Goal: Task Accomplishment & Management: Use online tool/utility

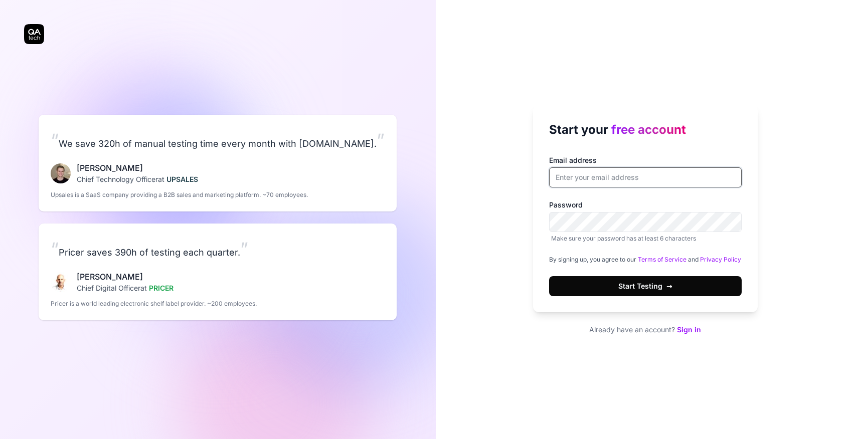
click at [577, 174] on input "Email address" at bounding box center [645, 177] width 193 height 20
click at [510, 267] on div "Start your free account Email address Password Make sure your password has at l…" at bounding box center [646, 219] width 420 height 439
click at [576, 170] on input "Email address" at bounding box center [645, 177] width 193 height 20
type input "zhangzhe0214@gmail.com"
click at [549, 276] on button "Start Testing →" at bounding box center [645, 286] width 193 height 20
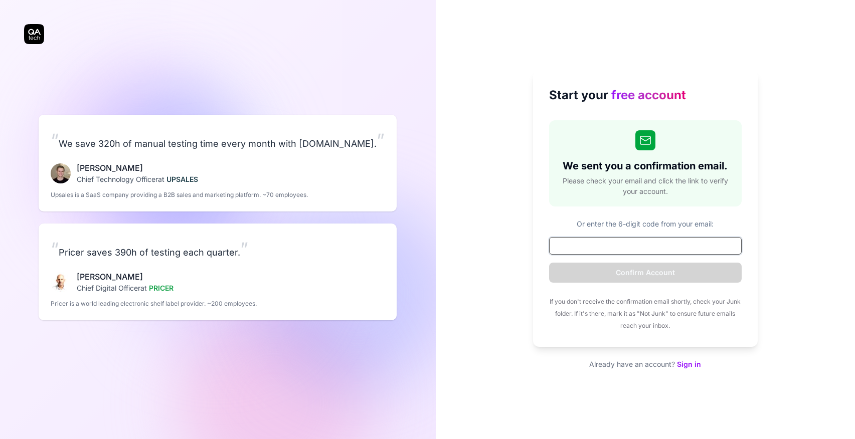
paste input "381978"
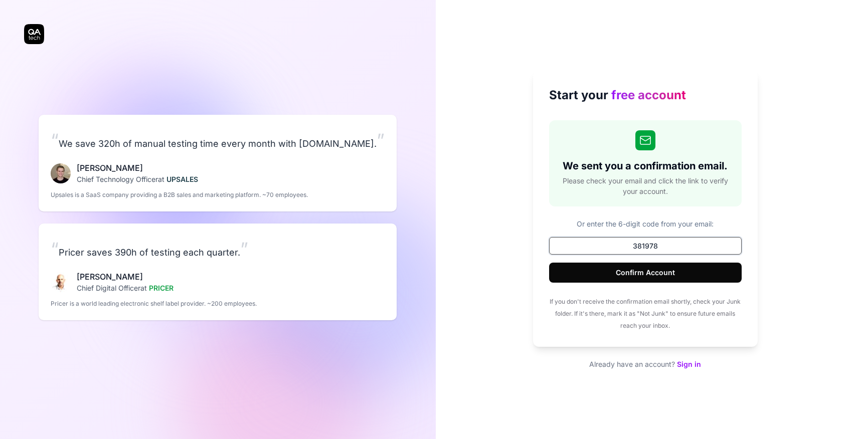
type input "381978"
click at [652, 276] on button "Confirm Account" at bounding box center [645, 273] width 193 height 20
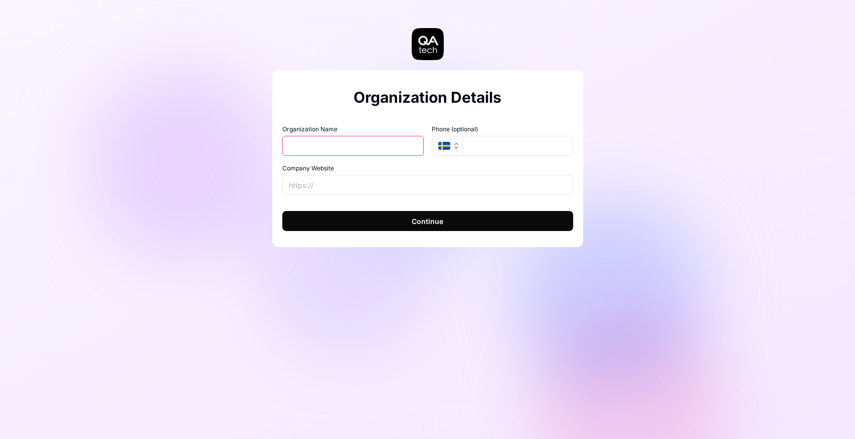
click at [377, 147] on input "Organization Name" at bounding box center [352, 146] width 141 height 20
type input "t"
type input "shuyangtest"
click at [364, 214] on button "Continue" at bounding box center [427, 221] width 291 height 20
type input "https://www.baidu.com"
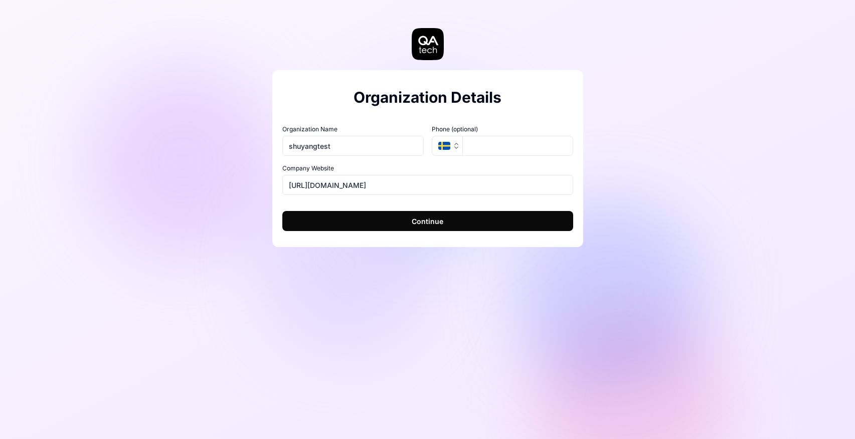
click at [386, 222] on button "Continue" at bounding box center [427, 221] width 291 height 20
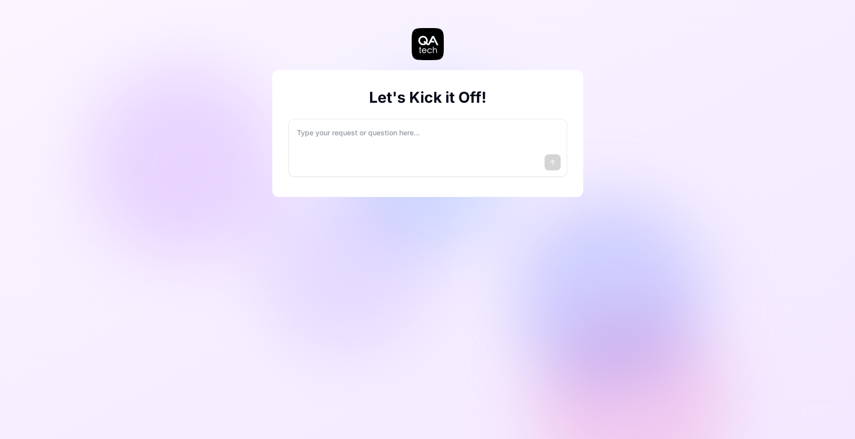
type textarea "*"
type textarea "I"
type textarea "*"
type textarea "I"
type textarea "*"
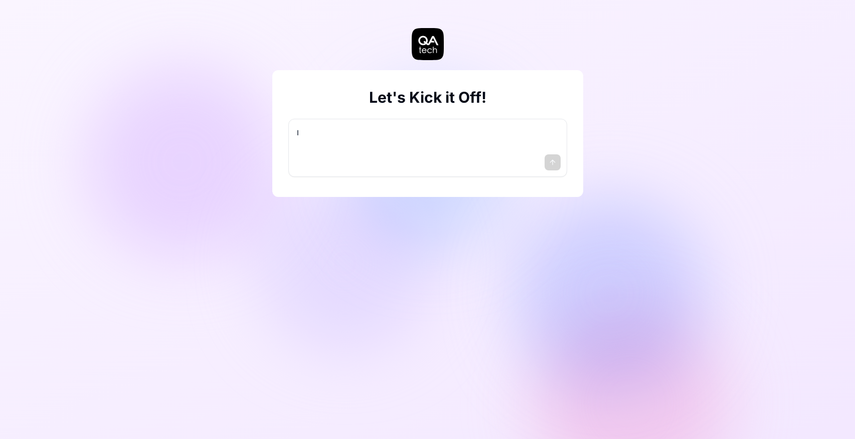
type textarea "I w"
type textarea "*"
type textarea "I wa"
type textarea "*"
type textarea "I wan"
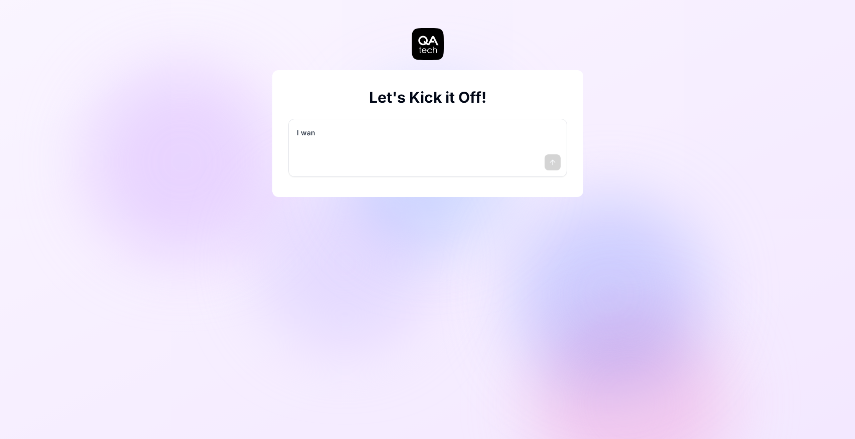
type textarea "*"
type textarea "I want"
type textarea "*"
type textarea "I want"
type textarea "*"
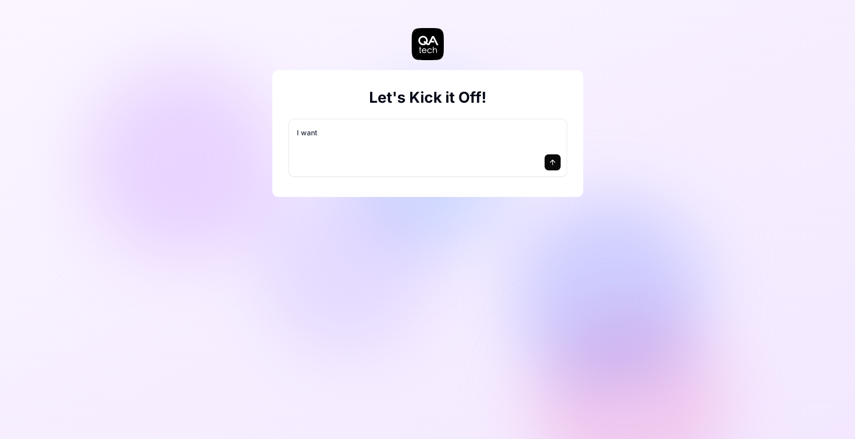
type textarea "I want a"
type textarea "*"
type textarea "I want a"
type textarea "*"
type textarea "I want a g"
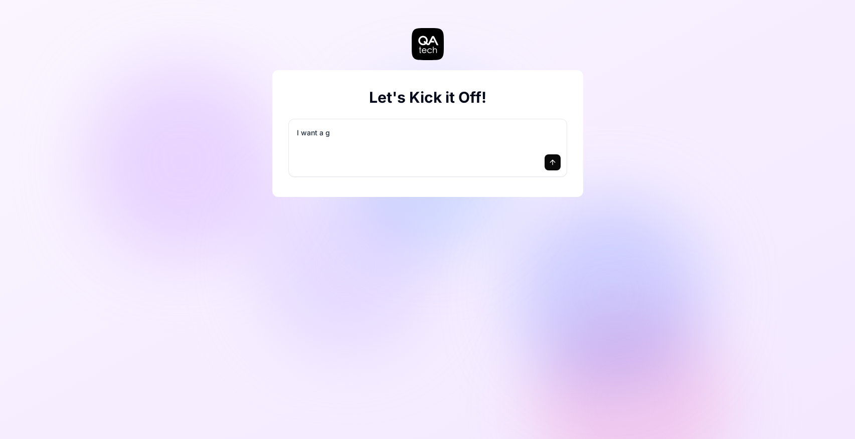
type textarea "*"
type textarea "I want a go"
type textarea "*"
type textarea "I want a goo"
type textarea "*"
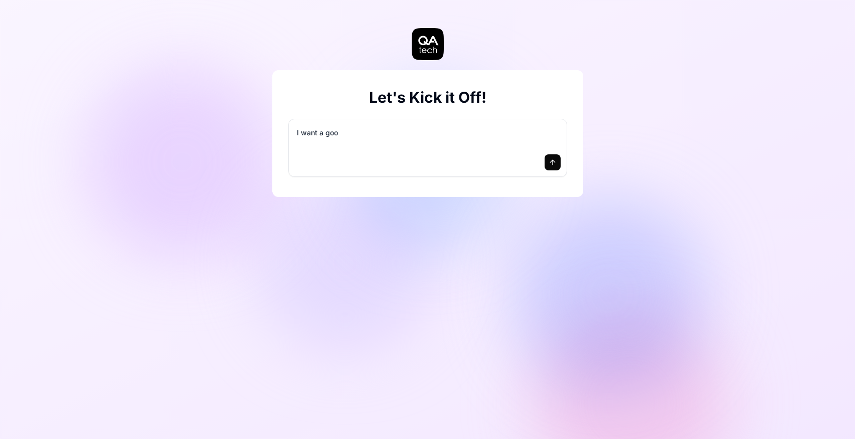
type textarea "I want a good"
type textarea "*"
type textarea "I want a good"
type textarea "*"
type textarea "I want a good t"
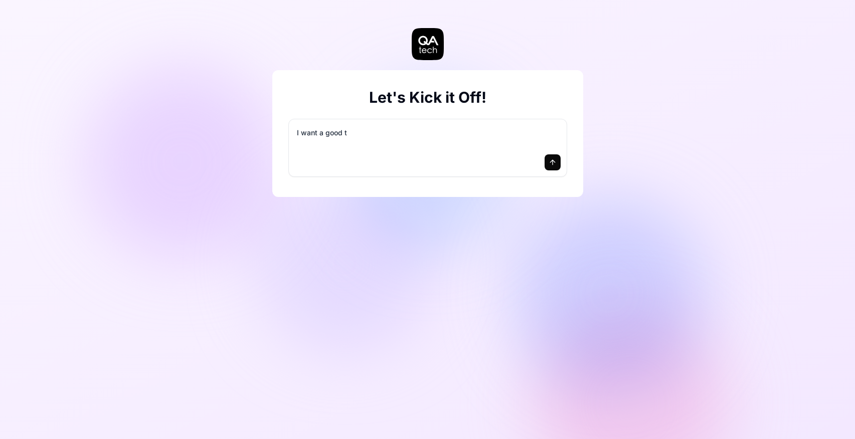
type textarea "*"
type textarea "I want a good te"
type textarea "*"
type textarea "I want a good tes"
type textarea "*"
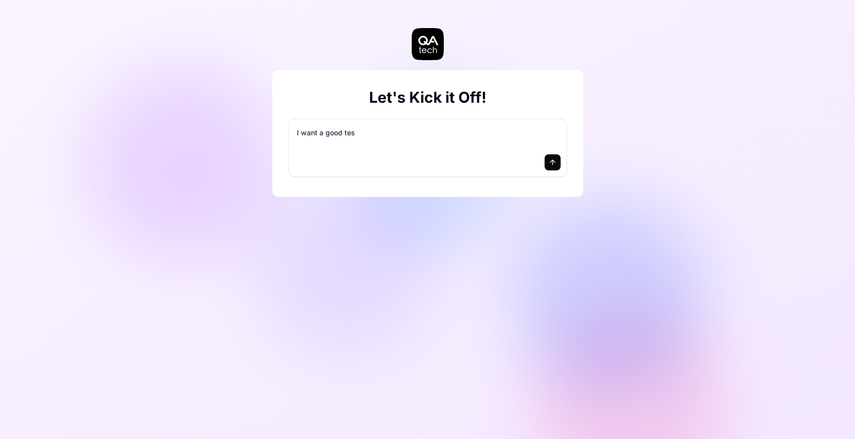
type textarea "I want a good test"
type textarea "*"
type textarea "I want a good test"
type textarea "*"
type textarea "I want a good test s"
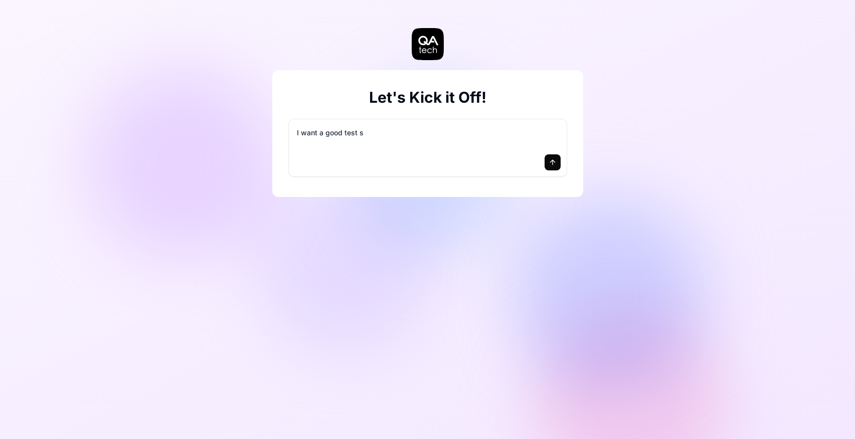
type textarea "*"
type textarea "I want a good test se"
type textarea "*"
type textarea "I want a good test set"
type textarea "*"
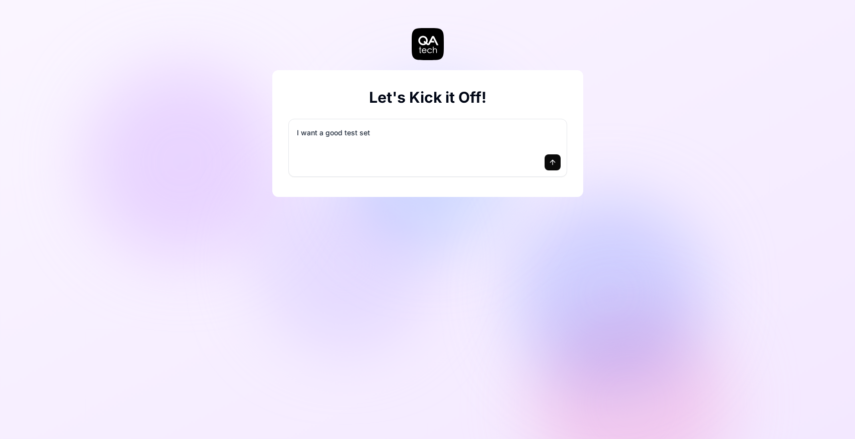
type textarea "I want a good test setu"
type textarea "*"
type textarea "I want a good test setup"
type textarea "*"
type textarea "I want a good test setup"
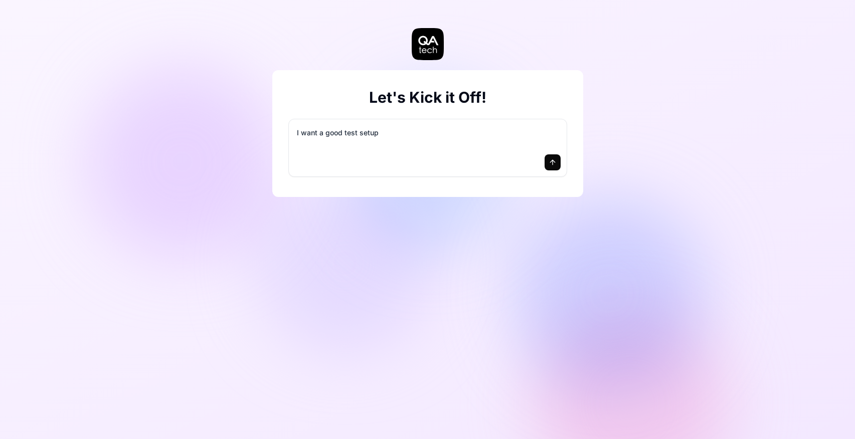
type textarea "*"
type textarea "I want a good test setup f"
type textarea "*"
type textarea "I want a good test setup fo"
type textarea "*"
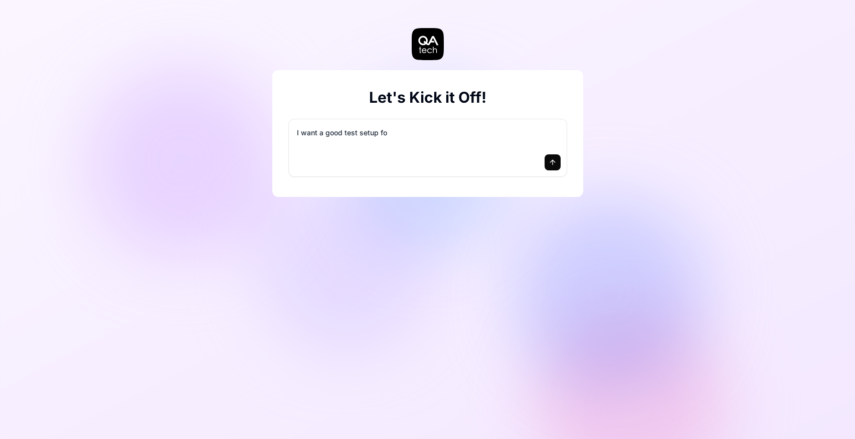
type textarea "I want a good test setup for"
type textarea "*"
type textarea "I want a good test setup for"
type textarea "*"
type textarea "I want a good test setup for m"
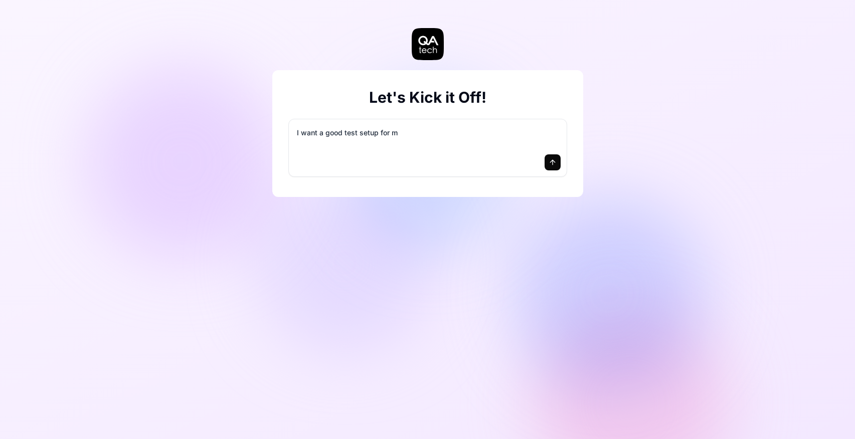
type textarea "*"
type textarea "I want a good test setup for my"
type textarea "*"
type textarea "I want a good test setup for my"
type textarea "*"
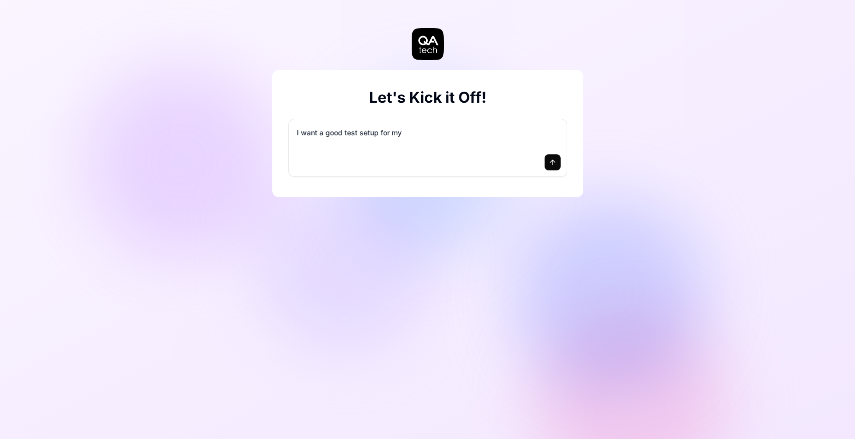
type textarea "I want a good test setup for my s"
type textarea "*"
type textarea "I want a good test setup for my si"
type textarea "*"
type textarea "I want a good test setup for my sit"
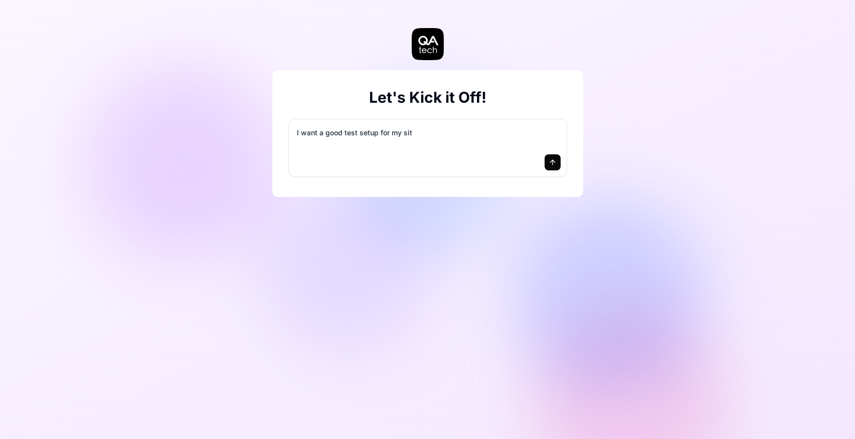
type textarea "*"
type textarea "I want a good test setup for my site"
type textarea "*"
type textarea "I want a good test setup for my site"
type textarea "*"
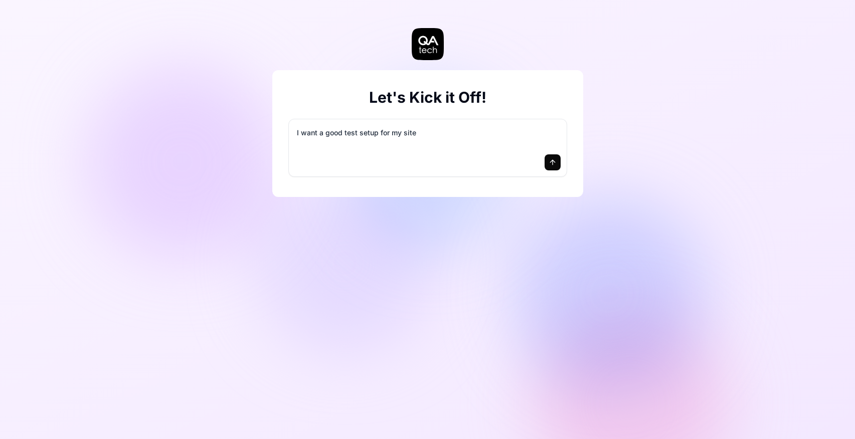
type textarea "I want a good test setup for my site -"
type textarea "*"
type textarea "I want a good test setup for my site -"
type textarea "*"
type textarea "I want a good test setup for my site - h"
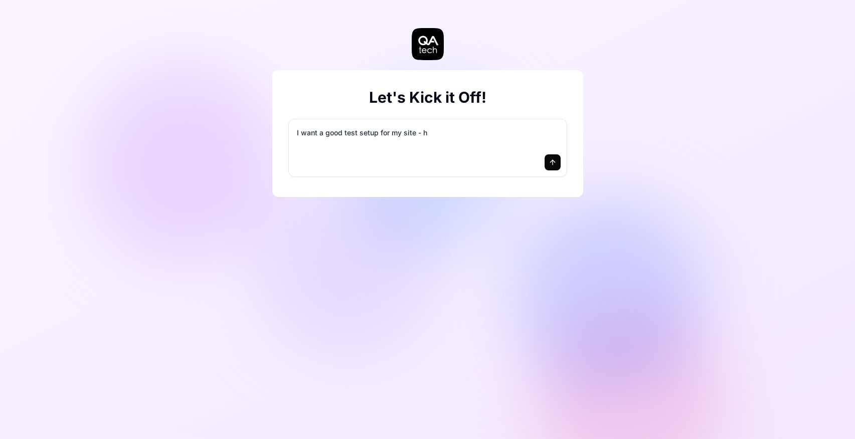
type textarea "*"
type textarea "I want a good test setup for my site - he"
type textarea "*"
type textarea "I want a good test setup for my site - hel"
type textarea "*"
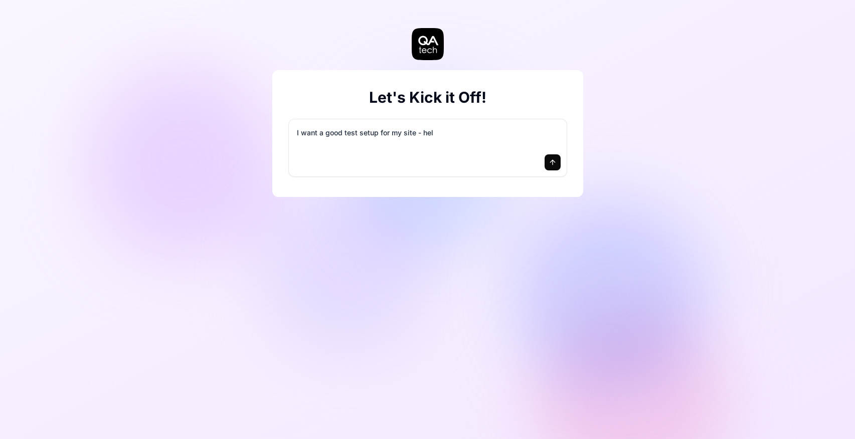
type textarea "I want a good test setup for my site - help"
type textarea "*"
type textarea "I want a good test setup for my site - help"
type textarea "*"
type textarea "I want a good test setup for my site - help m"
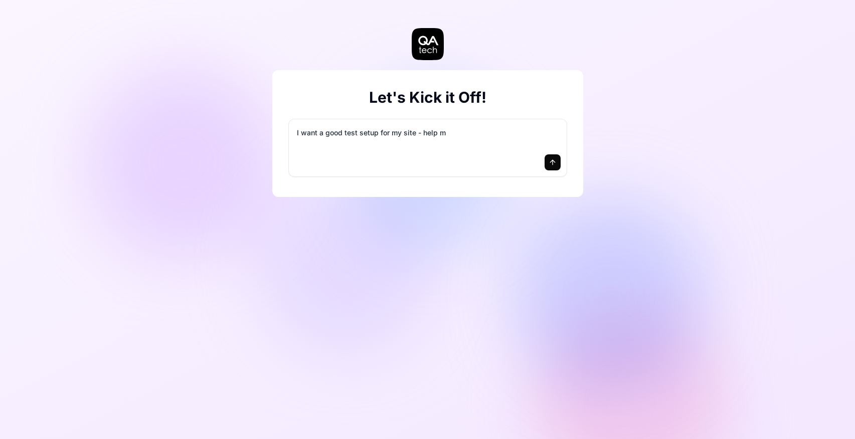
type textarea "*"
type textarea "I want a good test setup for my site - help me"
type textarea "*"
type textarea "I want a good test setup for my site - help me"
type textarea "*"
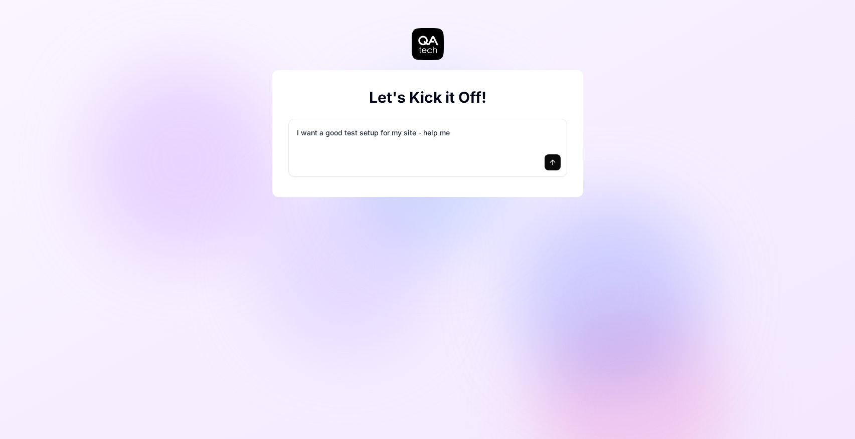
type textarea "I want a good test setup for my site - help me c"
type textarea "*"
type textarea "I want a good test setup for my site - help me cr"
type textarea "*"
type textarea "I want a good test setup for my site - help me cre"
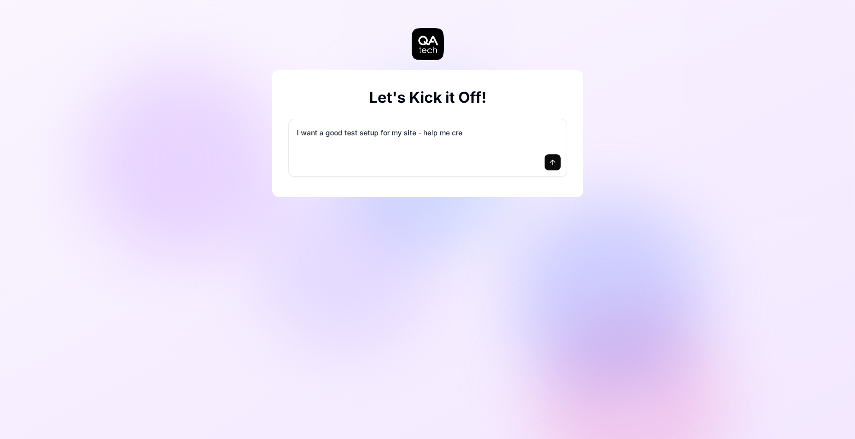
type textarea "*"
type textarea "I want a good test setup for my site - help me crea"
type textarea "*"
type textarea "I want a good test setup for my site - help me creat"
type textarea "*"
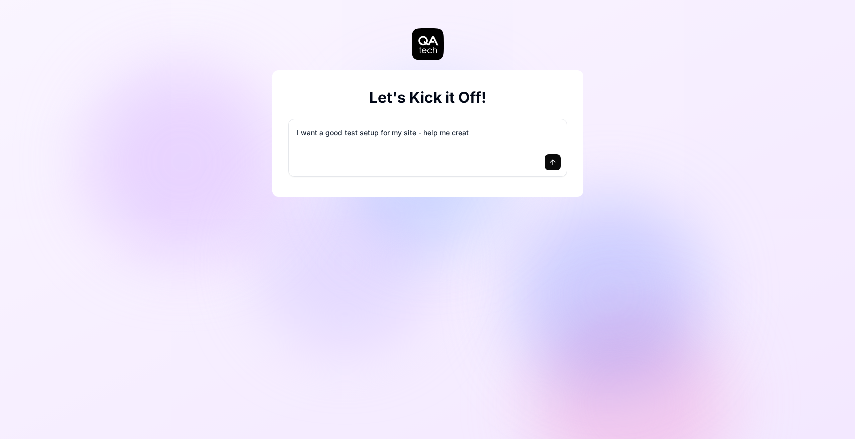
type textarea "I want a good test setup for my site - help me create"
type textarea "*"
type textarea "I want a good test setup for my site - help me create"
type textarea "*"
type textarea "I want a good test setup for my site - help me create t"
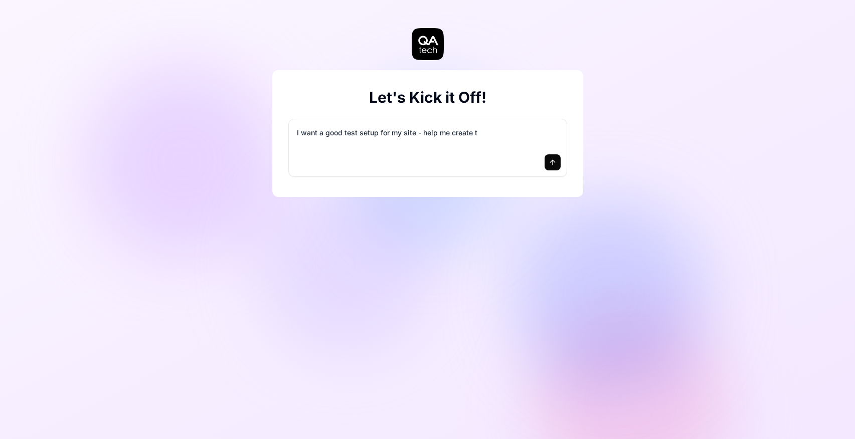
type textarea "*"
type textarea "I want a good test setup for my site - help me create th"
type textarea "*"
type textarea "I want a good test setup for my site - help me create the"
type textarea "*"
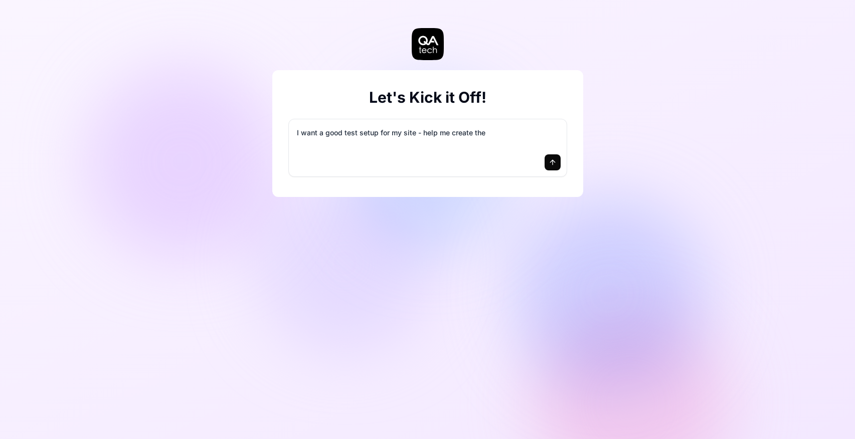
type textarea "I want a good test setup for my site - help me create the"
type textarea "*"
type textarea "I want a good test setup for my site - help me create the f"
type textarea "*"
type textarea "I want a good test setup for my site - help me create the fi"
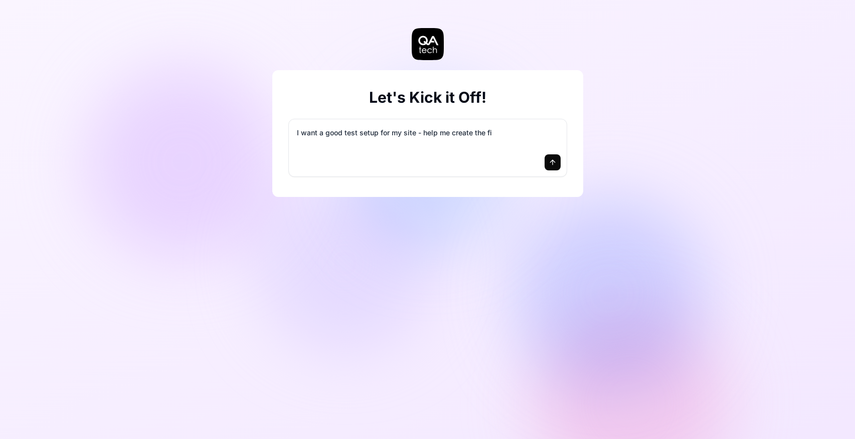
type textarea "*"
type textarea "I want a good test setup for my site - help me create the fir"
type textarea "*"
type textarea "I want a good test setup for my site - help me create the firs"
type textarea "*"
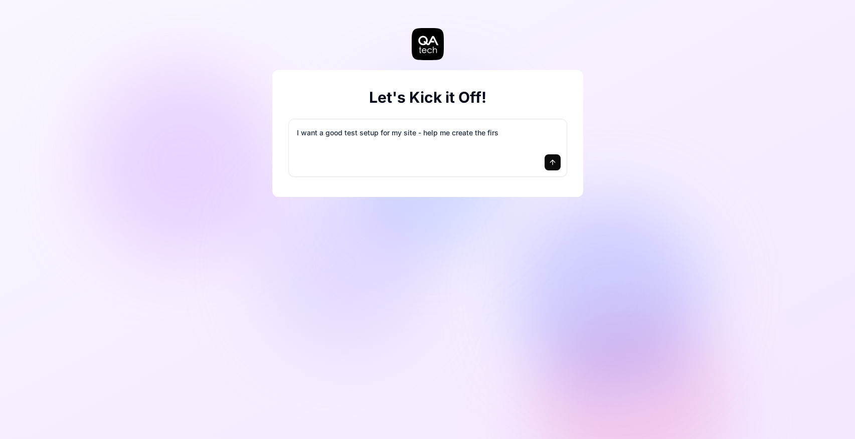
type textarea "I want a good test setup for my site - help me create the first"
type textarea "*"
type textarea "I want a good test setup for my site - help me create the first"
type textarea "*"
type textarea "I want a good test setup for my site - help me create the first 3"
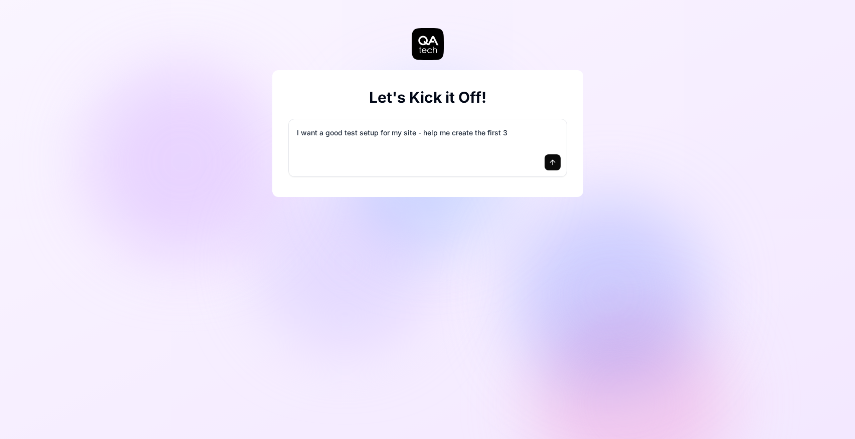
type textarea "*"
type textarea "I want a good test setup for my site - help me create the first 3-"
type textarea "*"
type textarea "I want a good test setup for my site - help me create the first 3-5"
type textarea "*"
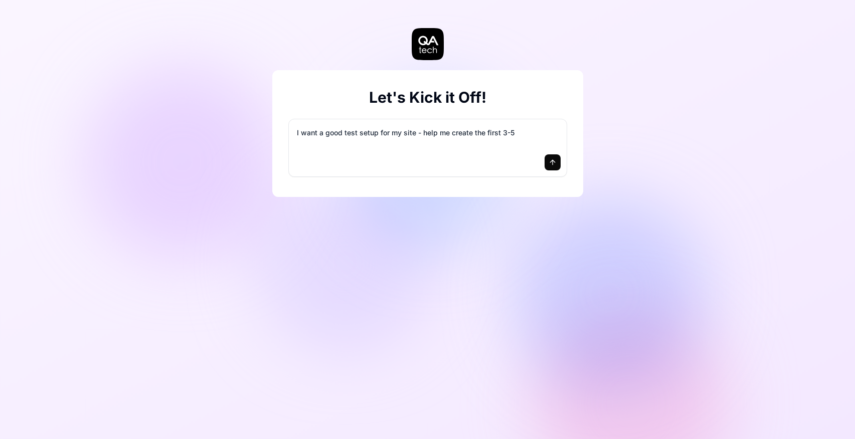
type textarea "I want a good test setup for my site - help me create the first 3-5"
type textarea "*"
type textarea "I want a good test setup for my site - help me create the first 3-5 t"
type textarea "*"
type textarea "I want a good test setup for my site - help me create the first 3-5 te"
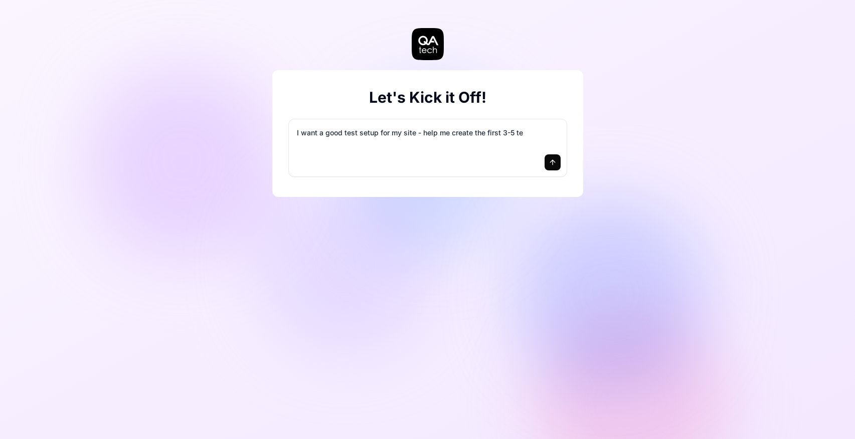
type textarea "*"
type textarea "I want a good test setup for my site - help me create the first 3-5 tes"
type textarea "*"
type textarea "I want a good test setup for my site - help me create the first 3-5 test"
type textarea "*"
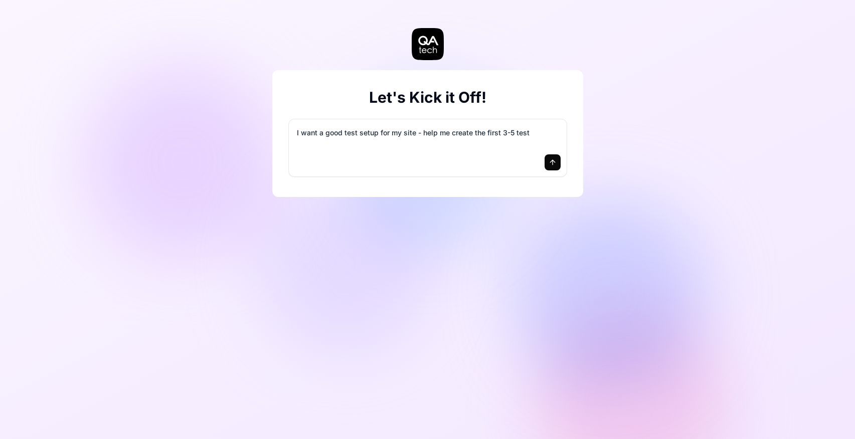
type textarea "I want a good test setup for my site - help me create the first 3-5 test"
type textarea "*"
type textarea "I want a good test setup for my site - help me create the first 3-5 test c"
type textarea "*"
type textarea "I want a good test setup for my site - help me create the first 3-5 test ca"
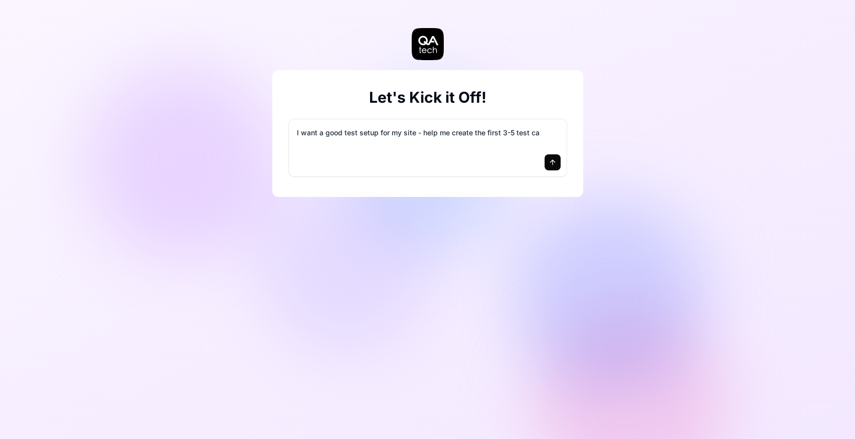
type textarea "*"
type textarea "I want a good test setup for my site - help me create the first 3-5 test cas"
type textarea "*"
type textarea "I want a good test setup for my site - help me create the first 3-5 test case"
type textarea "*"
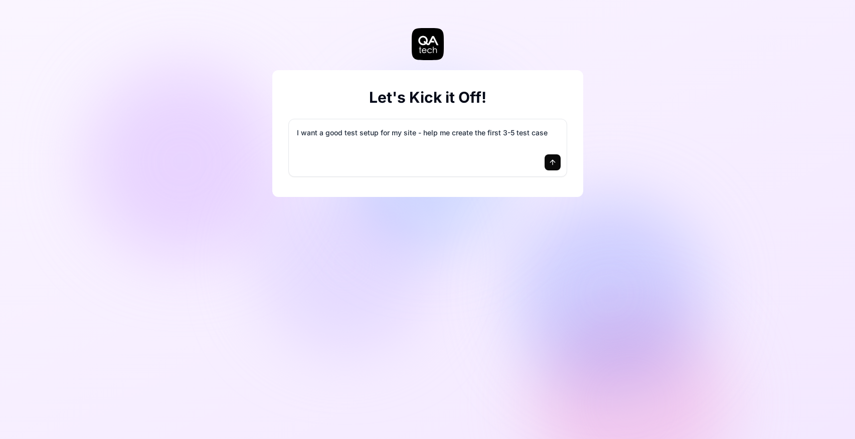
type textarea "I want a good test setup for my site - help me create the first 3-5 test cases"
click at [391, 129] on textarea "I want a good test setup for my site - help me create the first 3-5 test cases" at bounding box center [428, 137] width 266 height 25
click at [547, 156] on button "submit" at bounding box center [552, 162] width 16 height 16
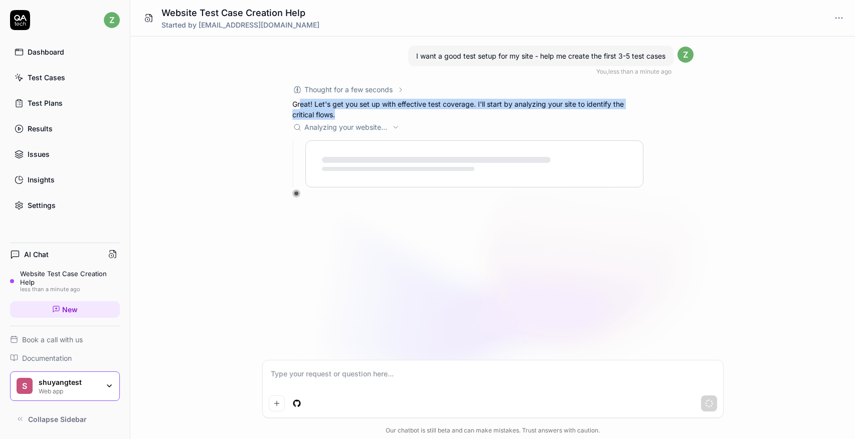
drag, startPoint x: 298, startPoint y: 102, endPoint x: 346, endPoint y: 111, distance: 48.9
click at [346, 111] on p "Great! Let's get you set up with effective test coverage. I'll start by analyzi…" at bounding box center [467, 109] width 351 height 21
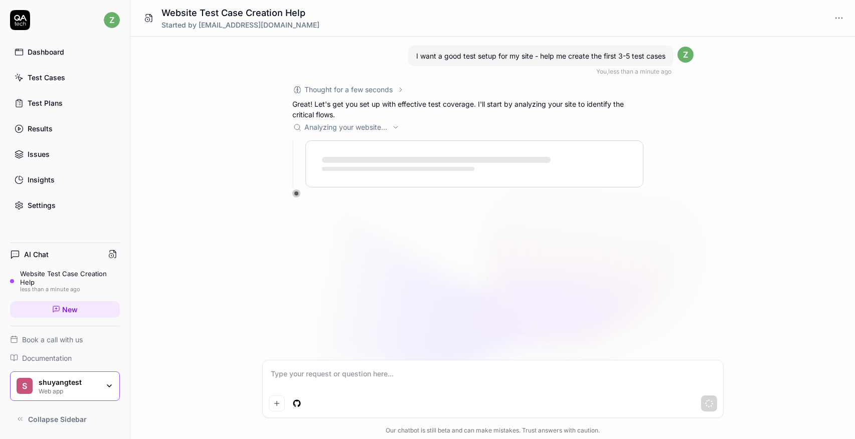
click at [331, 125] on span "Analyzing your website ..." at bounding box center [346, 127] width 84 height 11
click at [331, 125] on span "Analyzing your website .. ." at bounding box center [346, 127] width 84 height 11
click at [37, 81] on div "Test Cases" at bounding box center [47, 77] width 38 height 11
click at [37, 104] on div "Test Plans" at bounding box center [45, 103] width 35 height 11
click at [42, 127] on div "Results" at bounding box center [40, 128] width 25 height 11
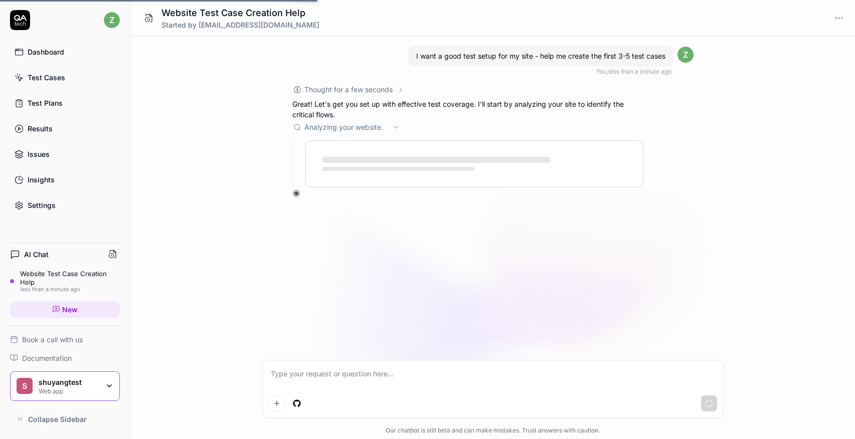
click at [43, 152] on div "Issues" at bounding box center [39, 154] width 22 height 11
click at [46, 183] on div "Insights" at bounding box center [41, 179] width 27 height 11
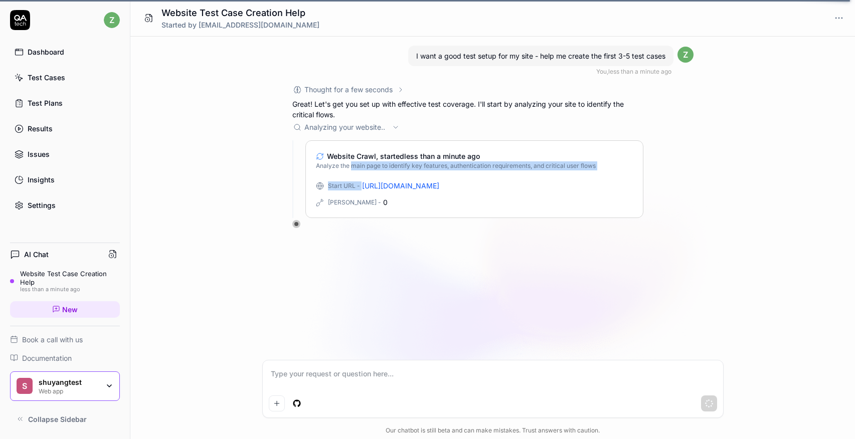
drag, startPoint x: 350, startPoint y: 167, endPoint x: 487, endPoint y: 170, distance: 137.4
click at [487, 170] on div "Website Crawl, started less than a minute ago Analyze the main page to identify…" at bounding box center [474, 179] width 338 height 78
drag, startPoint x: 482, startPoint y: 167, endPoint x: 344, endPoint y: 167, distance: 138.4
click at [344, 167] on span "Analyze the main page to identify key features, authentication requirements, an…" at bounding box center [456, 165] width 280 height 9
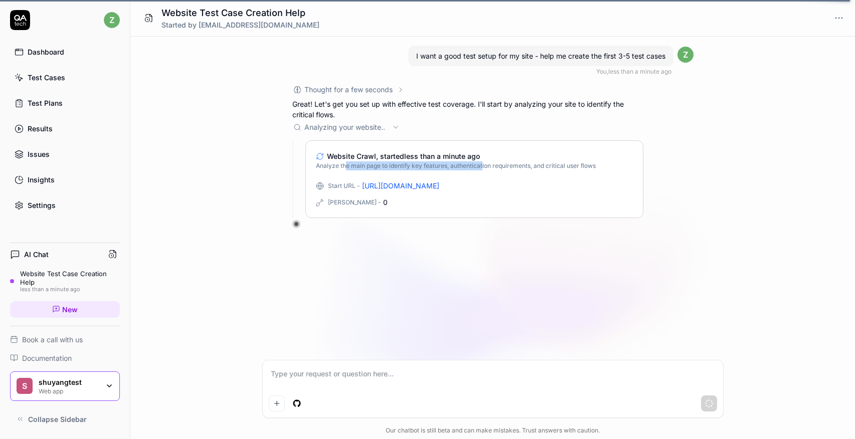
click at [344, 167] on span "Analyze the main page to identify key features, authentication requirements, an…" at bounding box center [456, 165] width 280 height 9
drag, startPoint x: 328, startPoint y: 185, endPoint x: 378, endPoint y: 201, distance: 52.5
click at [378, 201] on div "Start URL - https://real-dashdish.vercel.app Max Depth - 0" at bounding box center [474, 193] width 317 height 27
click at [377, 201] on div "Max Depth - 0" at bounding box center [474, 202] width 317 height 11
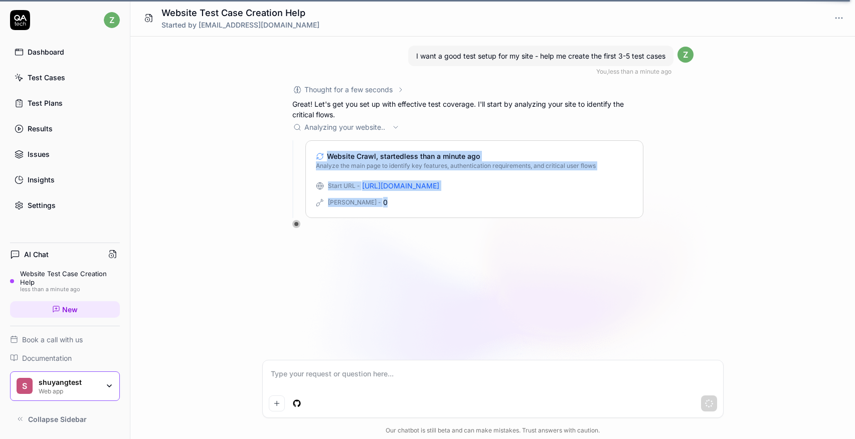
drag, startPoint x: 377, startPoint y: 201, endPoint x: 329, endPoint y: 158, distance: 64.3
click at [328, 158] on div "Website Crawl, started less than a minute ago Analyze the main page to identify…" at bounding box center [474, 179] width 338 height 78
click at [326, 175] on div "Website Crawl, started less than a minute ago Analyze the main page to identify…" at bounding box center [474, 179] width 338 height 78
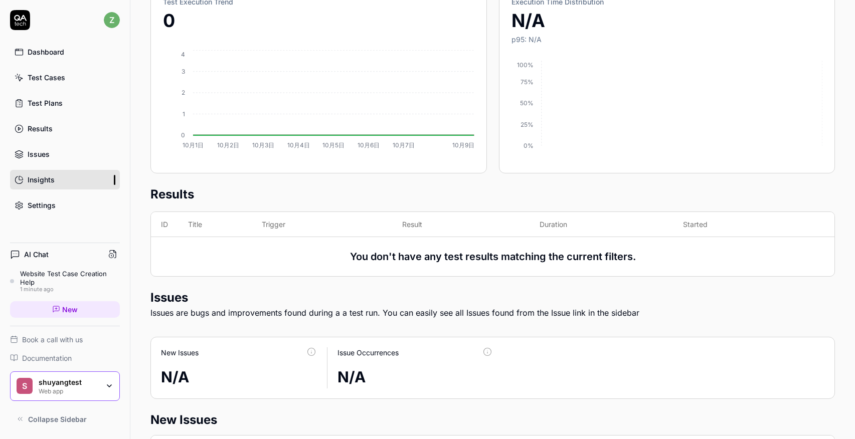
scroll to position [181, 0]
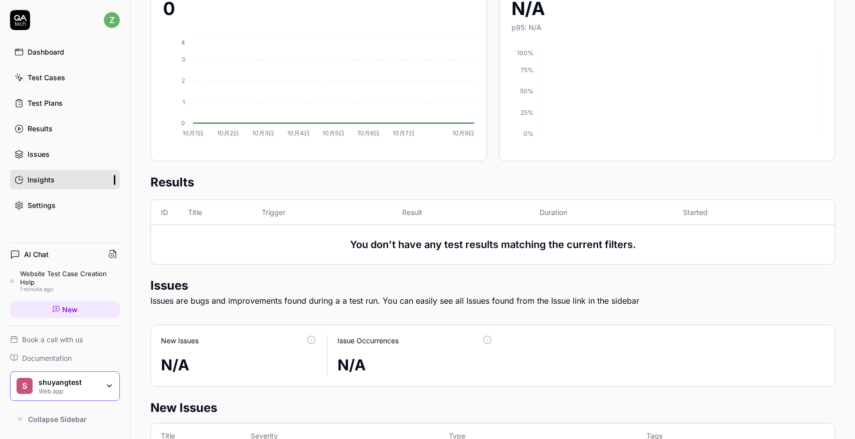
click at [69, 159] on link "Issues" at bounding box center [65, 154] width 110 height 20
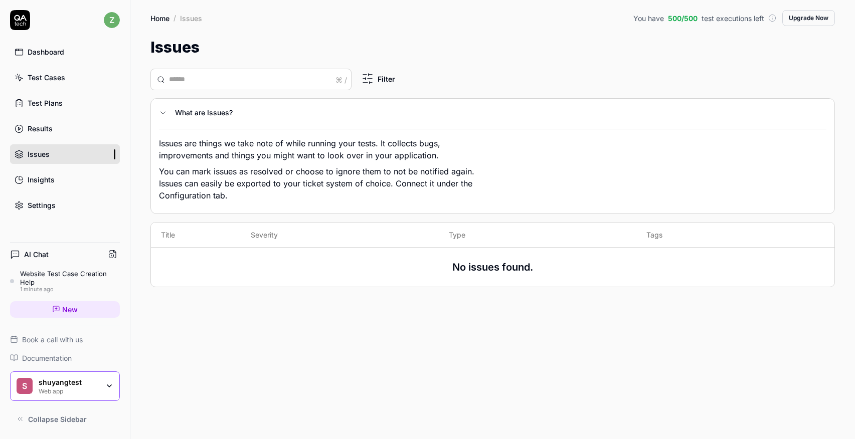
click at [46, 133] on div "Results" at bounding box center [40, 128] width 25 height 11
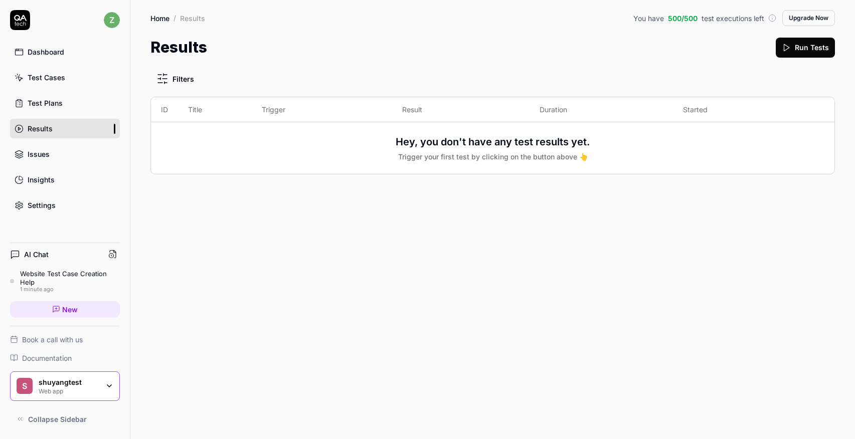
click at [43, 57] on div "Dashboard" at bounding box center [46, 52] width 37 height 11
click at [44, 275] on div "Website Test Case Creation Help" at bounding box center [70, 278] width 100 height 17
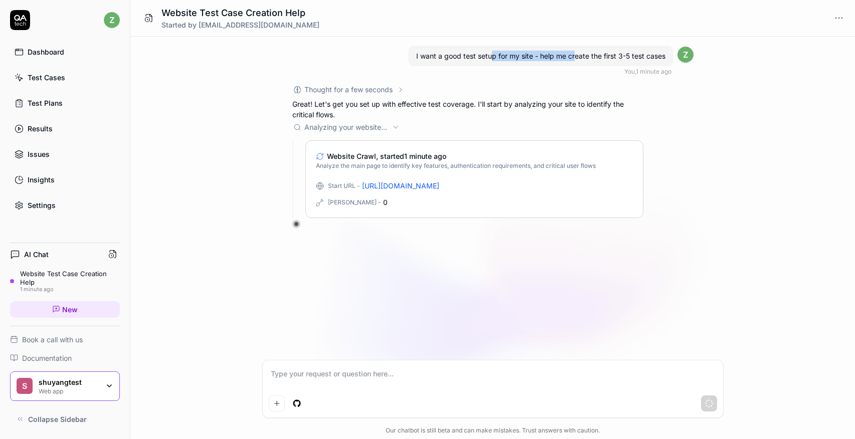
drag, startPoint x: 492, startPoint y: 59, endPoint x: 574, endPoint y: 59, distance: 81.7
click at [574, 59] on span "I want a good test setup for my site - help me create the first 3-5 test cases" at bounding box center [540, 56] width 249 height 9
drag, startPoint x: 331, startPoint y: 203, endPoint x: 384, endPoint y: 205, distance: 52.2
click at [384, 205] on div "Max Depth - 0" at bounding box center [474, 202] width 317 height 11
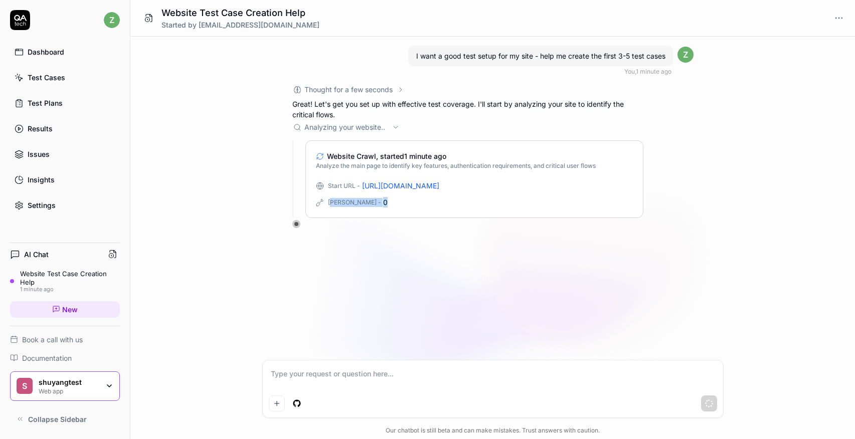
click at [384, 204] on div "Max Depth - 0" at bounding box center [474, 202] width 317 height 11
click at [387, 187] on link "[URL][DOMAIN_NAME]" at bounding box center [400, 185] width 77 height 11
drag, startPoint x: 335, startPoint y: 163, endPoint x: 497, endPoint y: 168, distance: 162.0
click at [497, 168] on span "Analyze the main page to identify key features, authentication requirements, an…" at bounding box center [456, 165] width 280 height 9
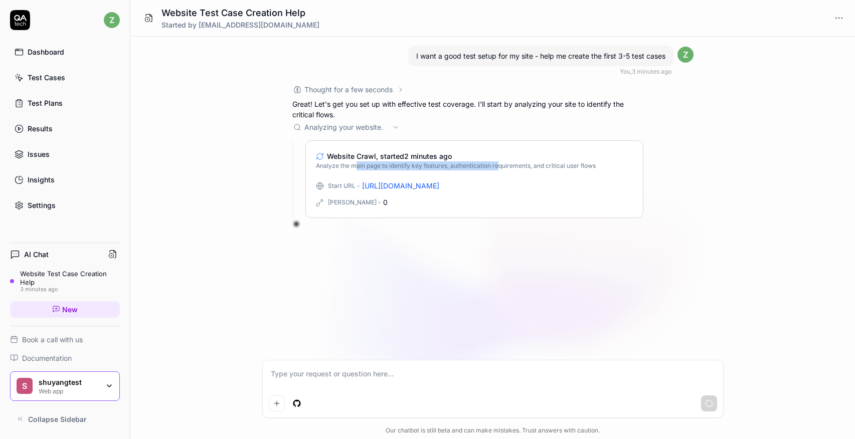
drag, startPoint x: 497, startPoint y: 168, endPoint x: 356, endPoint y: 165, distance: 140.9
click at [356, 165] on span "Analyze the main page to identify key features, authentication requirements, an…" at bounding box center [456, 165] width 280 height 9
click at [395, 159] on span "Website Crawl, started 2 minutes ago" at bounding box center [389, 156] width 125 height 11
drag, startPoint x: 387, startPoint y: 165, endPoint x: 353, endPoint y: 166, distance: 33.6
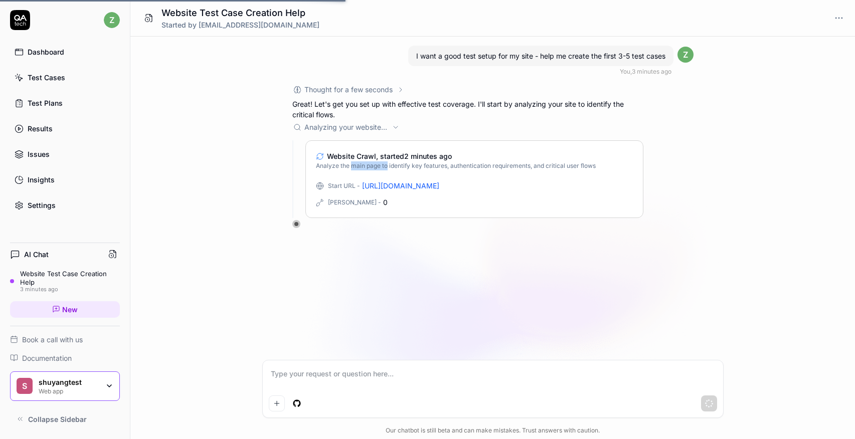
click at [353, 166] on span "Analyze the main page to identify key features, authentication requirements, an…" at bounding box center [456, 165] width 280 height 9
click at [351, 166] on span "Analyze the main page to identify key features, authentication requirements, an…" at bounding box center [456, 165] width 280 height 9
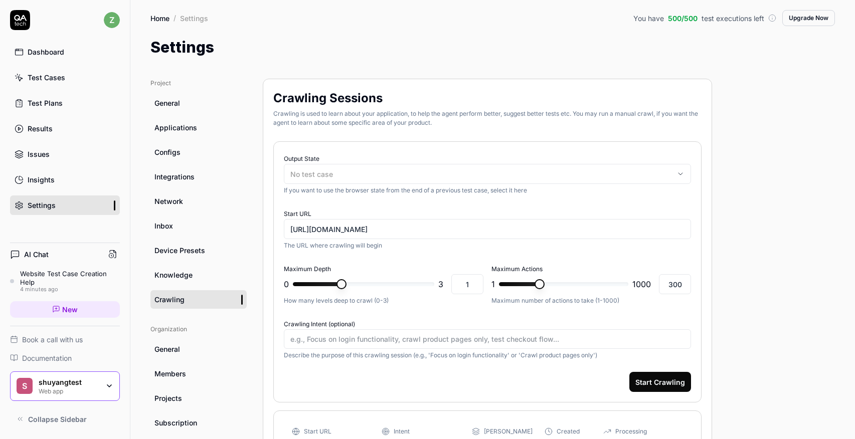
click at [57, 282] on div "Website Test Case Creation Help" at bounding box center [70, 278] width 100 height 17
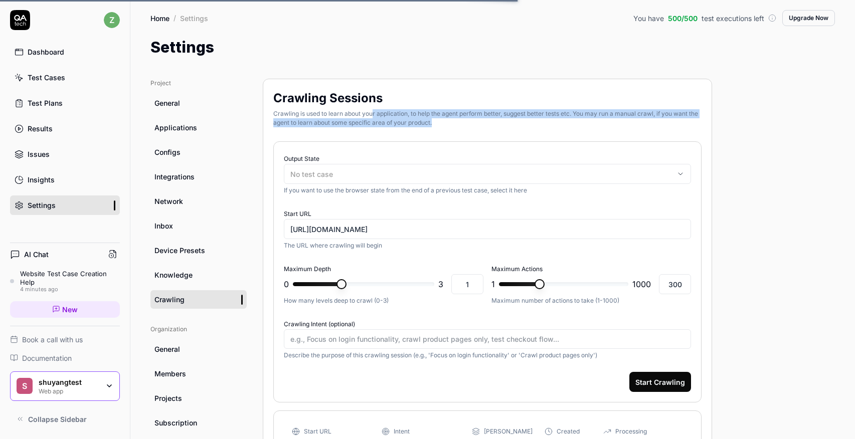
drag, startPoint x: 374, startPoint y: 115, endPoint x: 452, endPoint y: 124, distance: 79.2
click at [452, 124] on div "Crawling is used to learn about your application, to help the agent perform bet…" at bounding box center [487, 118] width 428 height 18
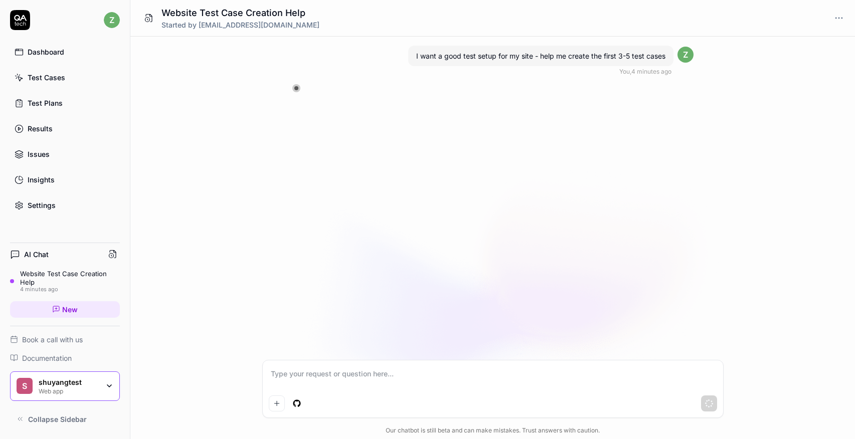
click at [452, 124] on div "I want a good test setup for my site - help me create the first 3-5 test cases …" at bounding box center [492, 198] width 724 height 323
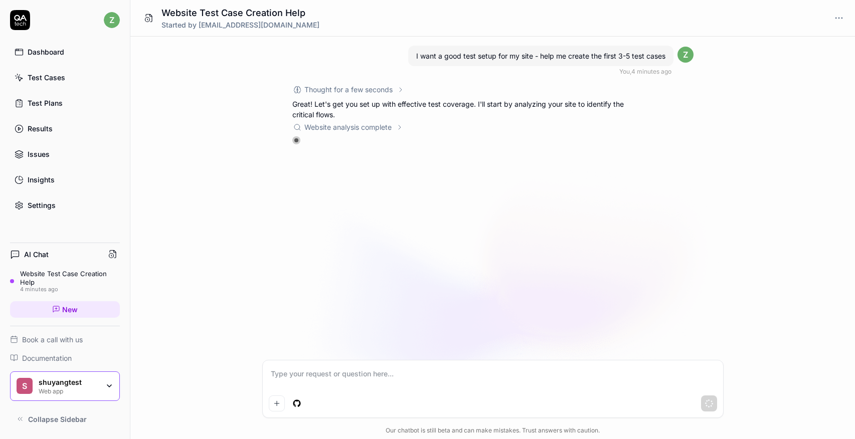
drag, startPoint x: 409, startPoint y: 227, endPoint x: 421, endPoint y: 297, distance: 70.7
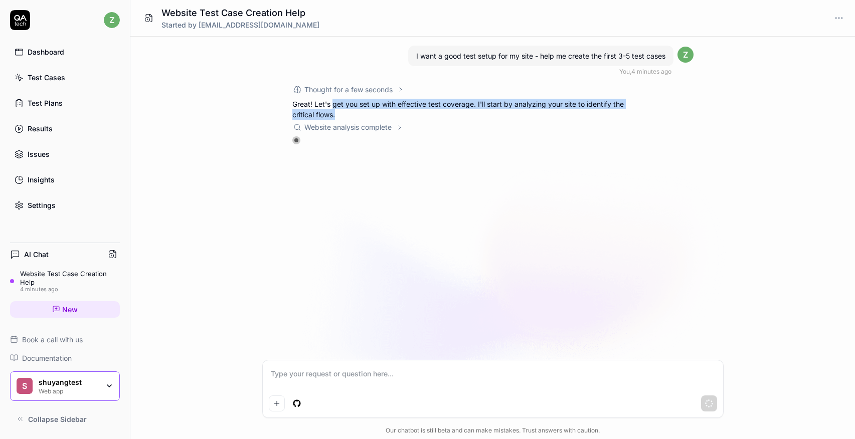
drag, startPoint x: 332, startPoint y: 104, endPoint x: 348, endPoint y: 113, distance: 18.0
click at [348, 113] on p "Great! Let's get you set up with effective test coverage. I'll start by analyzi…" at bounding box center [467, 109] width 351 height 21
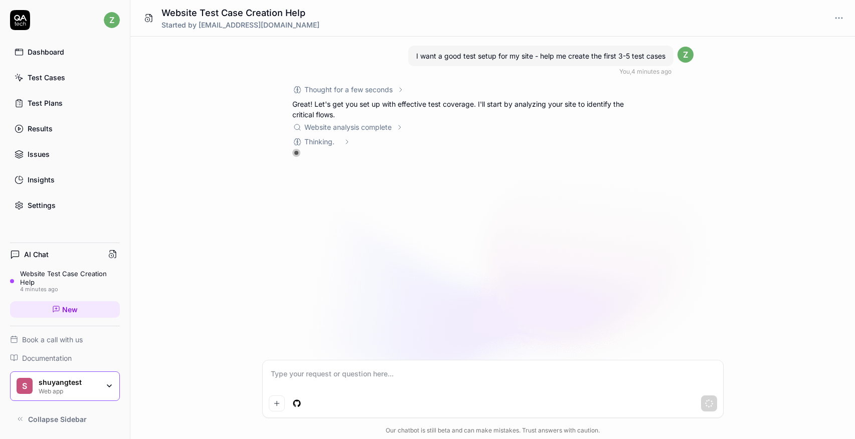
click at [359, 124] on div "Website analysis complete" at bounding box center [347, 127] width 87 height 11
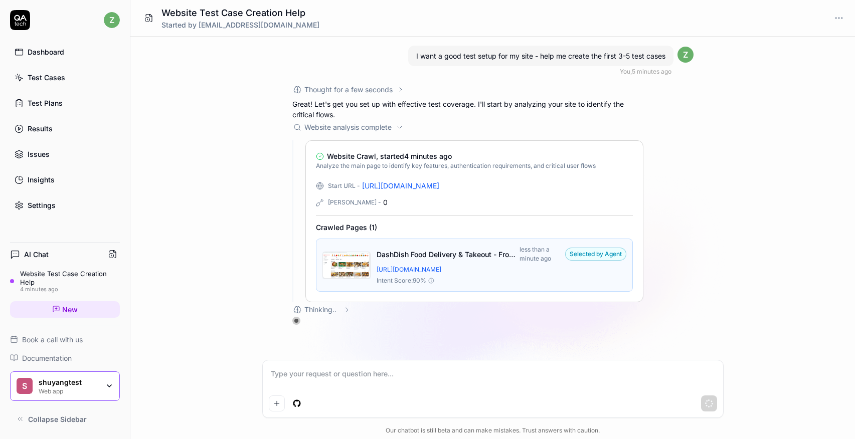
click at [340, 311] on div "Thinking .. ." at bounding box center [321, 309] width 59 height 11
click at [331, 127] on div "Website analysis complete" at bounding box center [347, 127] width 87 height 11
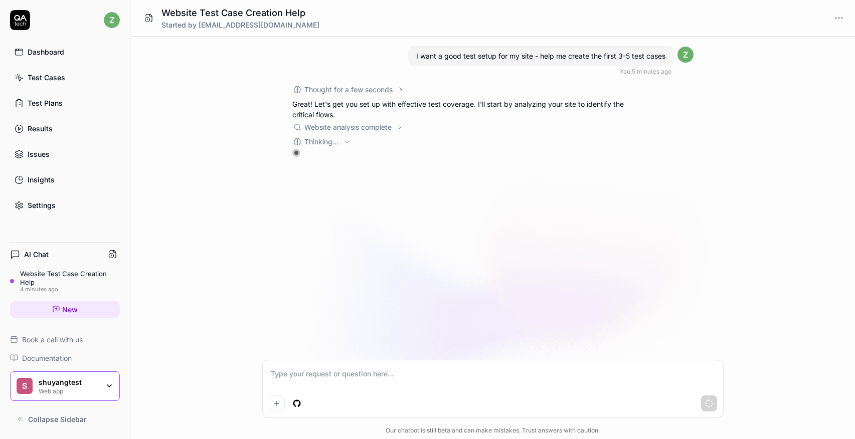
click at [330, 138] on span "Thinking ..." at bounding box center [321, 141] width 35 height 11
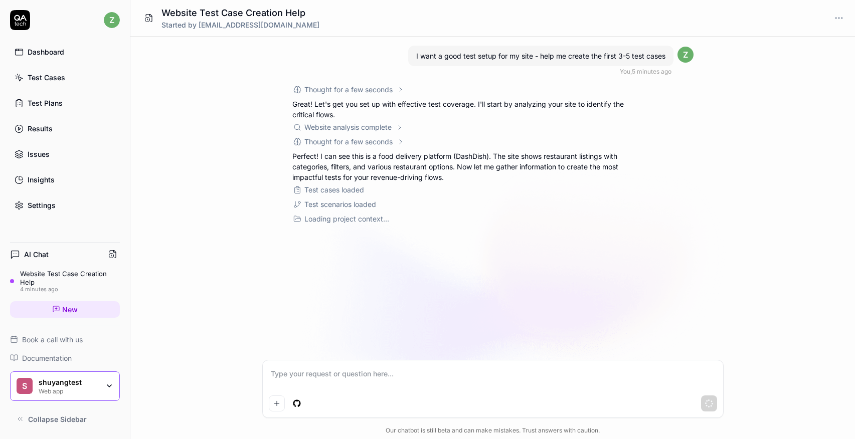
drag, startPoint x: 336, startPoint y: 154, endPoint x: 437, endPoint y: 177, distance: 103.3
click at [437, 177] on p "Perfect! I can see this is a food delivery platform (DashDish). The site shows …" at bounding box center [467, 167] width 351 height 32
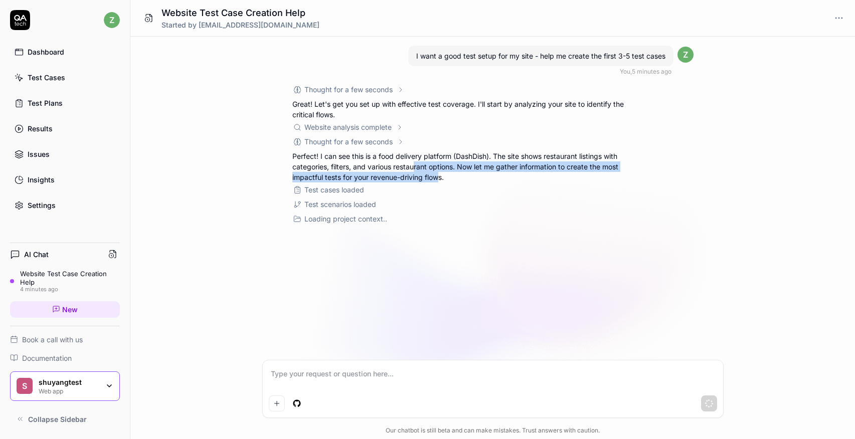
drag, startPoint x: 437, startPoint y: 177, endPoint x: 415, endPoint y: 163, distance: 26.1
click at [415, 163] on p "Perfect! I can see this is a food delivery platform (DashDish). The site shows …" at bounding box center [467, 167] width 351 height 32
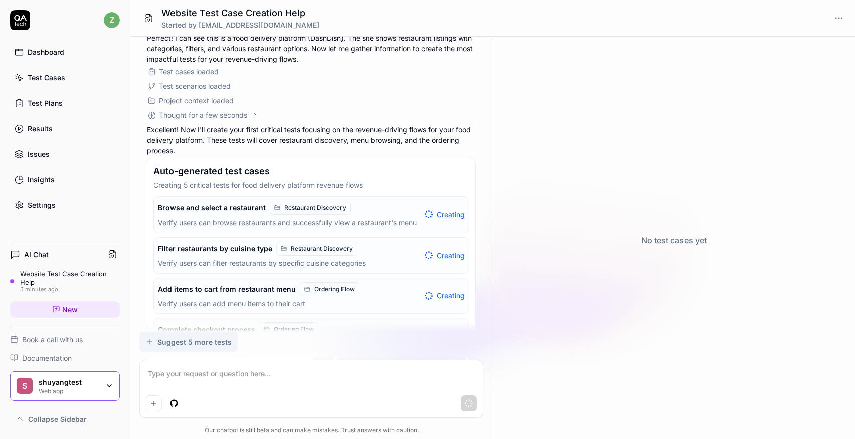
scroll to position [113, 0]
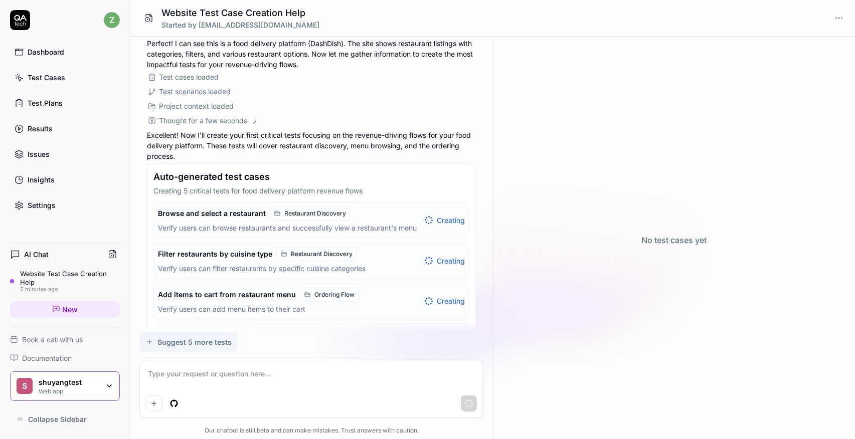
drag, startPoint x: 185, startPoint y: 215, endPoint x: 146, endPoint y: 228, distance: 41.2
click at [146, 228] on div "I want a good test setup for my site - help me create the first 3-5 test cases …" at bounding box center [311, 184] width 362 height 295
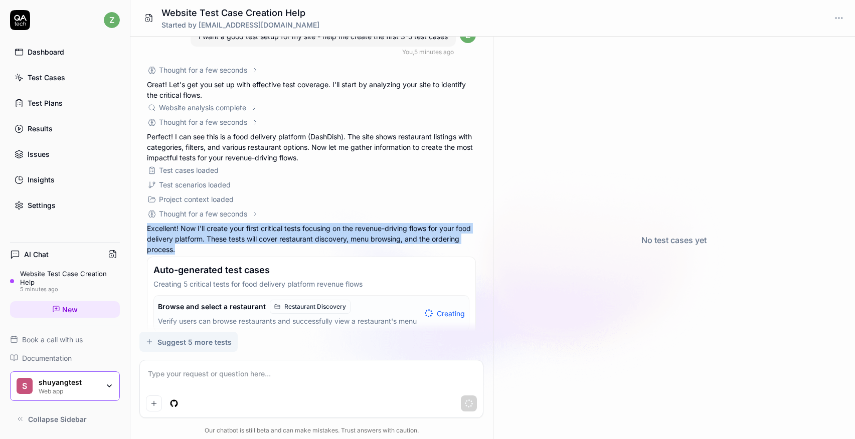
drag, startPoint x: 146, startPoint y: 228, endPoint x: 191, endPoint y: 246, distance: 48.3
click at [191, 246] on div "I want a good test setup for my site - help me create the first 3-5 test cases …" at bounding box center [311, 184] width 362 height 295
click at [191, 246] on p "Excellent! Now I'll create your first critical tests focusing on the revenue-dr…" at bounding box center [311, 239] width 329 height 32
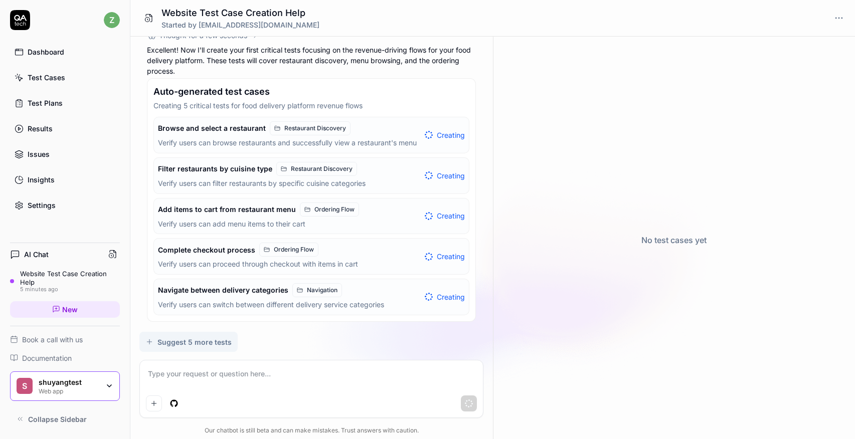
scroll to position [208, 0]
drag, startPoint x: 178, startPoint y: 188, endPoint x: 300, endPoint y: 192, distance: 121.9
click at [300, 192] on button "Filter restaurants by cuisine type Restaurant Discovery Verify users can filter…" at bounding box center [311, 176] width 315 height 36
click at [294, 124] on span "Restaurant Discovery" at bounding box center [315, 128] width 62 height 9
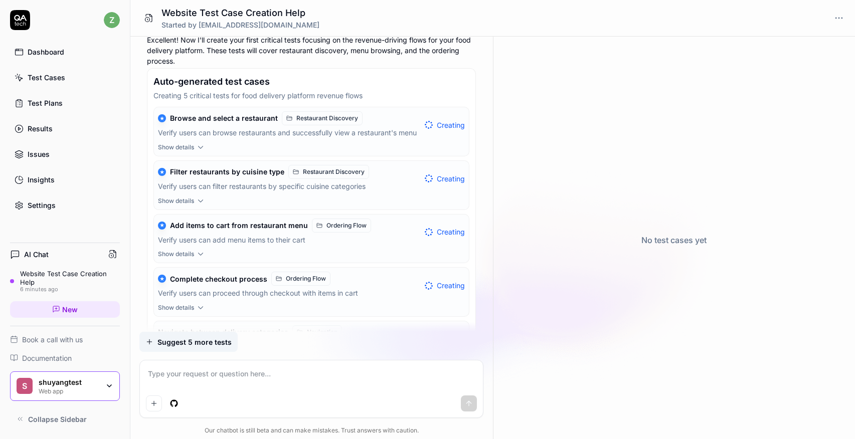
scroll to position [288, 0]
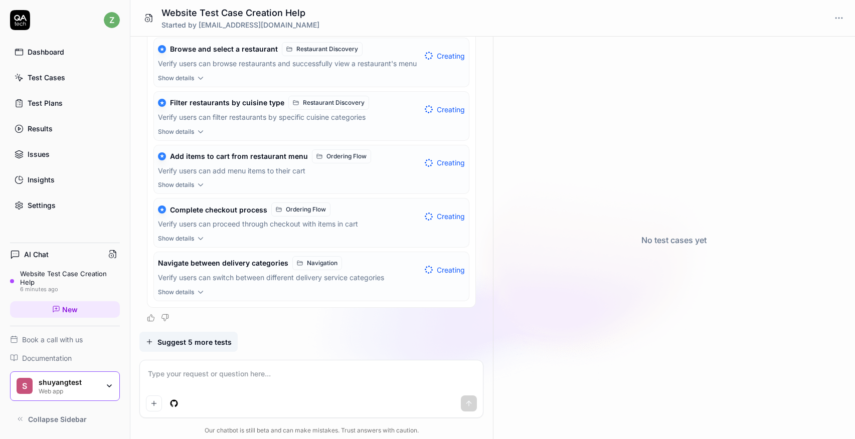
click at [181, 292] on span "Show details" at bounding box center [176, 292] width 36 height 9
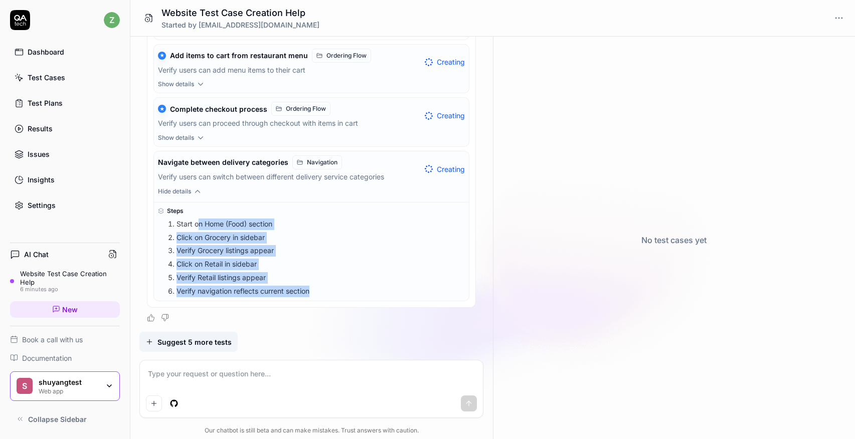
drag, startPoint x: 200, startPoint y: 226, endPoint x: 323, endPoint y: 299, distance: 142.7
click at [323, 299] on div "Steps Start on Home (Food) section Click on Grocery in sidebar Verify Grocery l…" at bounding box center [311, 251] width 315 height 99
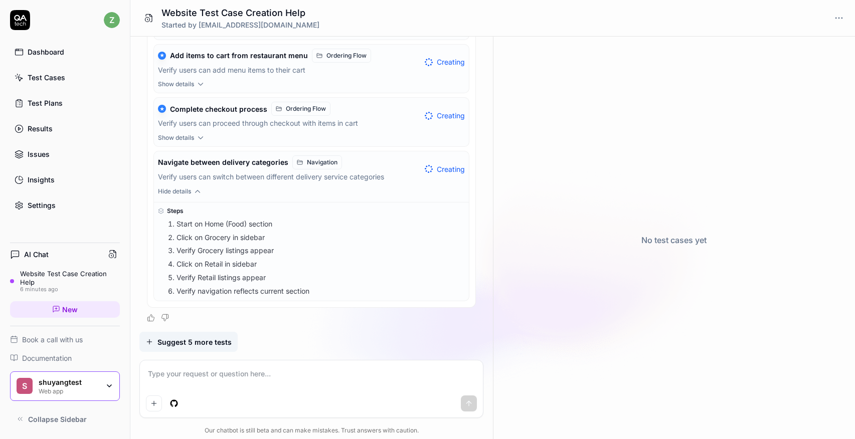
click at [185, 193] on span "Hide details" at bounding box center [174, 191] width 33 height 9
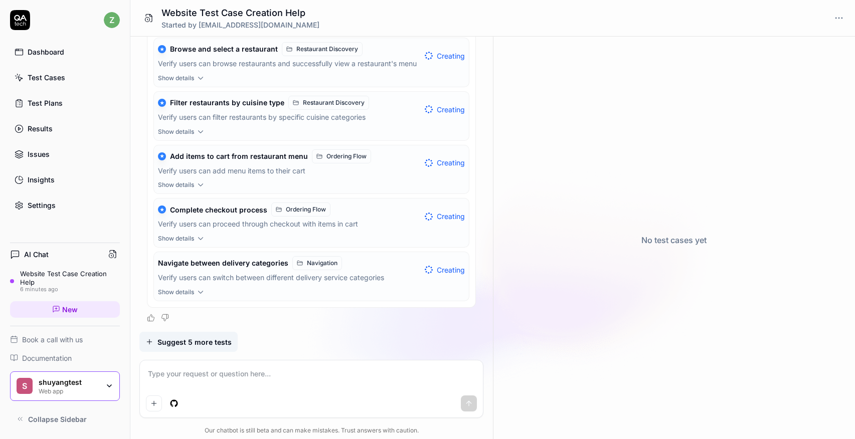
click at [202, 242] on icon "button" at bounding box center [200, 238] width 9 height 9
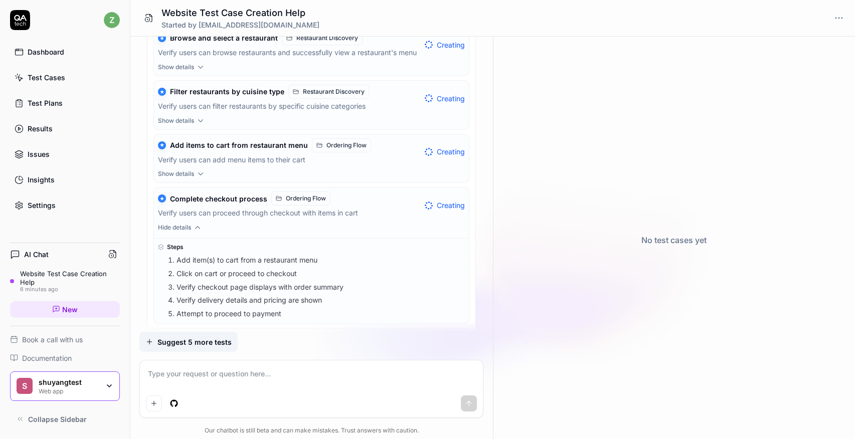
click at [202, 232] on icon "button" at bounding box center [197, 227] width 9 height 9
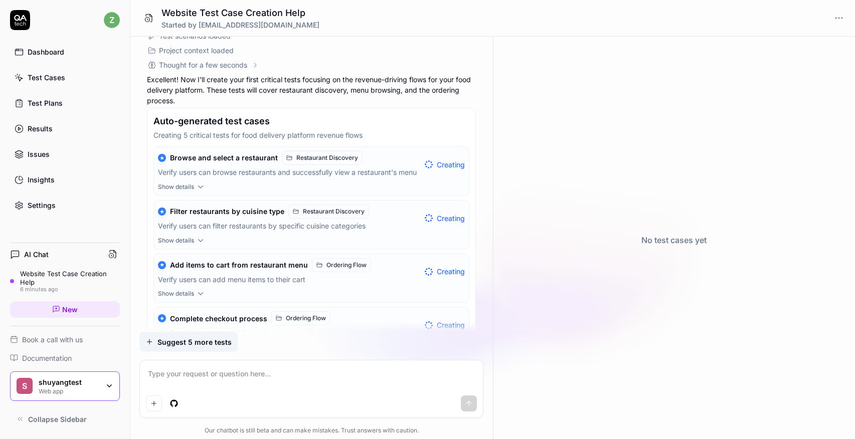
scroll to position [169, 0]
click at [199, 191] on icon "button" at bounding box center [200, 186] width 9 height 9
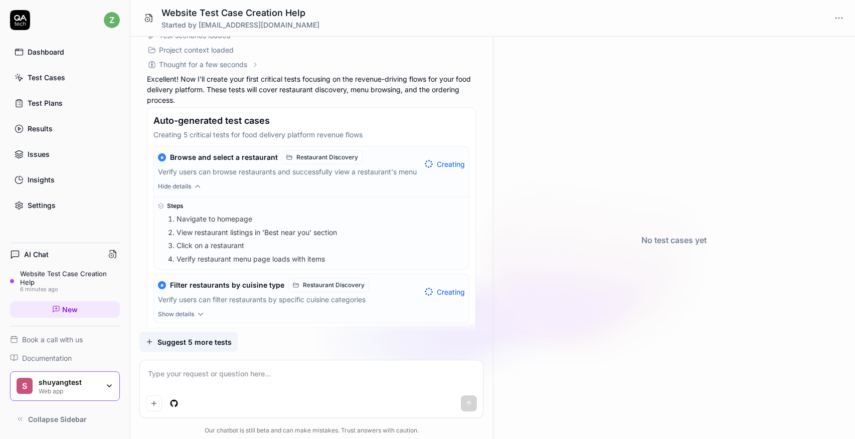
click at [199, 191] on icon "button" at bounding box center [197, 186] width 9 height 9
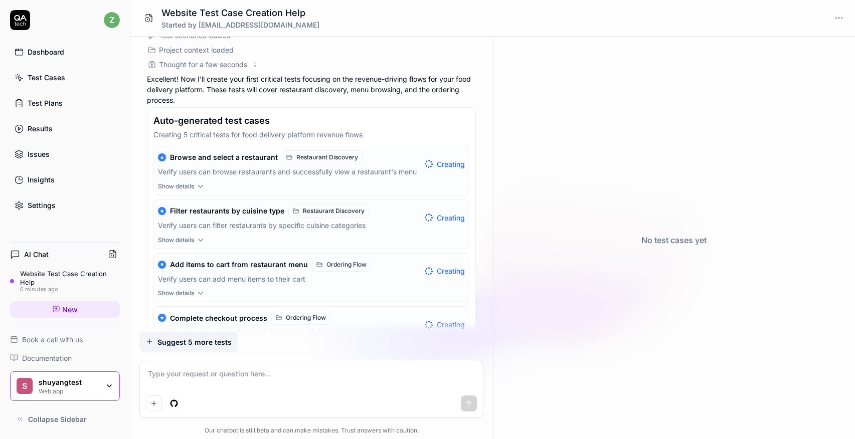
click at [204, 245] on icon "button" at bounding box center [200, 240] width 9 height 9
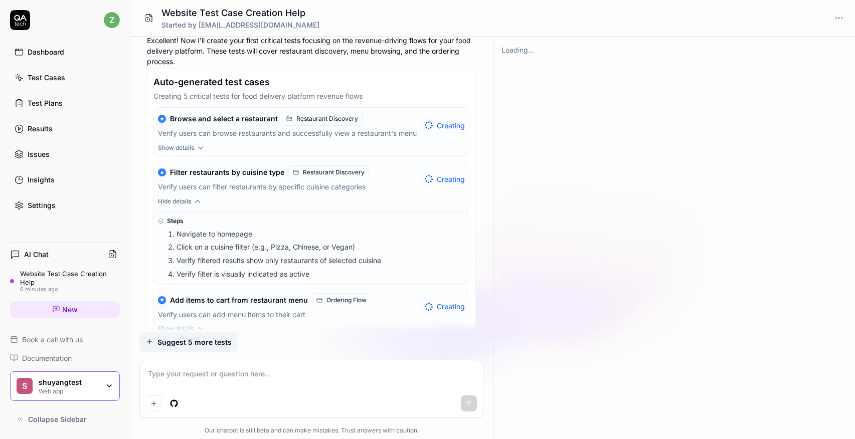
scroll to position [207, 0]
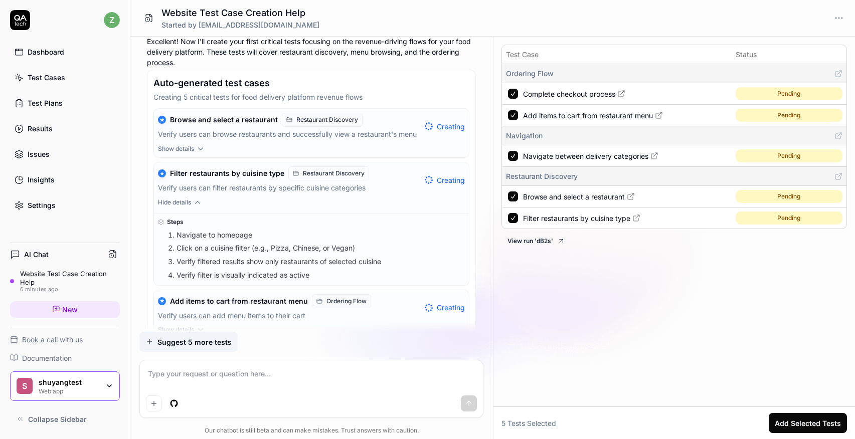
click at [198, 207] on icon "button" at bounding box center [197, 202] width 9 height 9
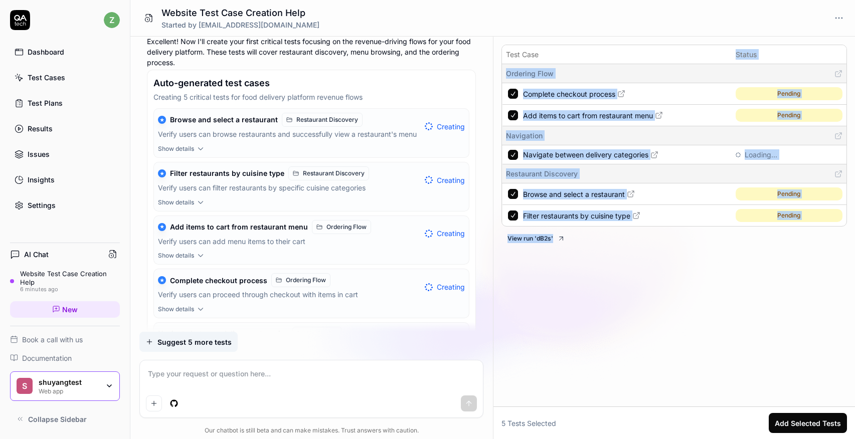
drag, startPoint x: 537, startPoint y: 59, endPoint x: 544, endPoint y: 261, distance: 202.2
click at [544, 264] on div "Test Case Status Ordering Flow Complete checkout process Pending Add items to c…" at bounding box center [674, 224] width 362 height 366
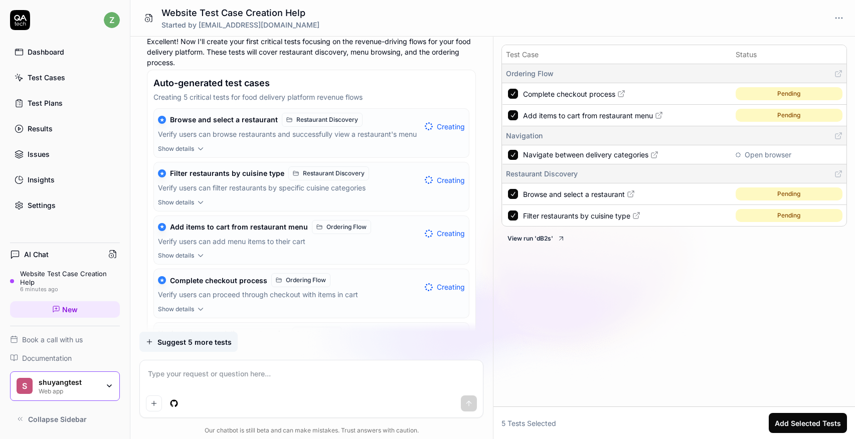
click at [544, 261] on div "Test Case Status Ordering Flow Complete checkout process Pending Add items to c…" at bounding box center [674, 224] width 362 height 366
drag, startPoint x: 777, startPoint y: 153, endPoint x: 678, endPoint y: 157, distance: 98.3
click at [678, 157] on tr "Navigate between delivery categories Open browser" at bounding box center [674, 154] width 345 height 19
click at [678, 157] on link "Navigate between delivery categories" at bounding box center [626, 154] width 207 height 11
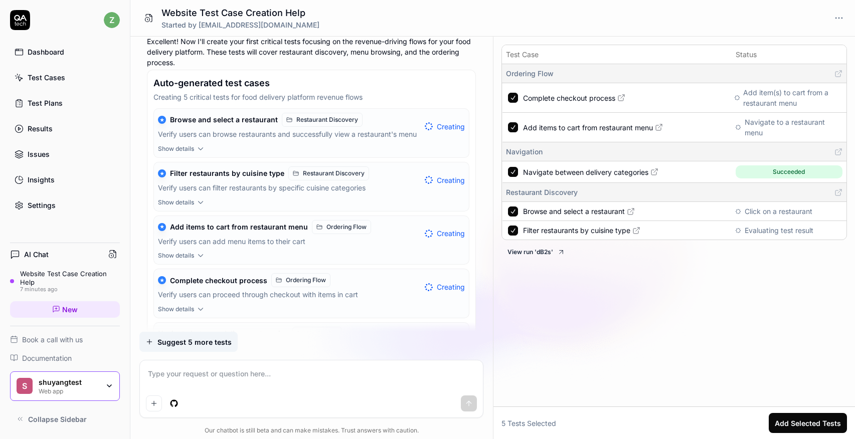
click at [635, 171] on span "Navigate between delivery categories" at bounding box center [585, 172] width 125 height 11
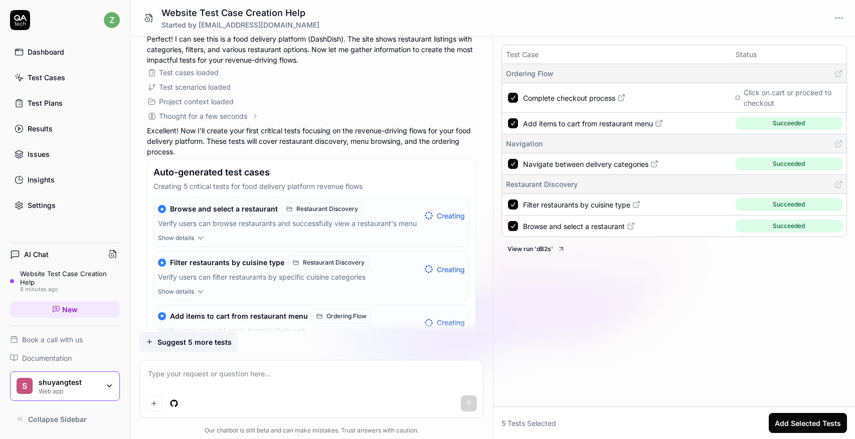
scroll to position [0, 0]
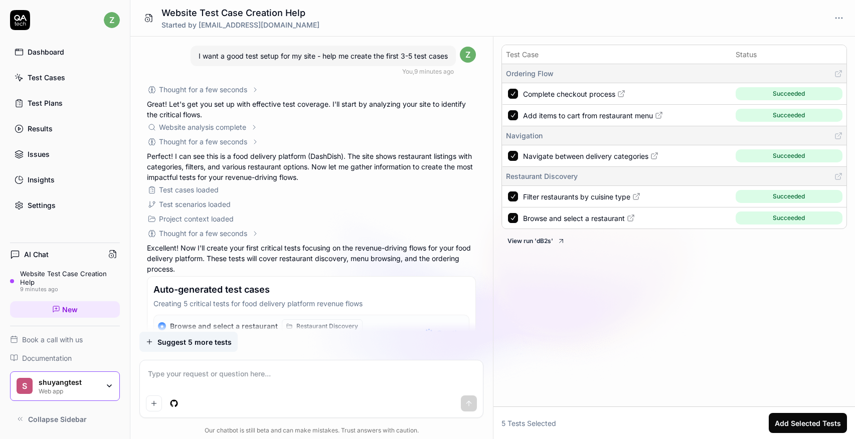
type textarea "*"
click at [54, 82] on div "Test Cases" at bounding box center [47, 77] width 38 height 11
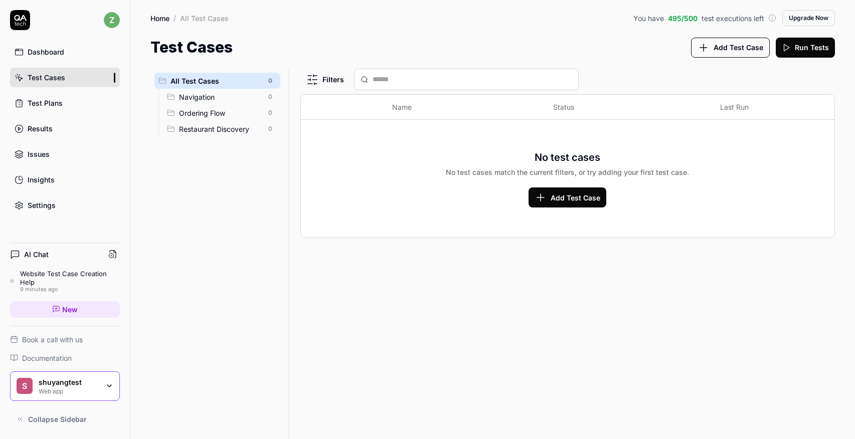
click at [198, 93] on span "Navigation" at bounding box center [220, 97] width 83 height 11
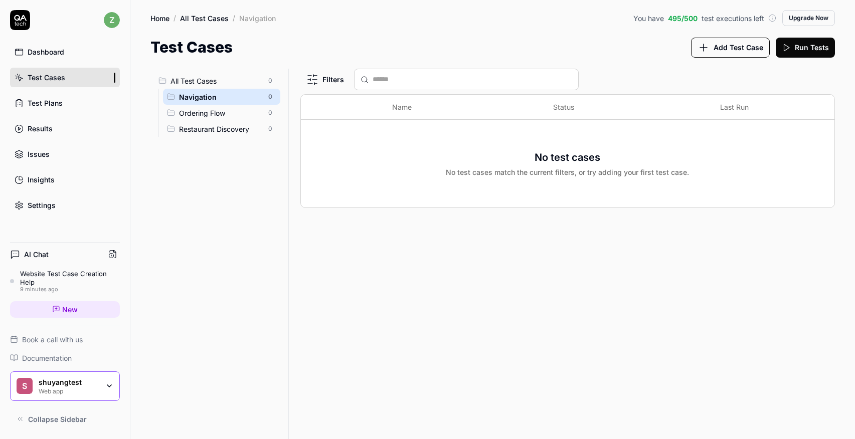
click at [196, 113] on span "Ordering Flow" at bounding box center [220, 113] width 83 height 11
click at [196, 131] on span "Restaurant Discovery" at bounding box center [220, 129] width 83 height 11
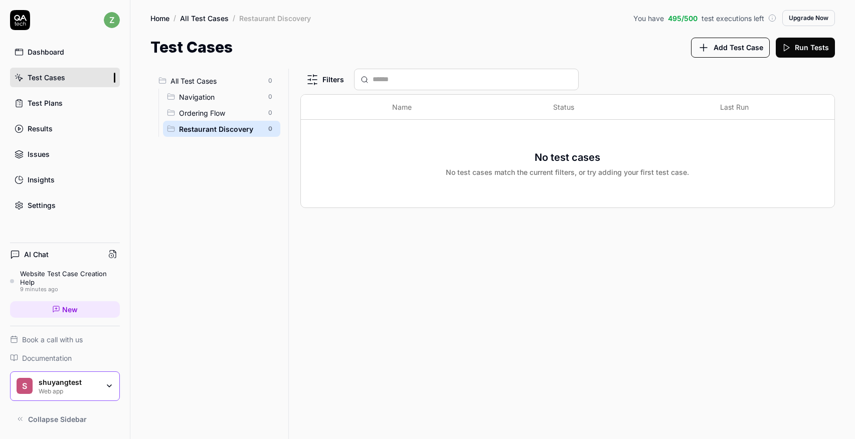
click at [46, 103] on div "Test Plans" at bounding box center [45, 103] width 35 height 11
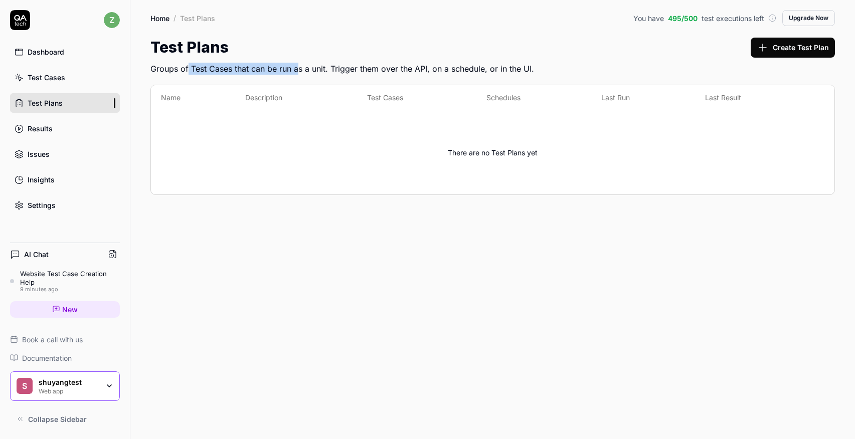
drag, startPoint x: 188, startPoint y: 69, endPoint x: 297, endPoint y: 73, distance: 109.9
click at [297, 74] on h2 "Groups of Test Cases that can be run as a unit. Trigger them over the API, on a…" at bounding box center [492, 67] width 684 height 16
click at [297, 73] on h2 "Groups of Test Cases that can be run as a unit. Trigger them over the API, on a…" at bounding box center [492, 67] width 684 height 16
drag, startPoint x: 379, startPoint y: 71, endPoint x: 211, endPoint y: 63, distance: 168.1
click at [210, 63] on h2 "Groups of Test Cases that can be run as a unit. Trigger them over the API, on a…" at bounding box center [492, 67] width 684 height 16
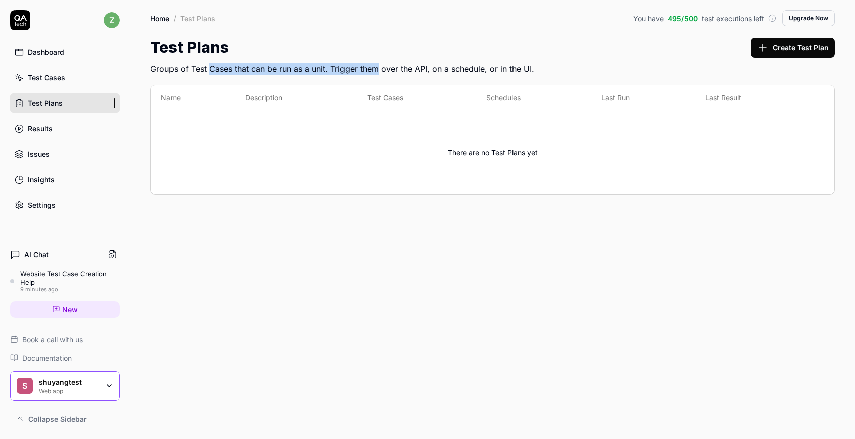
click at [211, 63] on h2 "Groups of Test Cases that can be run as a unit. Trigger them over the API, on a…" at bounding box center [492, 67] width 684 height 16
drag, startPoint x: 194, startPoint y: 63, endPoint x: 512, endPoint y: 66, distance: 318.9
click at [512, 66] on h2 "Groups of Test Cases that can be run as a unit. Trigger them over the API, on a…" at bounding box center [492, 67] width 684 height 16
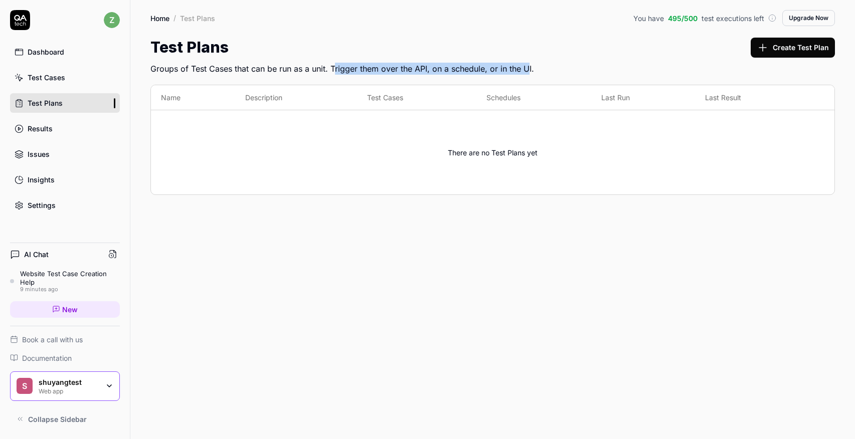
drag, startPoint x: 527, startPoint y: 68, endPoint x: 334, endPoint y: 62, distance: 193.1
click at [334, 63] on h2 "Groups of Test Cases that can be run as a unit. Trigger them over the API, on a…" at bounding box center [492, 67] width 684 height 16
click at [334, 62] on h2 "Groups of Test Cases that can be run as a unit. Trigger them over the API, on a…" at bounding box center [492, 67] width 684 height 16
drag, startPoint x: 303, startPoint y: 63, endPoint x: 525, endPoint y: 71, distance: 222.7
click at [525, 71] on h2 "Groups of Test Cases that can be run as a unit. Trigger them over the API, on a…" at bounding box center [492, 67] width 684 height 16
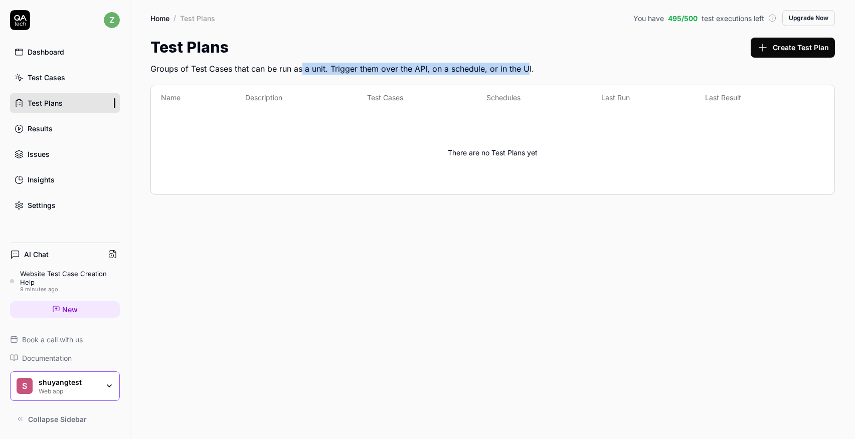
click at [525, 71] on h2 "Groups of Test Cases that can be run as a unit. Trigger them over the API, on a…" at bounding box center [492, 67] width 684 height 16
drag, startPoint x: 539, startPoint y: 71, endPoint x: 372, endPoint y: 71, distance: 167.5
click at [372, 71] on h2 "Groups of Test Cases that can be run as a unit. Trigger them over the API, on a…" at bounding box center [492, 67] width 684 height 16
click at [780, 43] on button "Create Test Plan" at bounding box center [793, 48] width 84 height 20
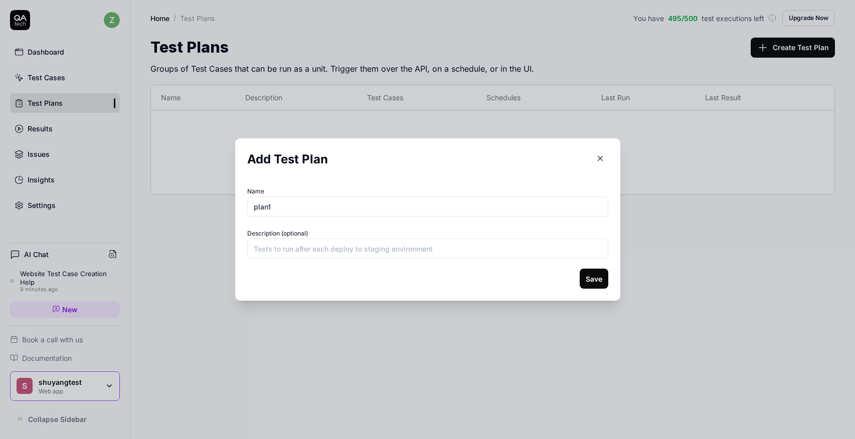
type input "plan1"
click at [330, 249] on input "Description (optional)" at bounding box center [427, 249] width 361 height 20
type input "tests plan"
click at [593, 279] on button "Save" at bounding box center [594, 279] width 29 height 20
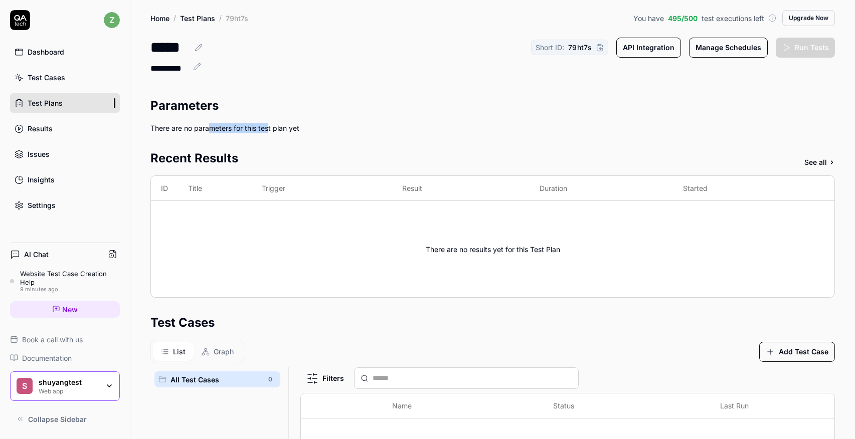
drag, startPoint x: 270, startPoint y: 127, endPoint x: 213, endPoint y: 126, distance: 57.2
click at [212, 127] on div "There are no parameters for this test plan yet" at bounding box center [492, 128] width 684 height 11
click at [213, 126] on div "There are no parameters for this test plan yet" at bounding box center [492, 128] width 684 height 11
drag, startPoint x: 213, startPoint y: 126, endPoint x: 262, endPoint y: 152, distance: 56.3
click at [262, 152] on div "Parameters There are no parameters for this test plan yet Recent Results See al…" at bounding box center [492, 357] width 684 height 521
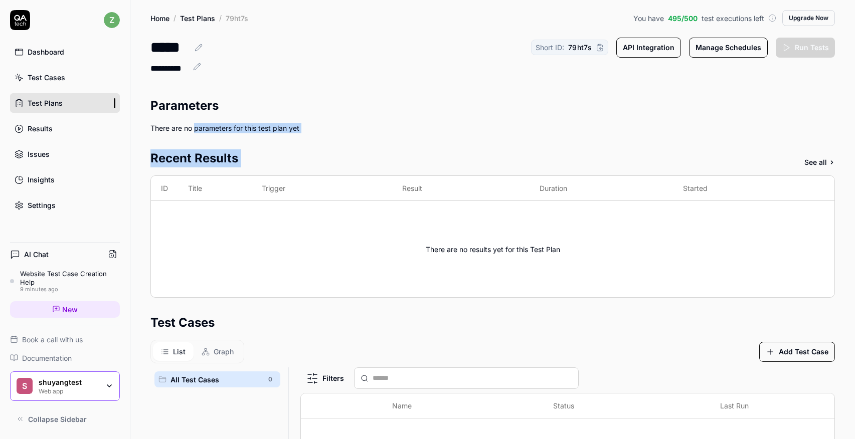
click at [262, 152] on div "Recent Results See all" at bounding box center [492, 158] width 684 height 18
drag, startPoint x: 246, startPoint y: 147, endPoint x: 235, endPoint y: 119, distance: 29.7
click at [235, 119] on div "Parameters There are no parameters for this test plan yet Recent Results See al…" at bounding box center [492, 357] width 684 height 521
click at [236, 120] on section "Parameters There are no parameters for this test plan yet" at bounding box center [492, 115] width 684 height 37
click at [40, 280] on div "Website Test Case Creation Help" at bounding box center [70, 278] width 100 height 17
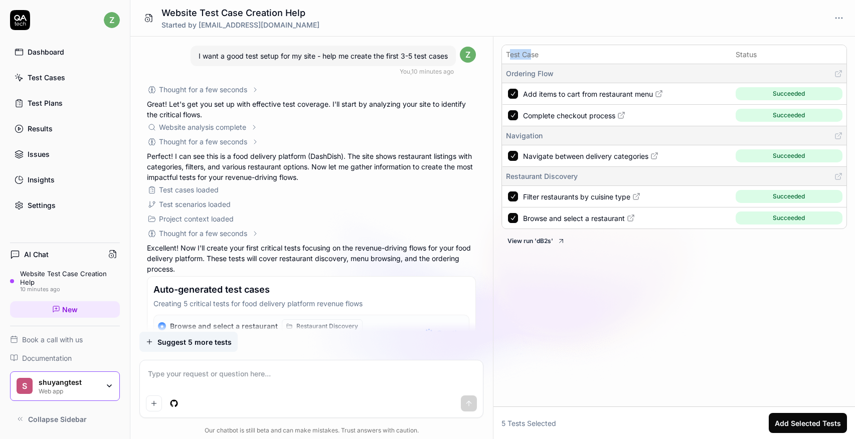
drag, startPoint x: 529, startPoint y: 54, endPoint x: 509, endPoint y: 54, distance: 20.6
click at [509, 54] on th "Test Case" at bounding box center [617, 54] width 230 height 19
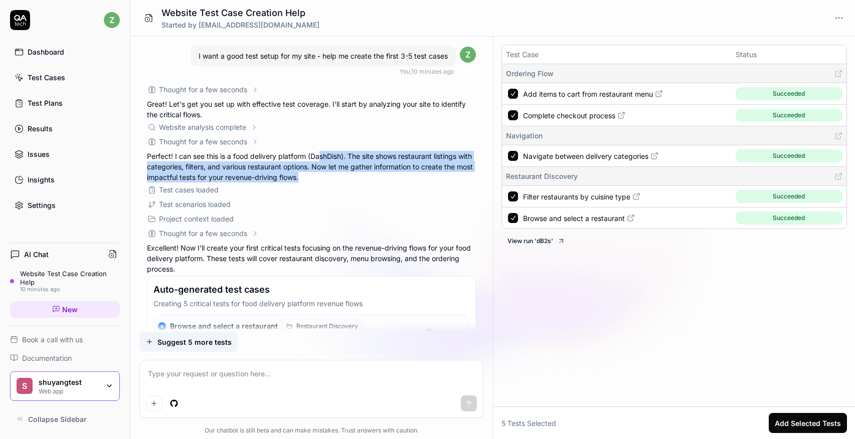
drag, startPoint x: 322, startPoint y: 156, endPoint x: 322, endPoint y: 172, distance: 16.5
click at [322, 172] on p "Perfect! I can see this is a food delivery platform (DashDish). The site shows …" at bounding box center [311, 167] width 329 height 32
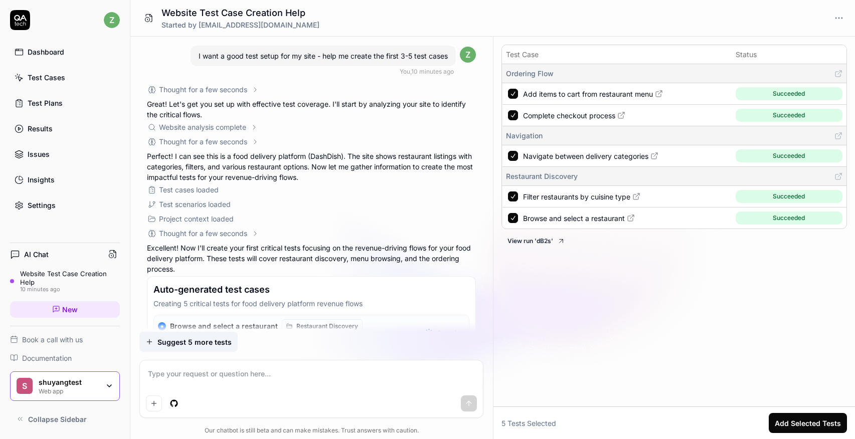
click at [38, 102] on div "Test Plans" at bounding box center [45, 103] width 35 height 11
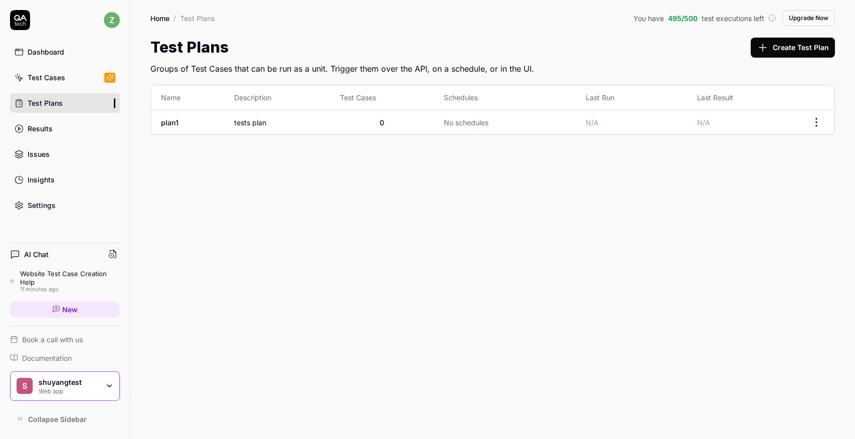
click at [24, 22] on icon at bounding box center [20, 20] width 20 height 20
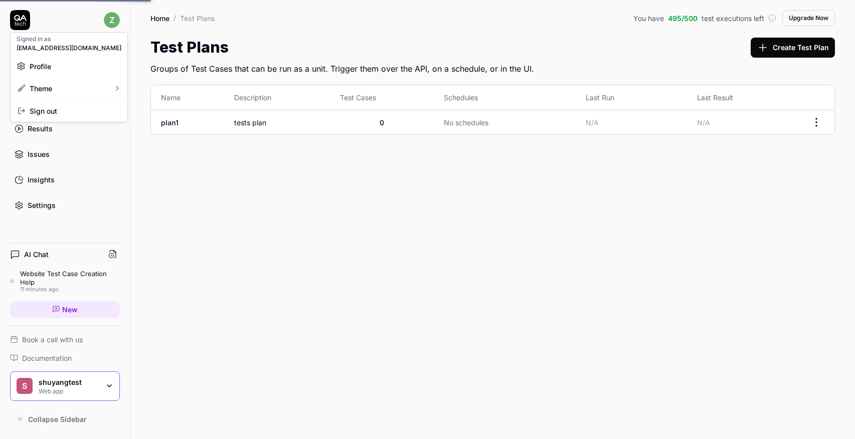
click at [112, 19] on html "z Dashboard Test Cases Test Plans Results Issues Insights Settings AI Chat Webs…" at bounding box center [427, 219] width 855 height 439
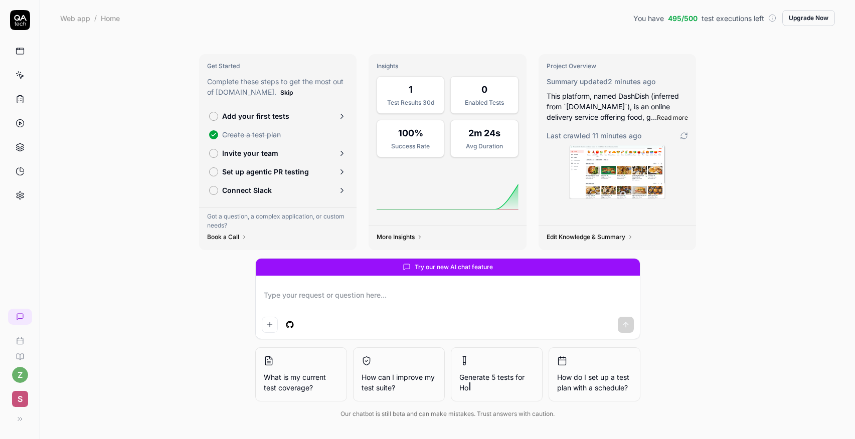
type textarea "*"
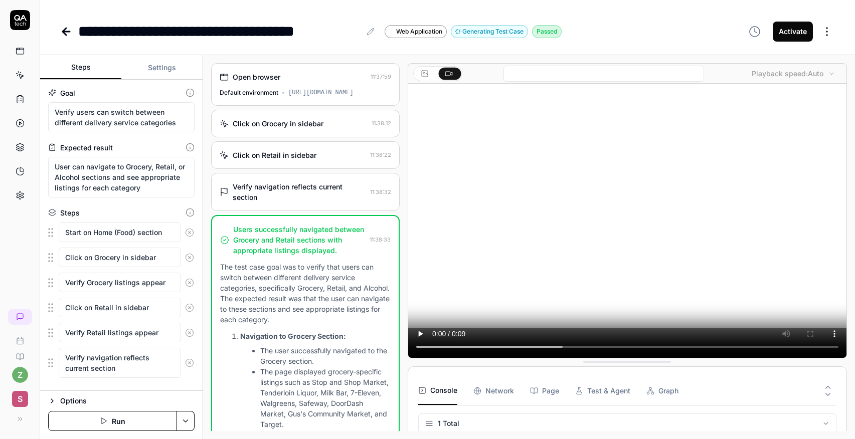
click at [276, 129] on div "Click on Grocery in sidebar" at bounding box center [278, 123] width 91 height 11
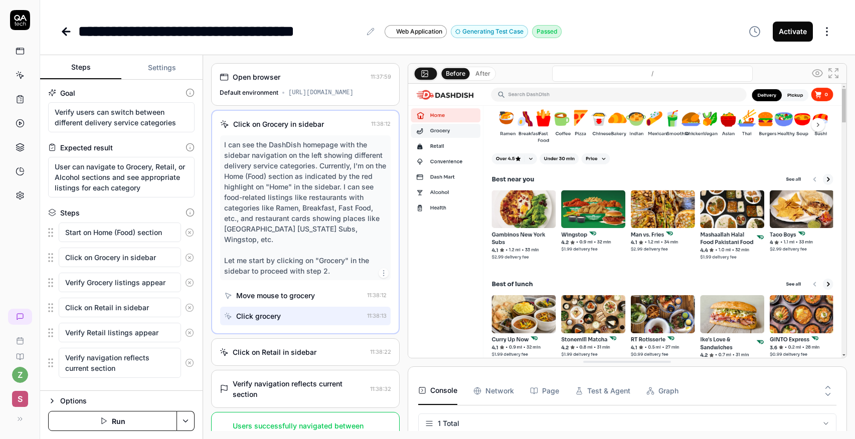
scroll to position [28, 0]
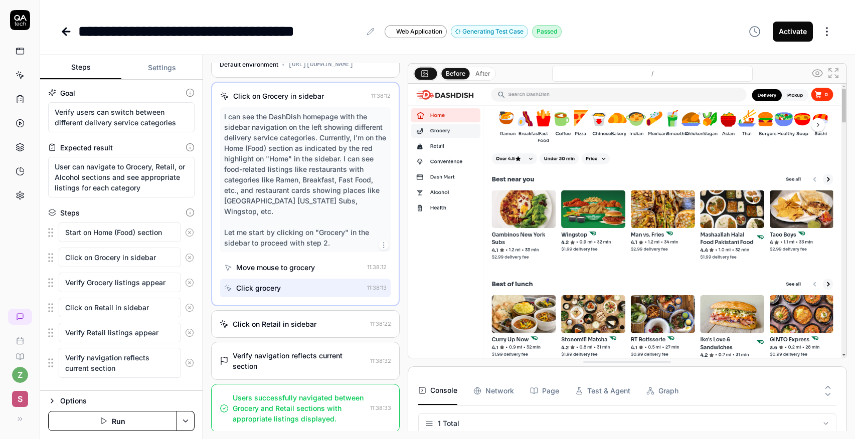
click at [282, 330] on div "Click on Retail in sidebar 11:38:22" at bounding box center [305, 324] width 189 height 28
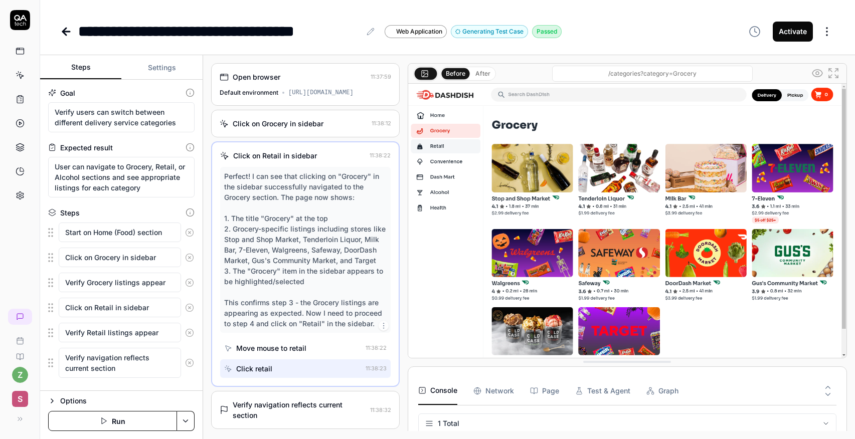
scroll to position [60, 0]
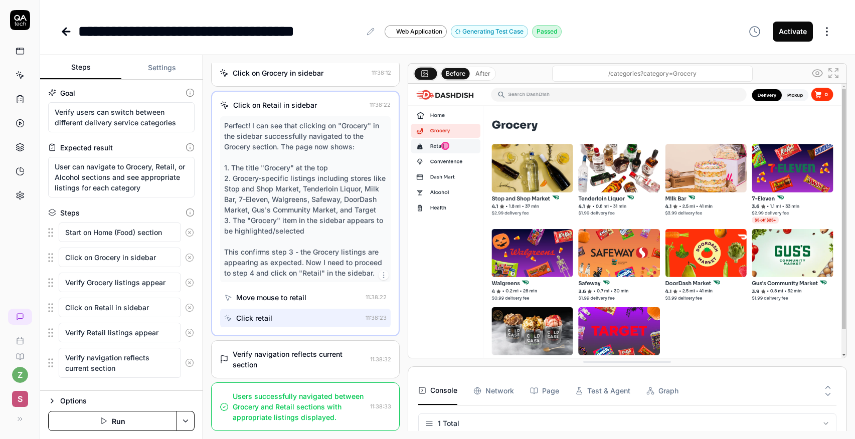
click at [245, 357] on div "Verify navigation reflects current section" at bounding box center [299, 359] width 133 height 21
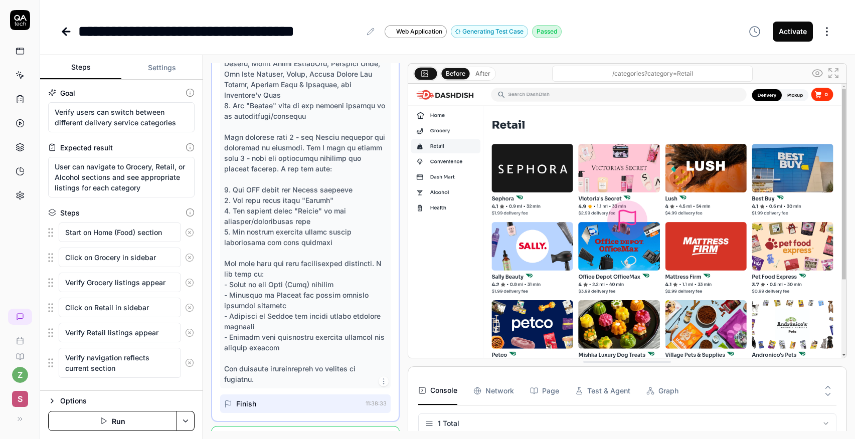
scroll to position [281, 0]
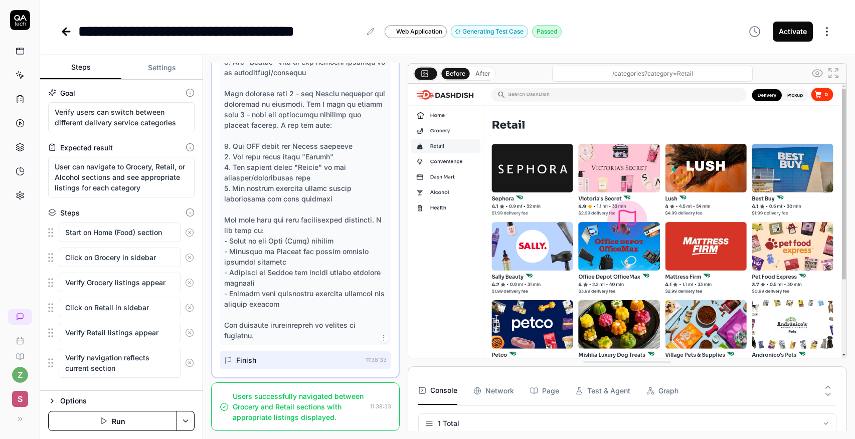
click at [266, 400] on div "Users successfully navigated between Grocery and Retail sections with appropria…" at bounding box center [299, 407] width 133 height 32
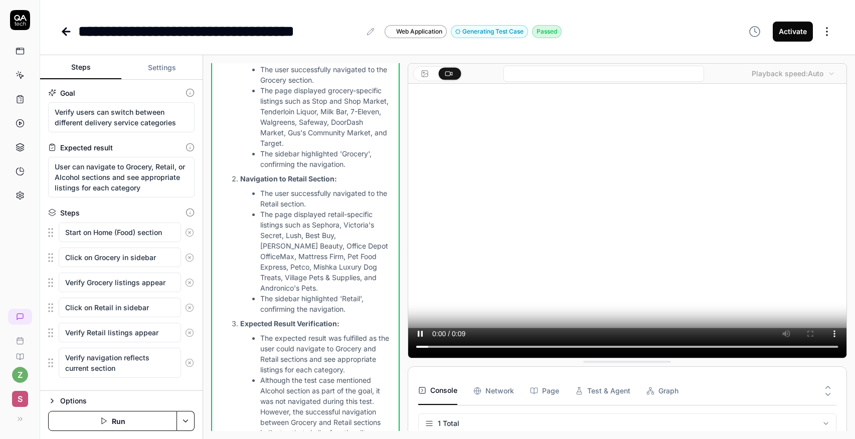
scroll to position [348, 0]
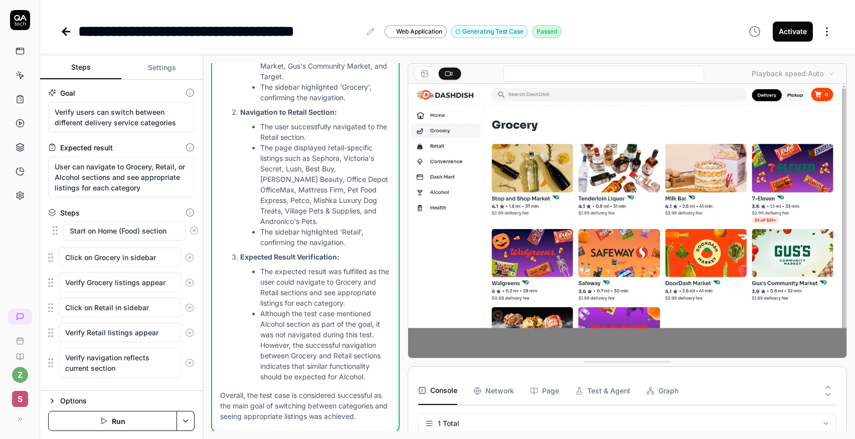
click at [55, 230] on fieldset "Start on Home (Food) section Click on Grocery in sidebar Verify Grocery listing…" at bounding box center [121, 300] width 146 height 156
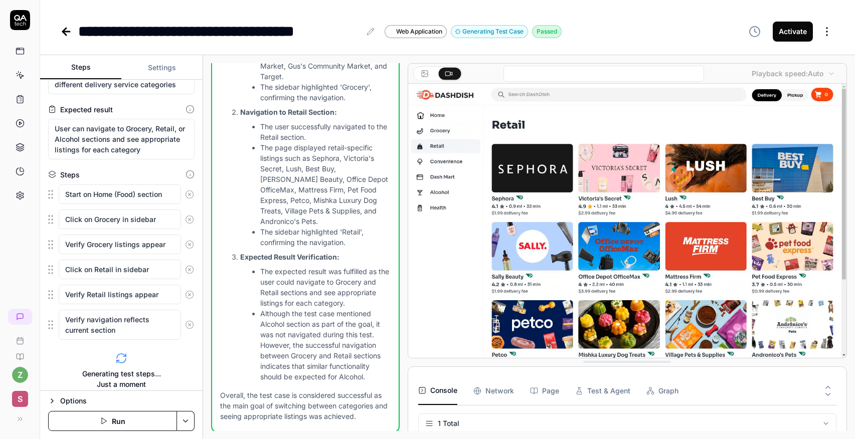
scroll to position [0, 0]
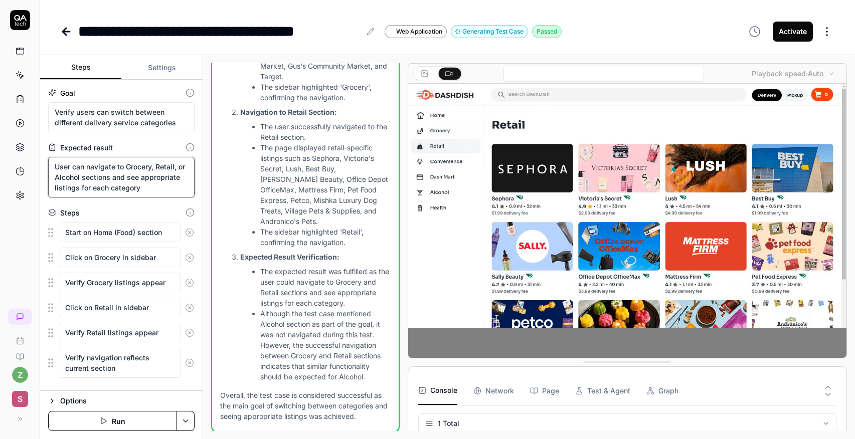
drag, startPoint x: 142, startPoint y: 168, endPoint x: 147, endPoint y: 193, distance: 25.1
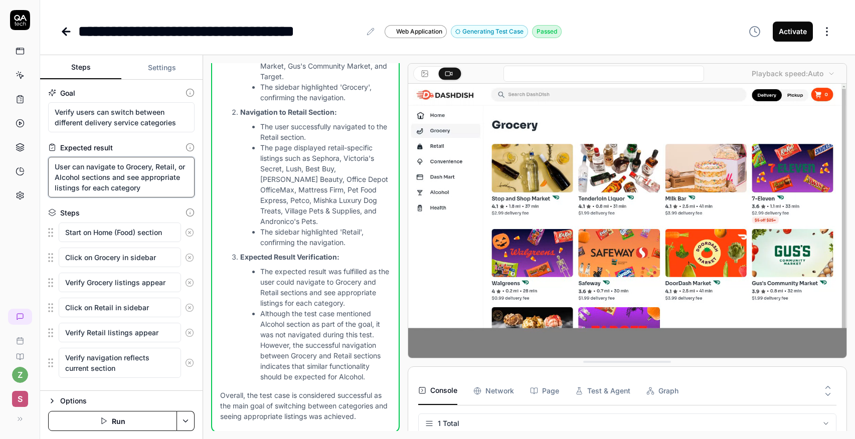
click at [147, 193] on textarea "User can navigate to Grocery, Retail, or Alcohol sections and see appropriate l…" at bounding box center [121, 177] width 146 height 41
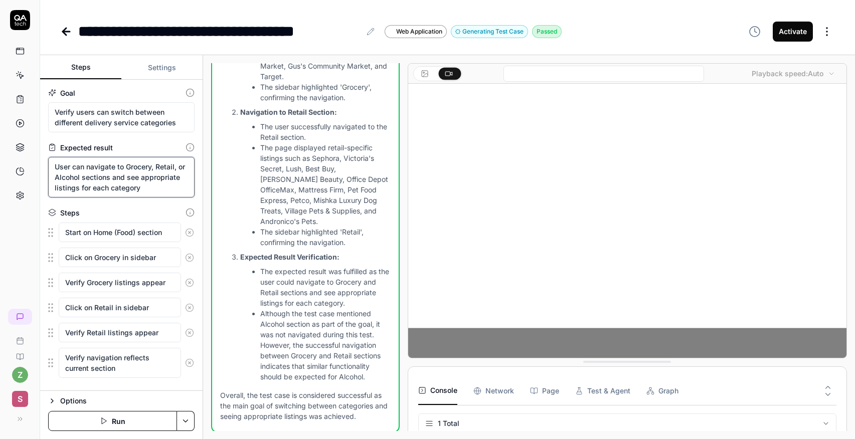
drag, startPoint x: 159, startPoint y: 193, endPoint x: 58, endPoint y: 170, distance: 103.2
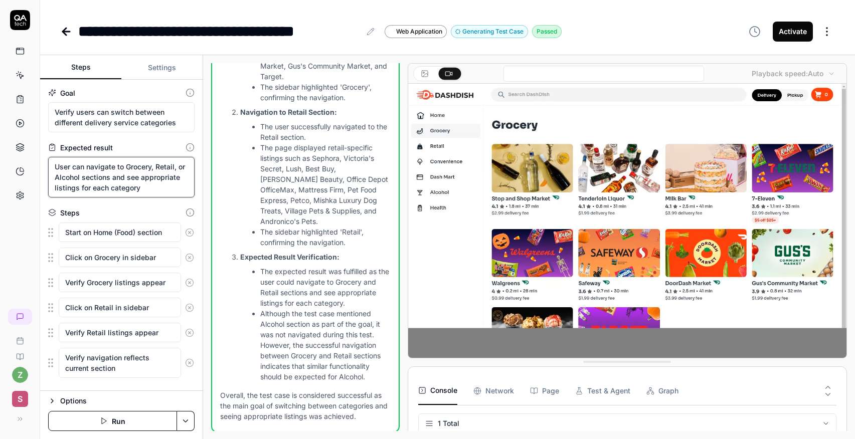
click at [58, 170] on textarea "User can navigate to Grocery, Retail, or Alcohol sections and see appropriate l…" at bounding box center [121, 177] width 146 height 41
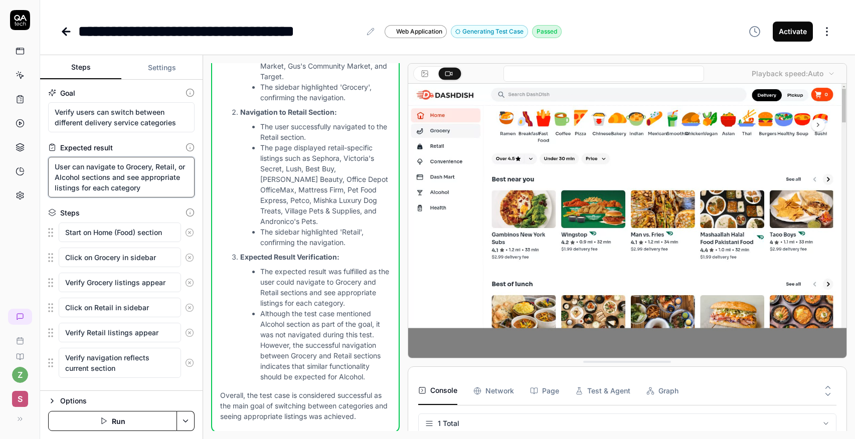
click at [59, 170] on textarea "User can navigate to Grocery, Retail, or Alcohol sections and see appropriate l…" at bounding box center [121, 177] width 146 height 41
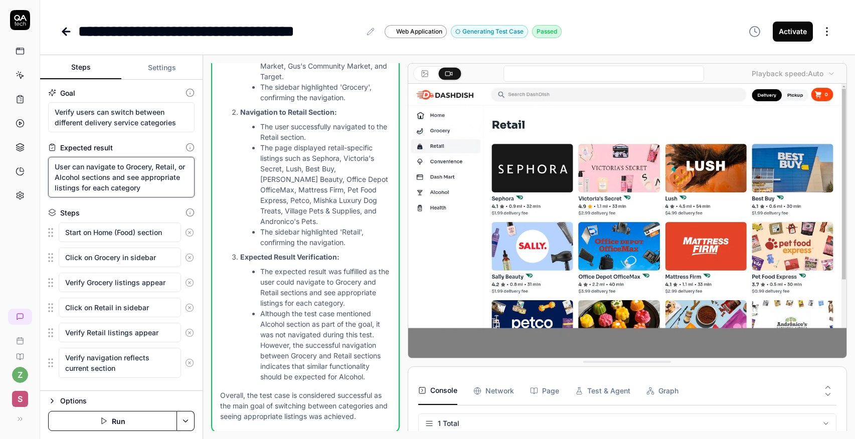
drag, startPoint x: 52, startPoint y: 167, endPoint x: 159, endPoint y: 185, distance: 108.2
click at [159, 187] on textarea "User can navigate to Grocery, Retail, or Alcohol sections and see appropriate l…" at bounding box center [121, 177] width 146 height 41
click at [159, 185] on textarea "User can navigate to Grocery, Retail, or Alcohol sections and see appropriate l…" at bounding box center [121, 177] width 146 height 41
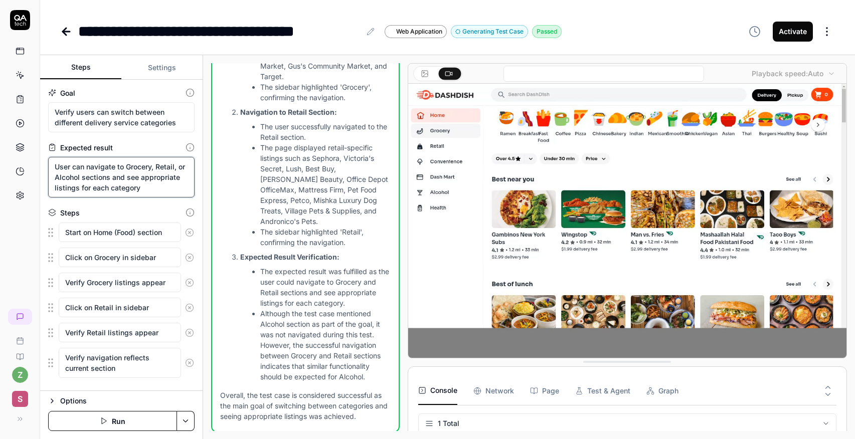
drag, startPoint x: 156, startPoint y: 186, endPoint x: 117, endPoint y: 166, distance: 43.9
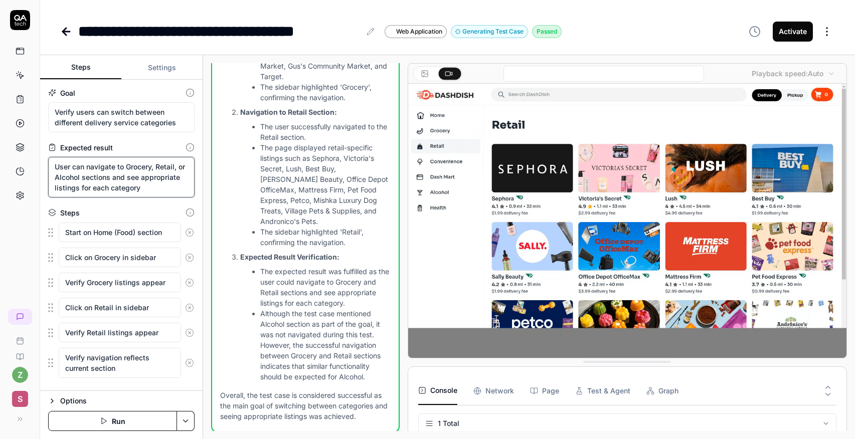
click at [117, 166] on textarea "User can navigate to Grocery, Retail, or Alcohol sections and see appropriate l…" at bounding box center [121, 177] width 146 height 41
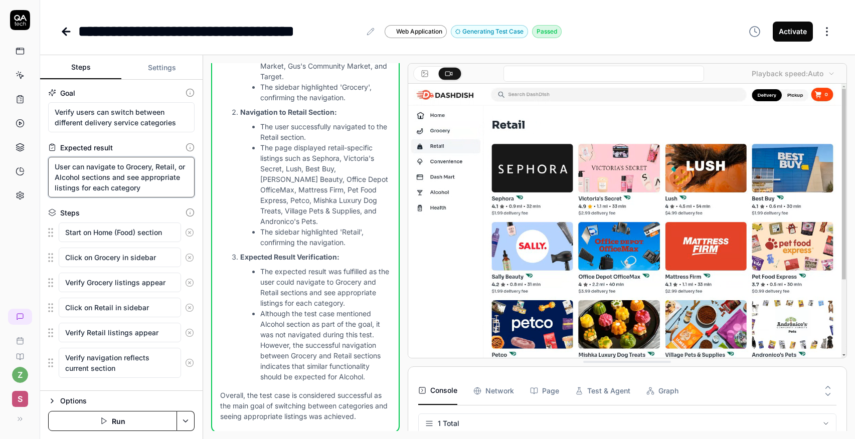
click at [117, 166] on textarea "User can navigate to Grocery, Retail, or Alcohol sections and see appropriate l…" at bounding box center [121, 177] width 146 height 41
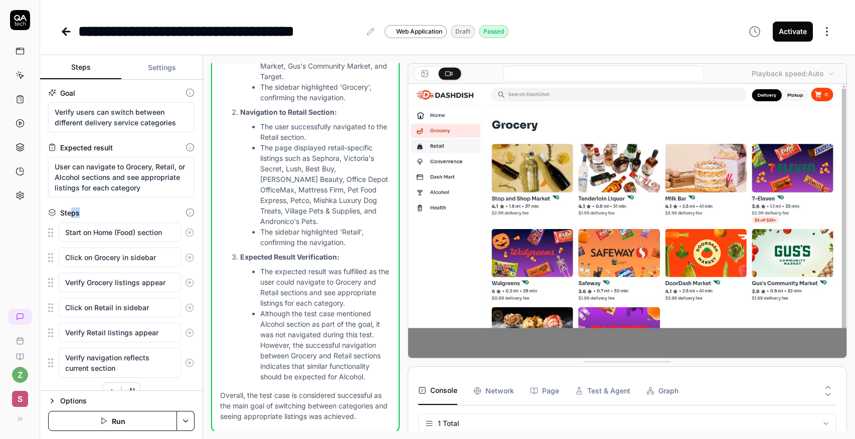
drag, startPoint x: 71, startPoint y: 211, endPoint x: 88, endPoint y: 211, distance: 17.0
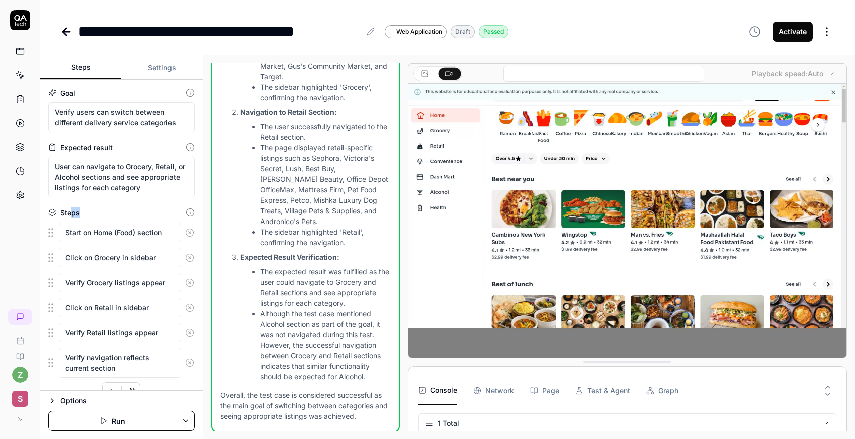
click at [88, 211] on div "Steps" at bounding box center [121, 213] width 146 height 11
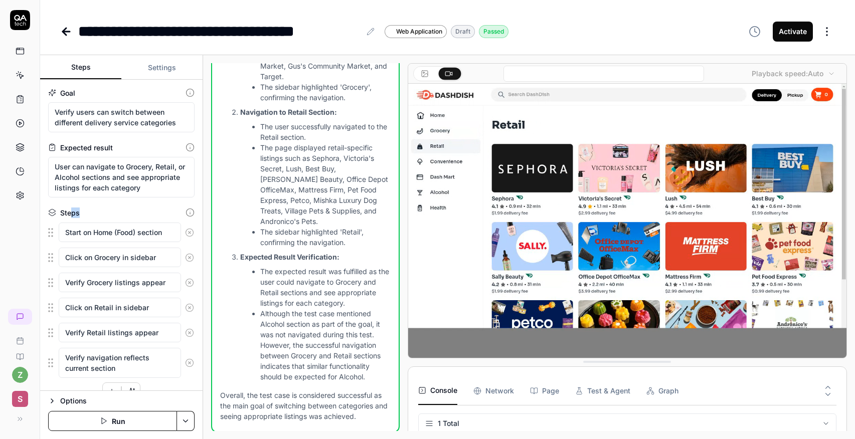
click at [88, 211] on div "Steps" at bounding box center [121, 213] width 146 height 11
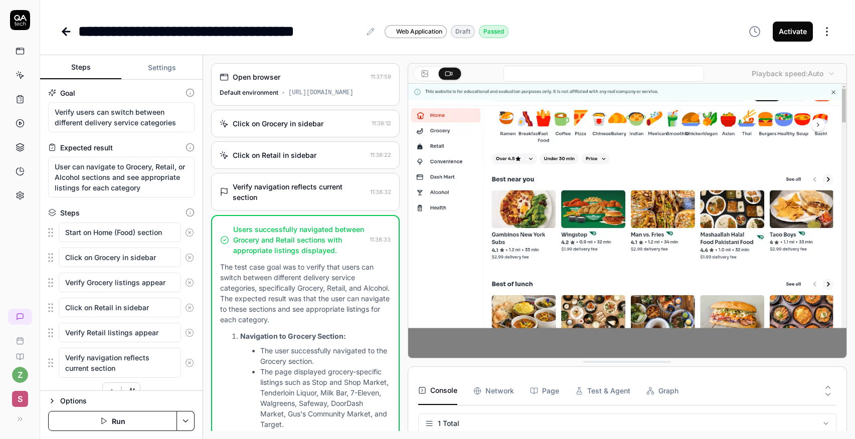
scroll to position [1, 0]
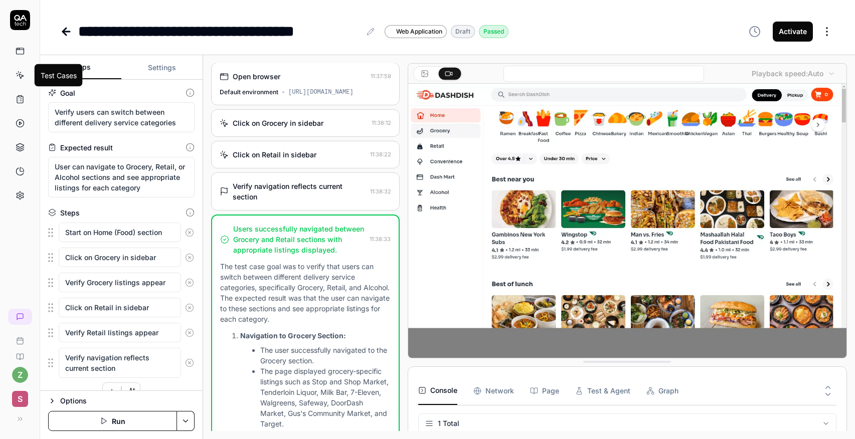
click at [22, 77] on icon at bounding box center [21, 76] width 5 height 5
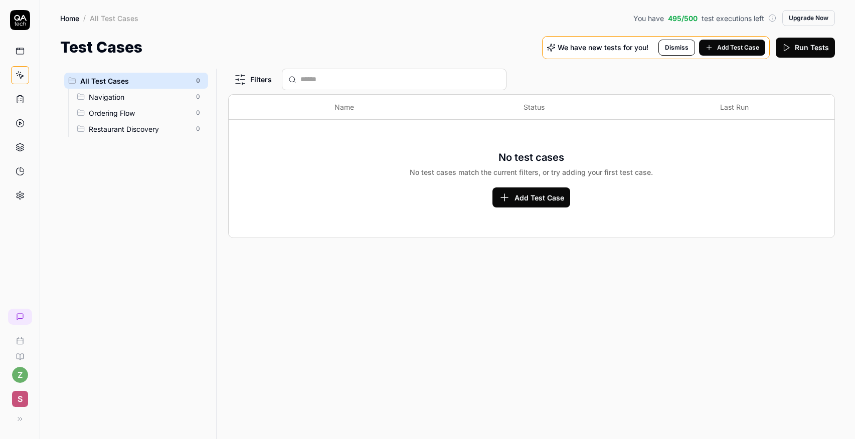
click at [733, 49] on span "Add Test Case" at bounding box center [738, 47] width 42 height 9
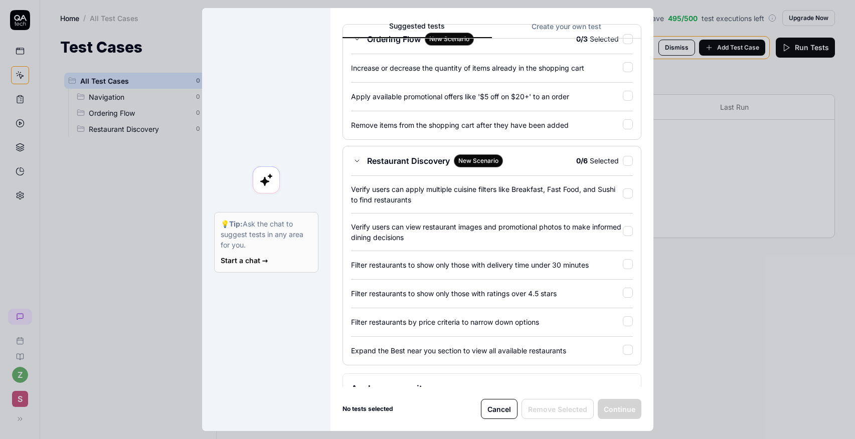
scroll to position [191, 0]
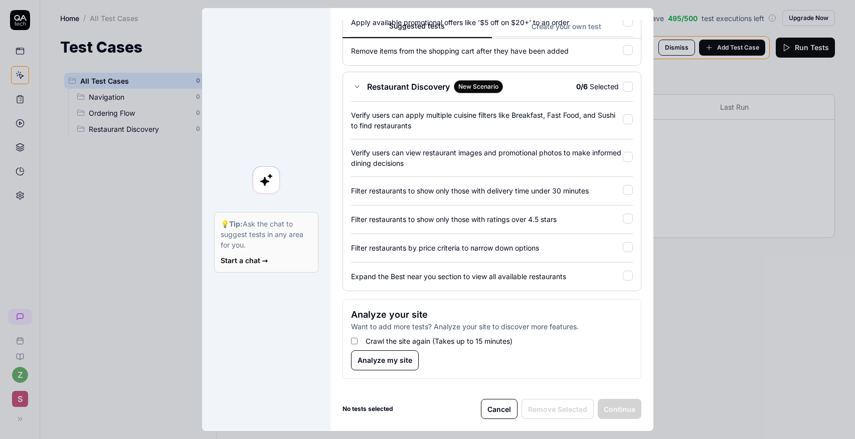
click at [493, 410] on button "Cancel" at bounding box center [499, 409] width 37 height 20
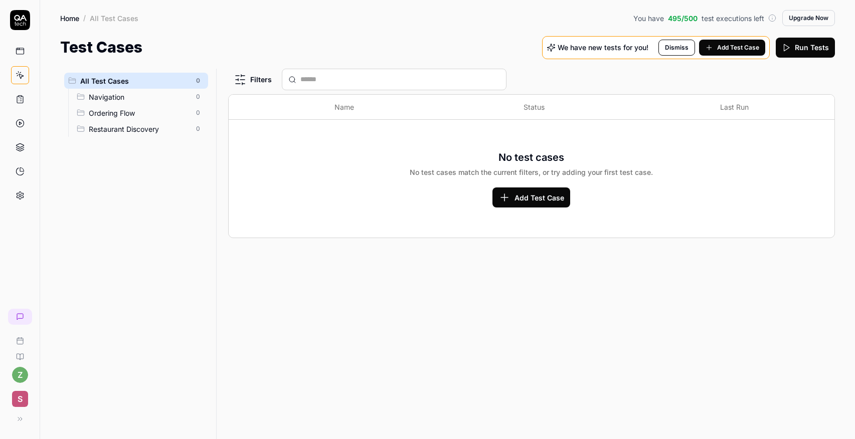
click at [19, 102] on icon at bounding box center [20, 99] width 9 height 9
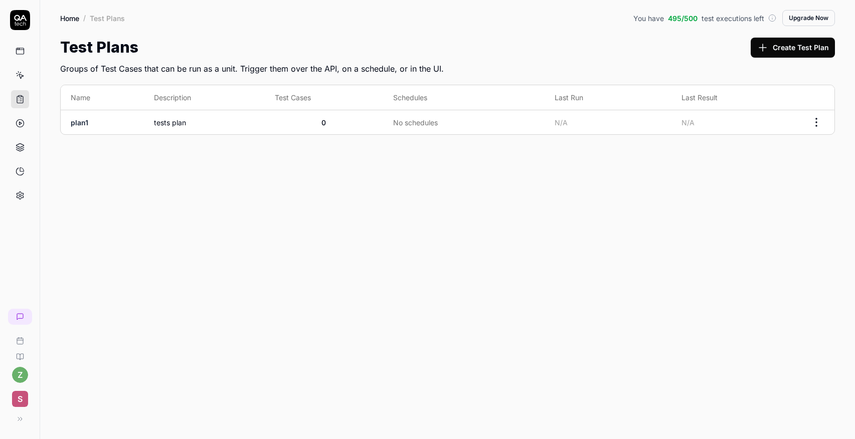
click at [160, 121] on span "tests plan" at bounding box center [204, 122] width 100 height 11
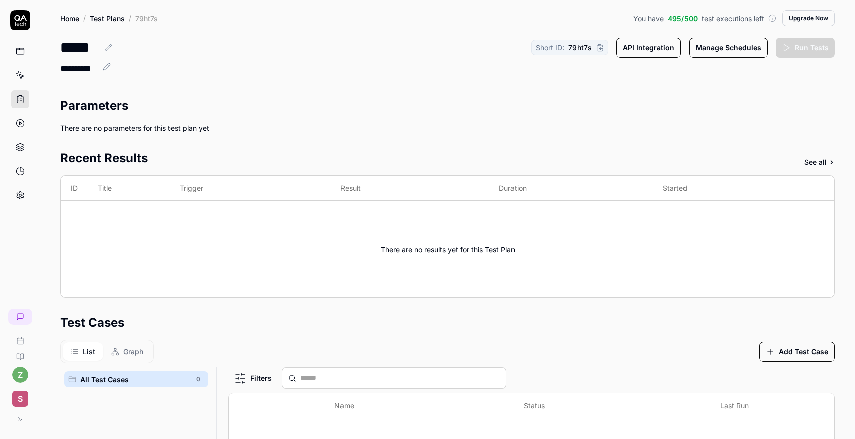
scroll to position [3, 0]
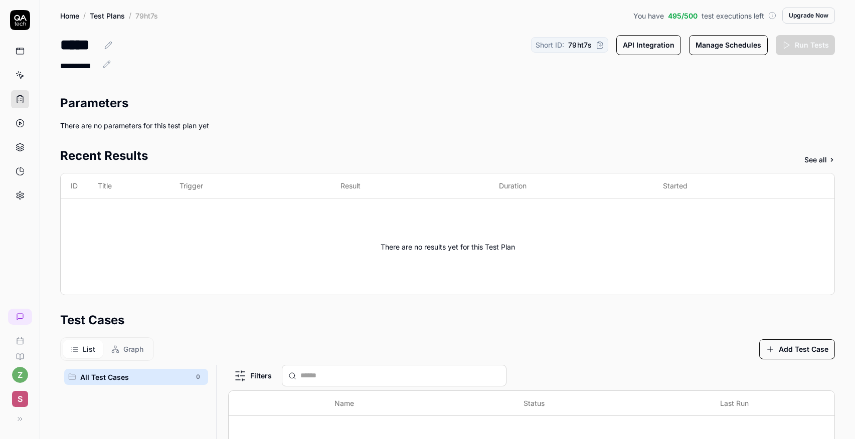
click at [728, 42] on button "Manage Schedules" at bounding box center [728, 45] width 79 height 20
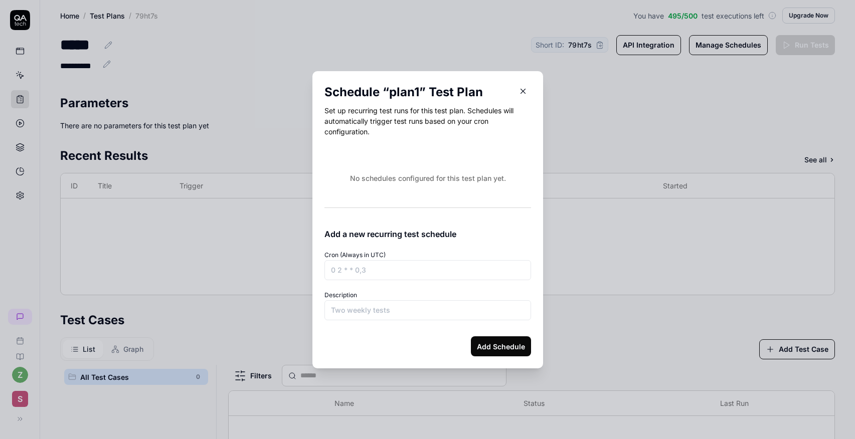
click at [523, 90] on icon "button" at bounding box center [522, 91] width 5 height 5
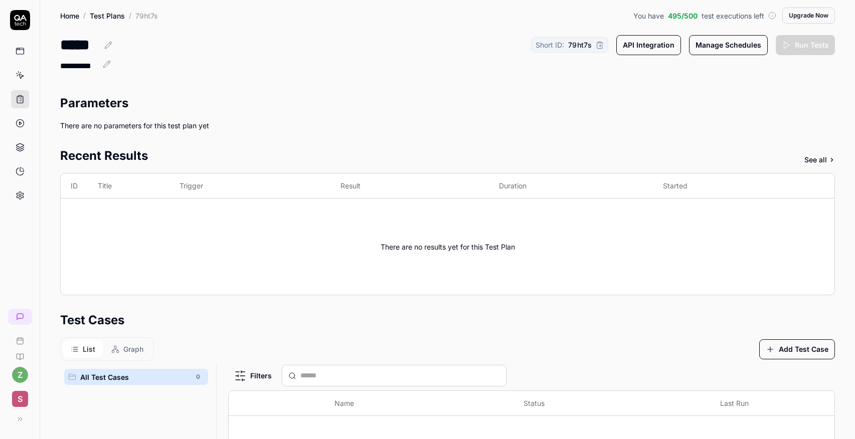
click at [653, 51] on button "API Integration" at bounding box center [648, 45] width 65 height 20
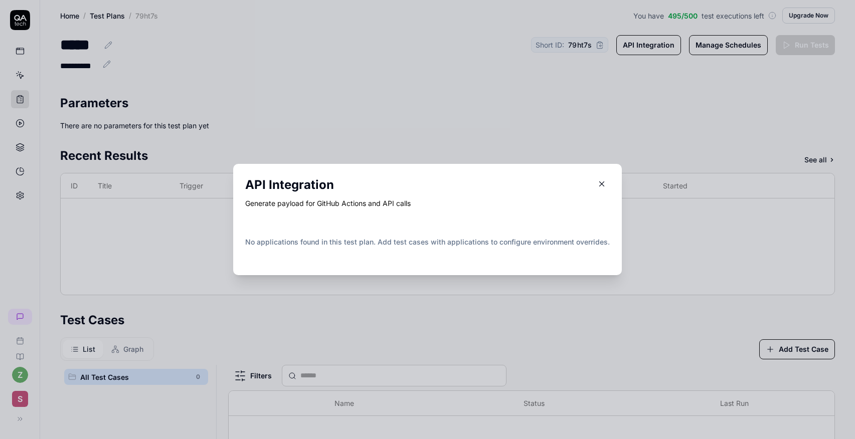
click at [595, 187] on button "button" at bounding box center [602, 184] width 16 height 16
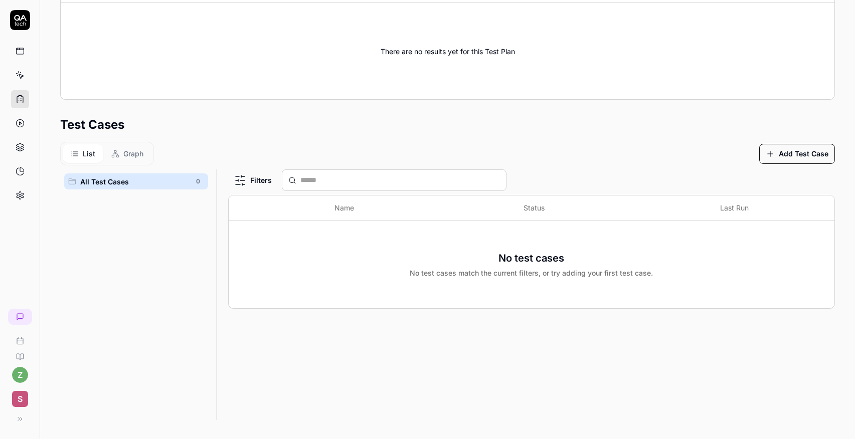
scroll to position [198, 0]
click at [18, 121] on icon at bounding box center [20, 123] width 9 height 9
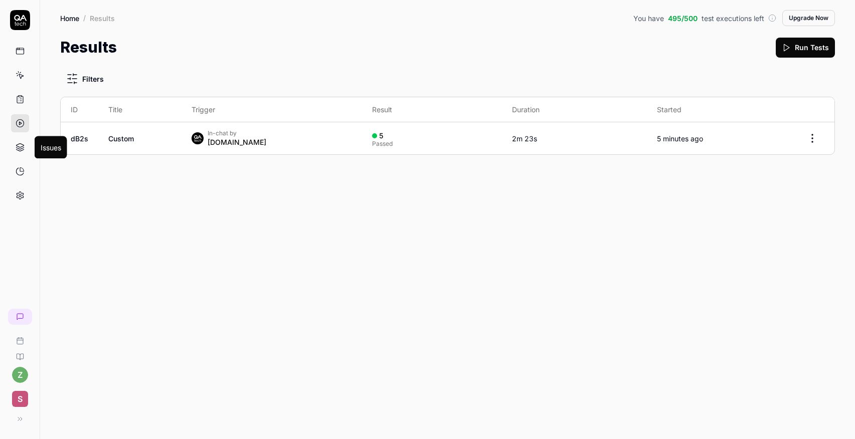
click at [19, 146] on icon at bounding box center [20, 145] width 8 height 4
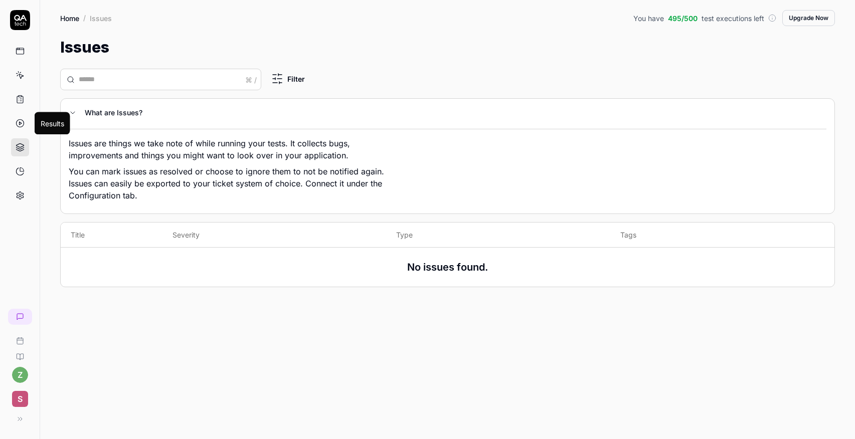
click at [21, 122] on icon at bounding box center [20, 123] width 9 height 9
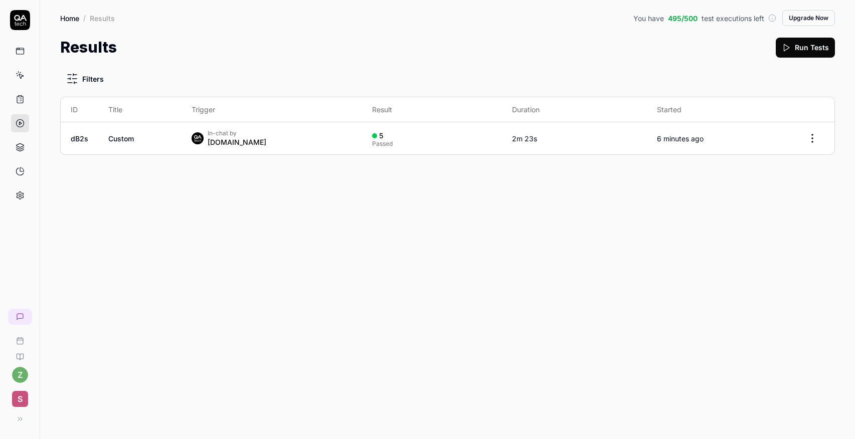
click at [82, 140] on link "dB2s" at bounding box center [80, 138] width 18 height 9
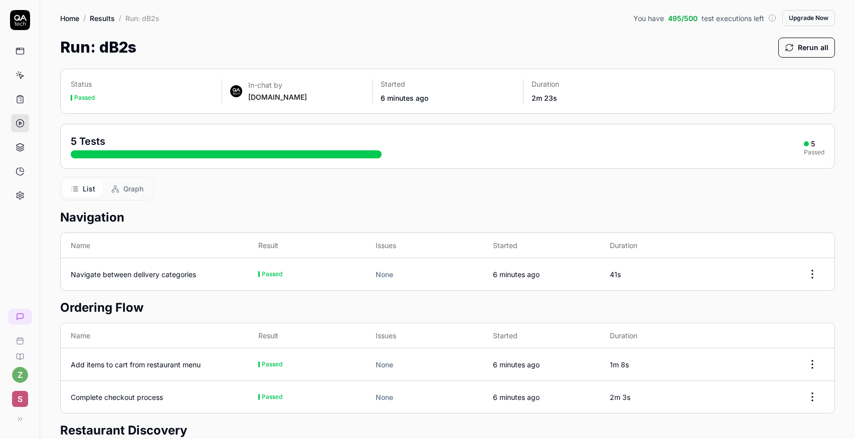
click at [134, 190] on span "Graph" at bounding box center [133, 188] width 20 height 11
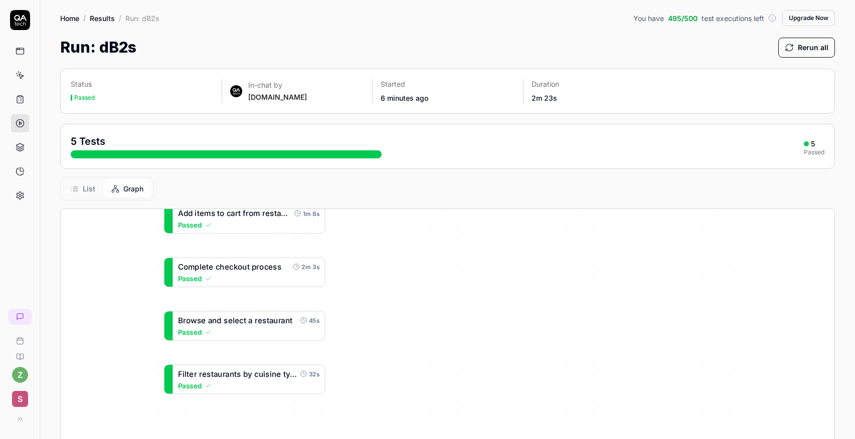
drag, startPoint x: 423, startPoint y: 287, endPoint x: 423, endPoint y: 201, distance: 85.7
click at [423, 201] on div "Status Passed In-chat by [DOMAIN_NAME] Started 6 minutes ago Duration 2m 23s 5 …" at bounding box center [447, 319] width 815 height 521
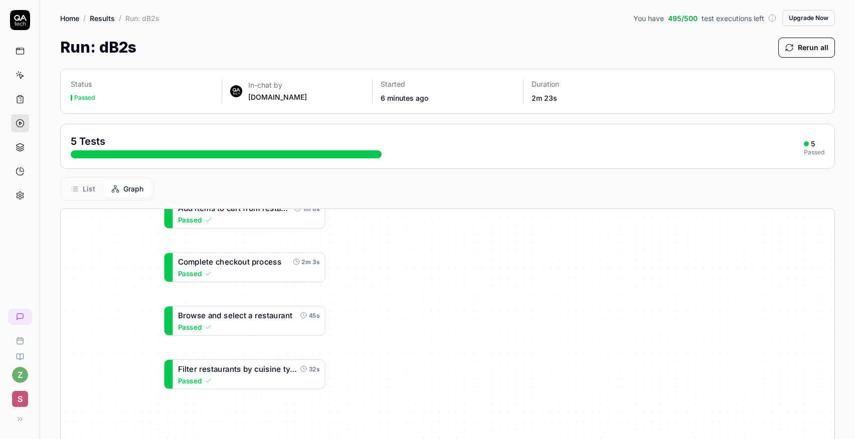
click at [16, 96] on icon at bounding box center [20, 99] width 9 height 9
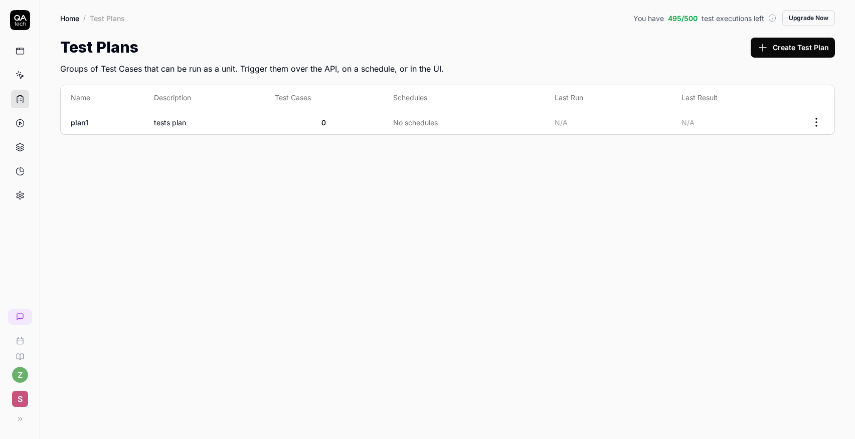
click at [85, 122] on link "plan1" at bounding box center [80, 122] width 18 height 9
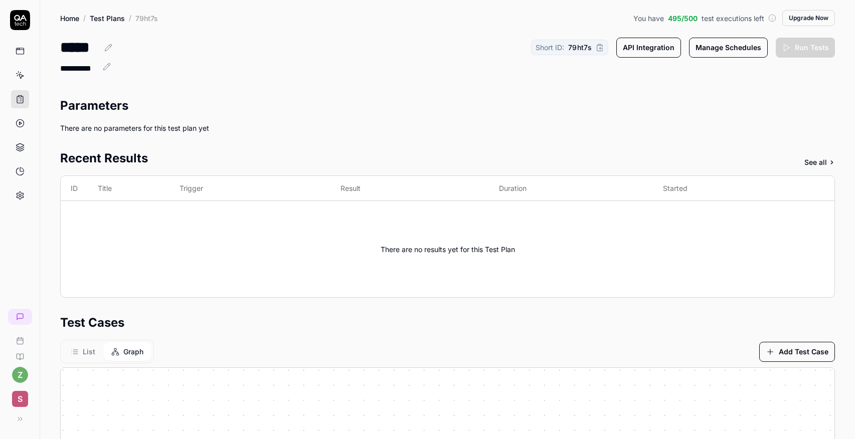
click at [24, 124] on circle at bounding box center [20, 124] width 8 height 8
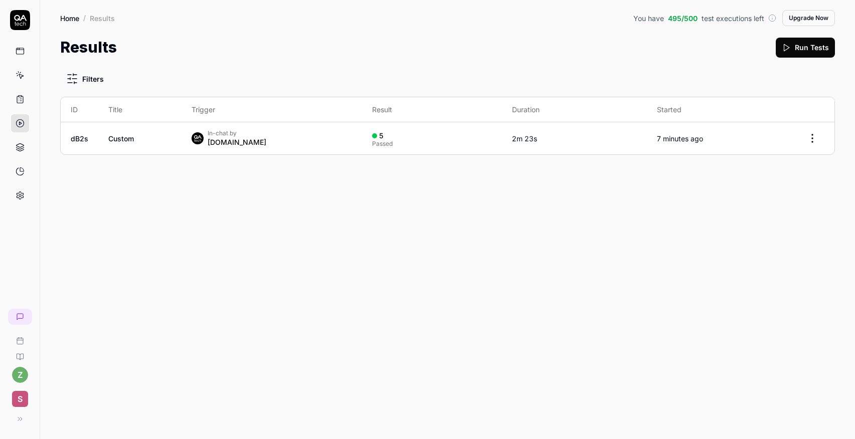
click at [19, 104] on link at bounding box center [20, 99] width 18 height 18
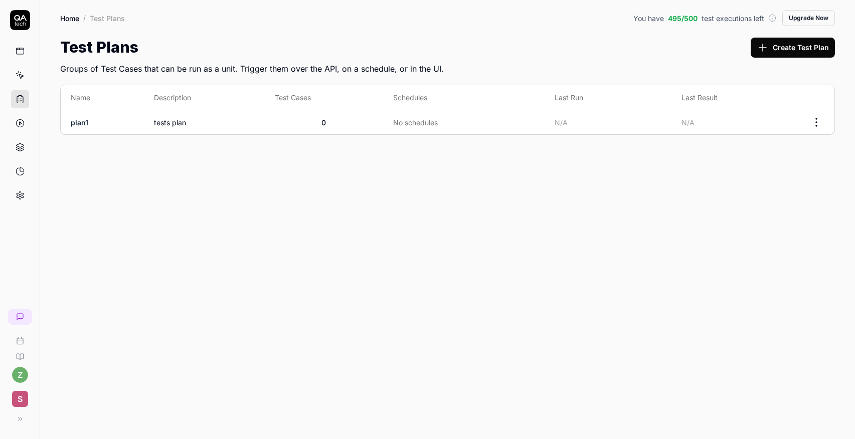
click at [19, 51] on icon at bounding box center [20, 51] width 9 height 9
click at [19, 71] on icon at bounding box center [20, 75] width 9 height 9
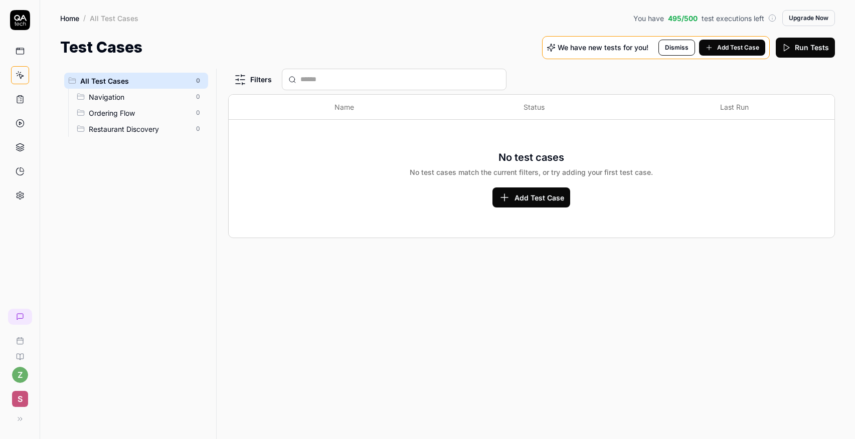
click at [17, 54] on rect at bounding box center [20, 51] width 8 height 6
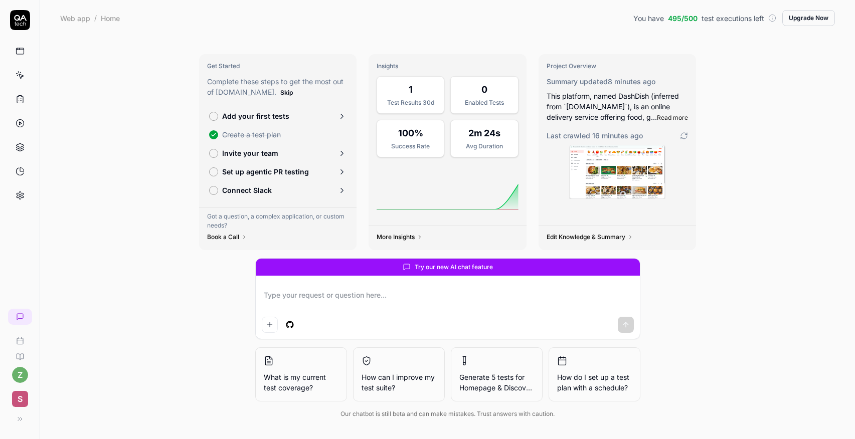
click at [16, 145] on icon at bounding box center [20, 147] width 9 height 9
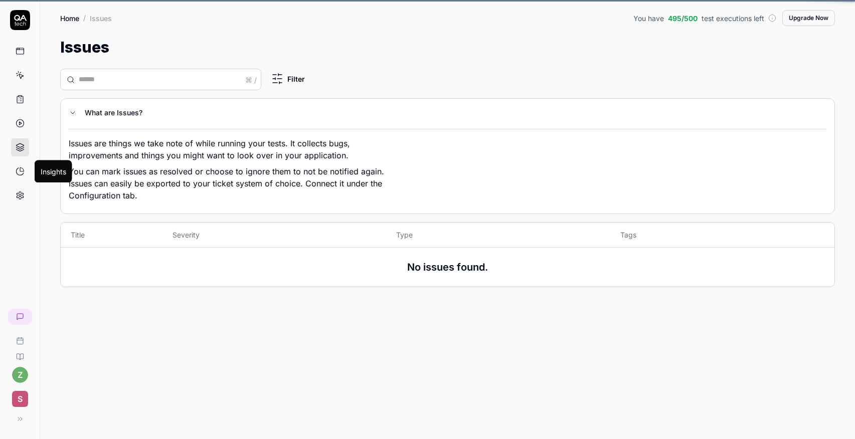
click at [20, 168] on icon at bounding box center [20, 171] width 9 height 9
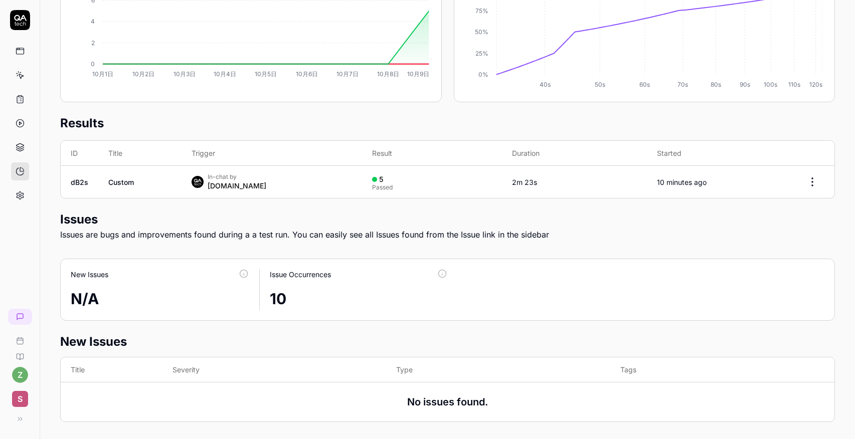
scroll to position [240, 0]
click at [24, 55] on icon at bounding box center [20, 51] width 9 height 9
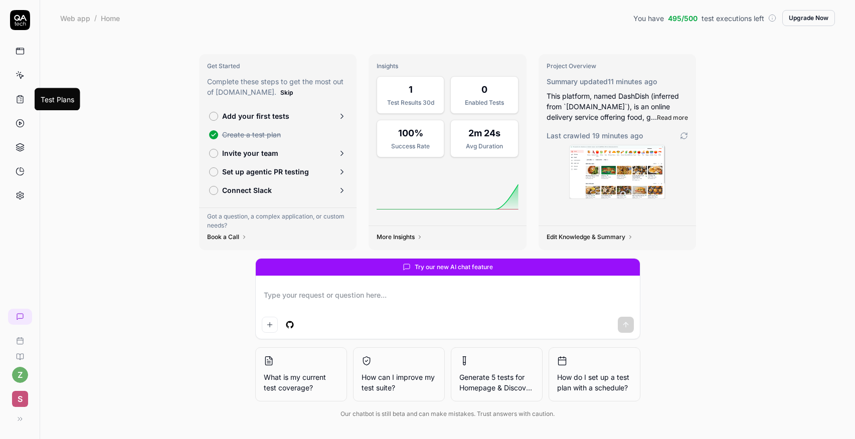
type textarea "*"
click at [20, 96] on icon at bounding box center [20, 99] width 9 height 9
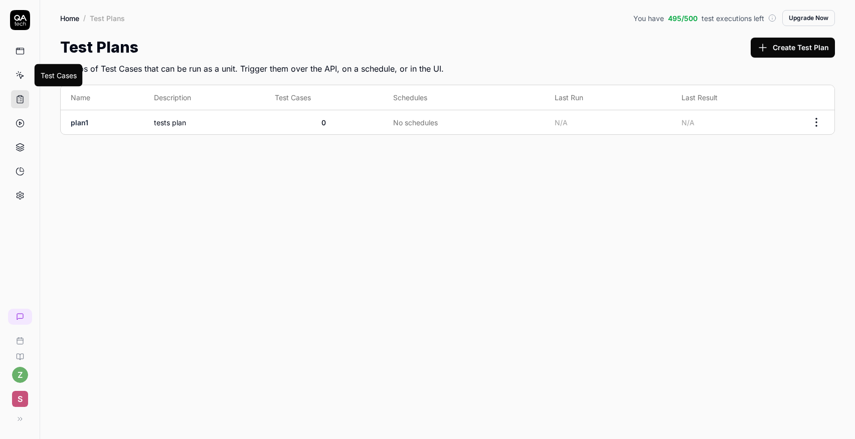
click at [21, 77] on icon at bounding box center [21, 76] width 5 height 5
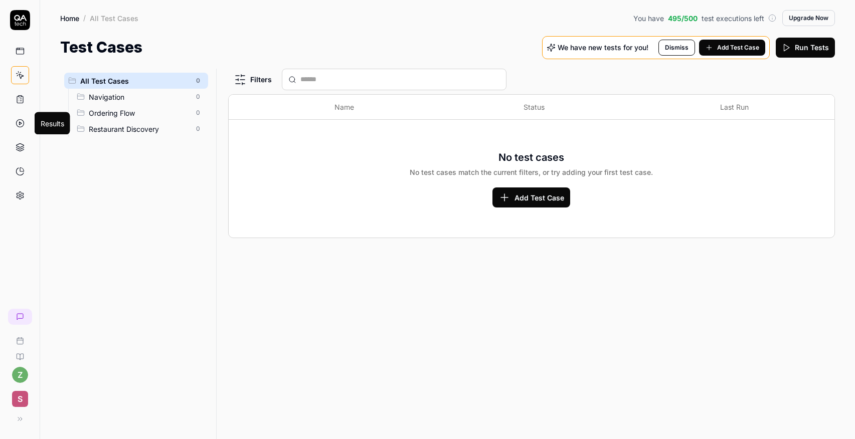
click at [24, 123] on circle at bounding box center [20, 124] width 8 height 8
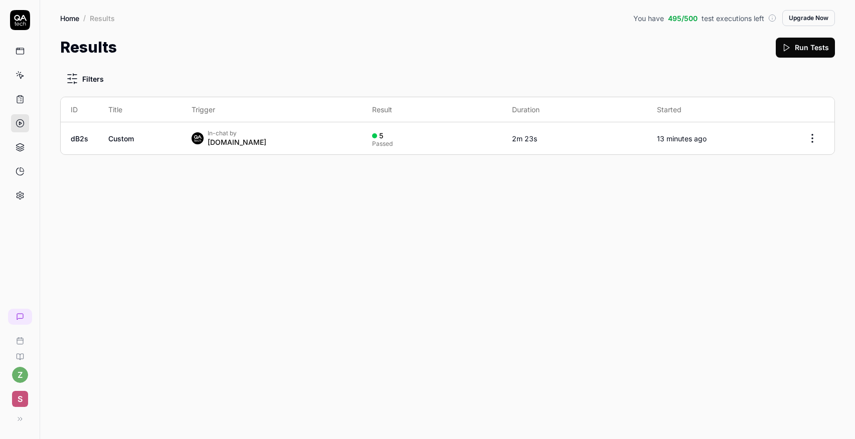
click at [18, 99] on icon at bounding box center [20, 99] width 9 height 9
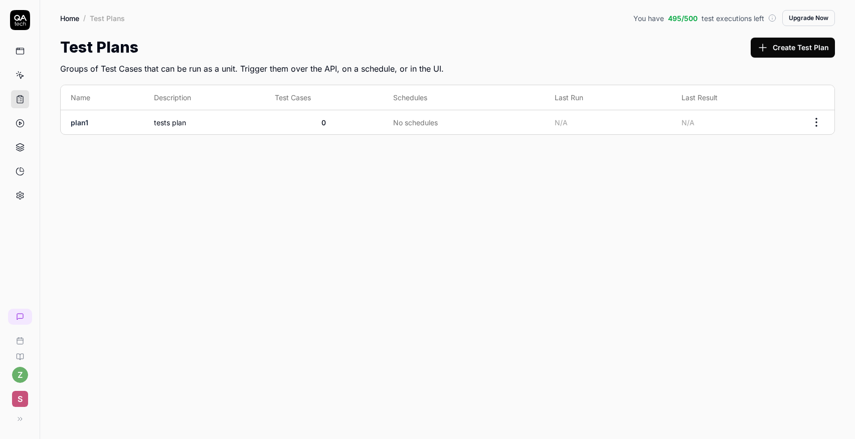
click at [23, 144] on icon at bounding box center [20, 147] width 9 height 9
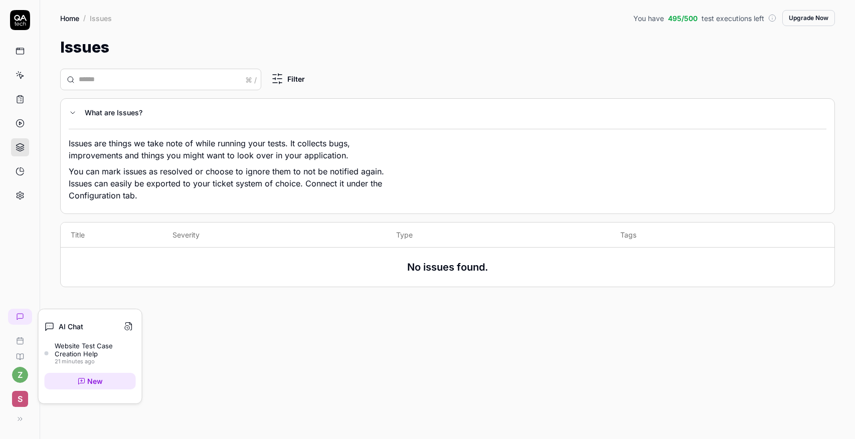
click at [20, 313] on icon at bounding box center [20, 317] width 8 height 8
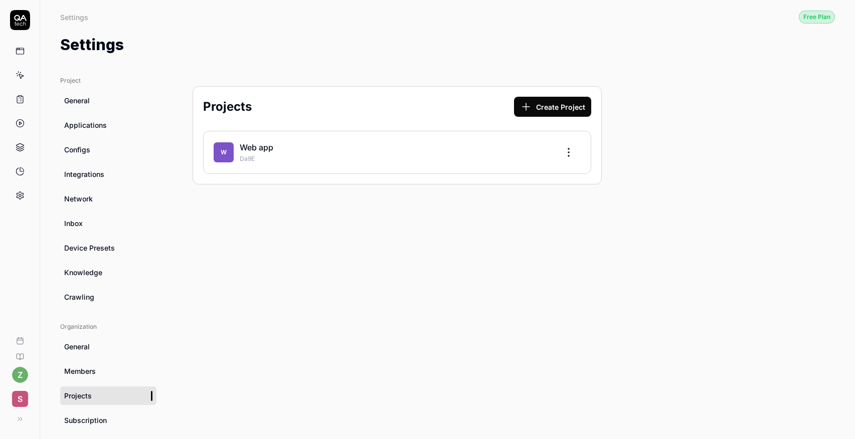
click at [14, 8] on div "z s" at bounding box center [20, 219] width 40 height 439
click at [20, 21] on icon at bounding box center [20, 20] width 20 height 20
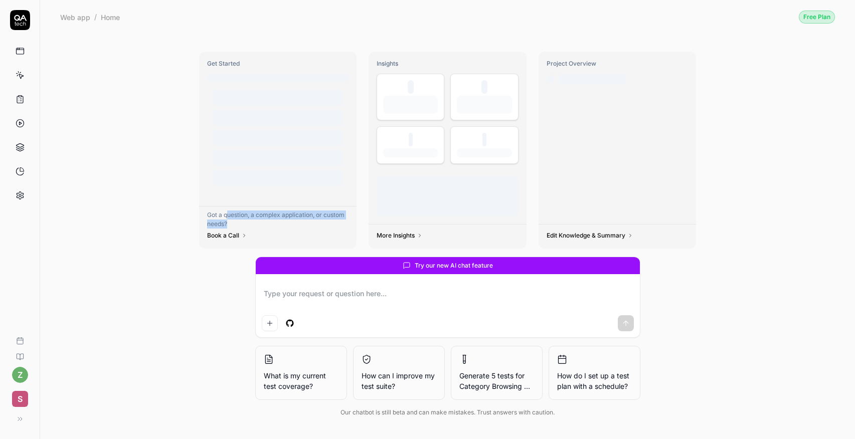
drag, startPoint x: 235, startPoint y: 222, endPoint x: 226, endPoint y: 218, distance: 9.9
click at [226, 218] on p "Got a question, a complex application, or custom needs?" at bounding box center [278, 220] width 142 height 18
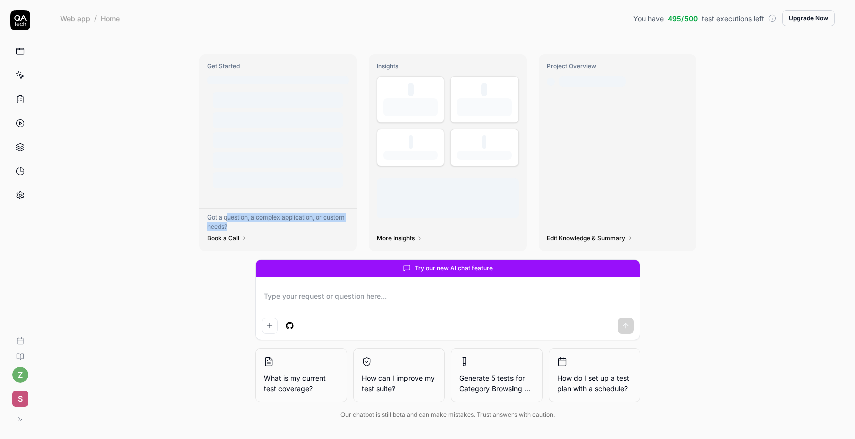
click at [226, 218] on p "Got a question, a complex application, or custom needs?" at bounding box center [278, 222] width 142 height 18
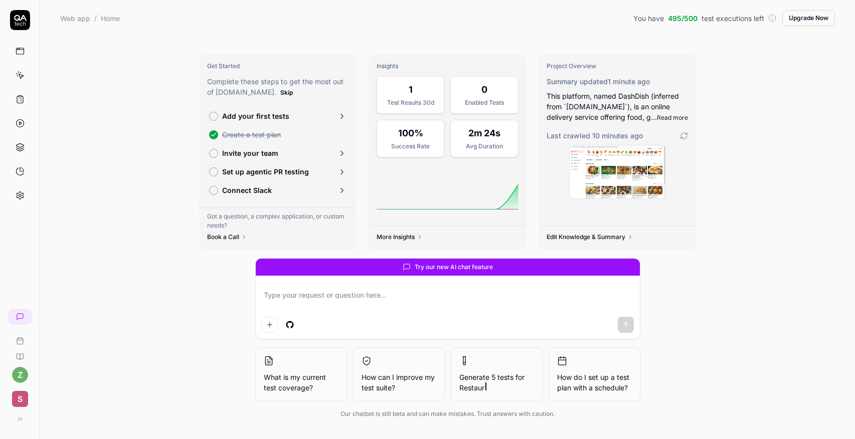
click at [24, 16] on icon at bounding box center [20, 20] width 20 height 20
type textarea "*"
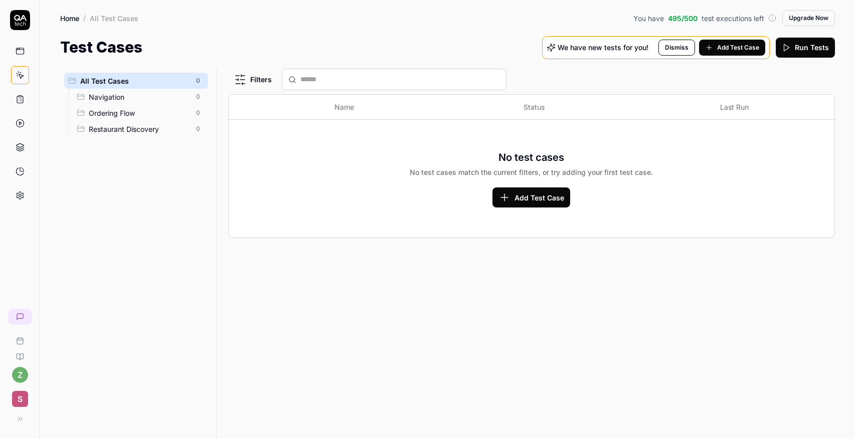
click at [110, 101] on span "Navigation" at bounding box center [139, 97] width 101 height 11
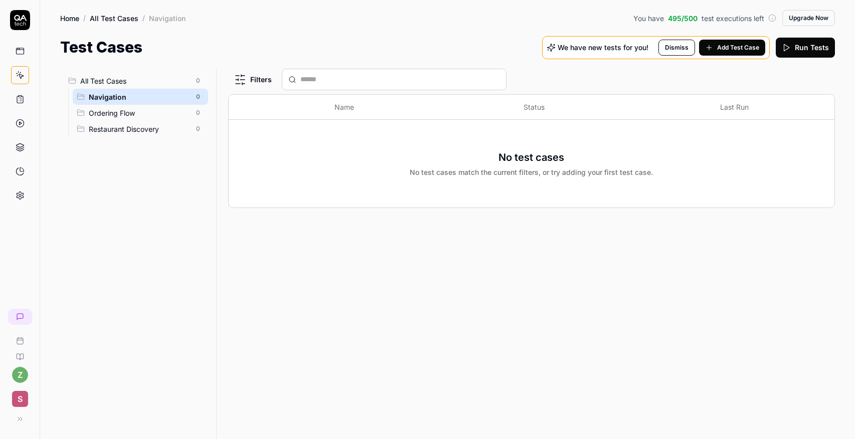
click at [112, 117] on span "Ordering Flow" at bounding box center [139, 113] width 101 height 11
click at [112, 132] on span "Restaurant Discovery" at bounding box center [139, 129] width 101 height 11
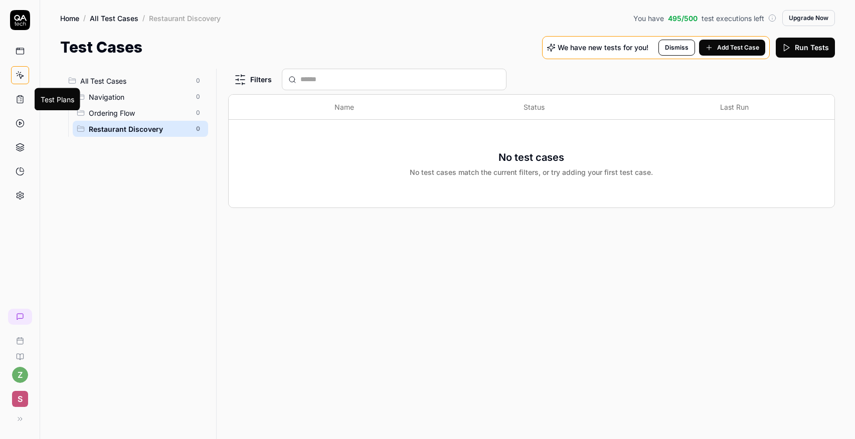
click at [17, 101] on icon at bounding box center [20, 99] width 9 height 9
click at [19, 150] on icon at bounding box center [20, 147] width 9 height 9
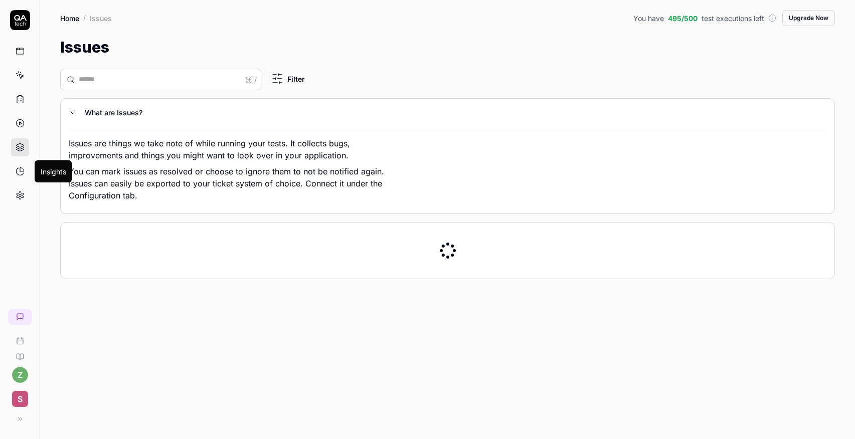
click at [24, 170] on icon at bounding box center [20, 171] width 9 height 9
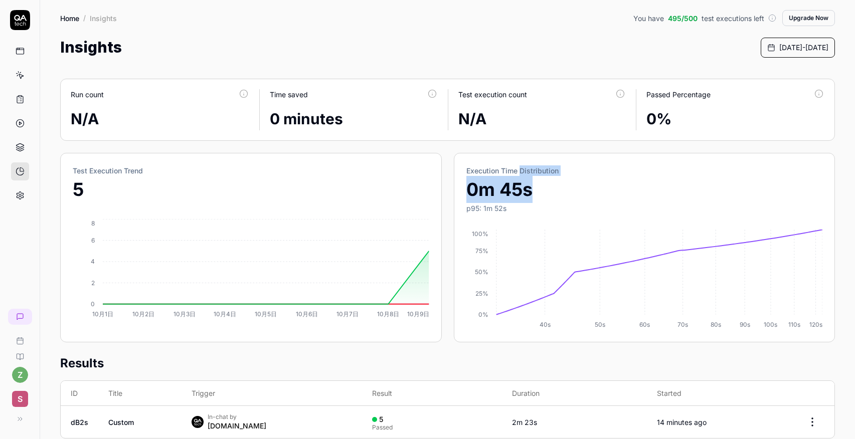
drag, startPoint x: 519, startPoint y: 171, endPoint x: 531, endPoint y: 187, distance: 20.0
click at [531, 187] on div "Execution Time Distribution 0m 45s p95: 1m 52s" at bounding box center [644, 189] width 356 height 48
click at [530, 187] on p "0m 45s" at bounding box center [644, 189] width 356 height 27
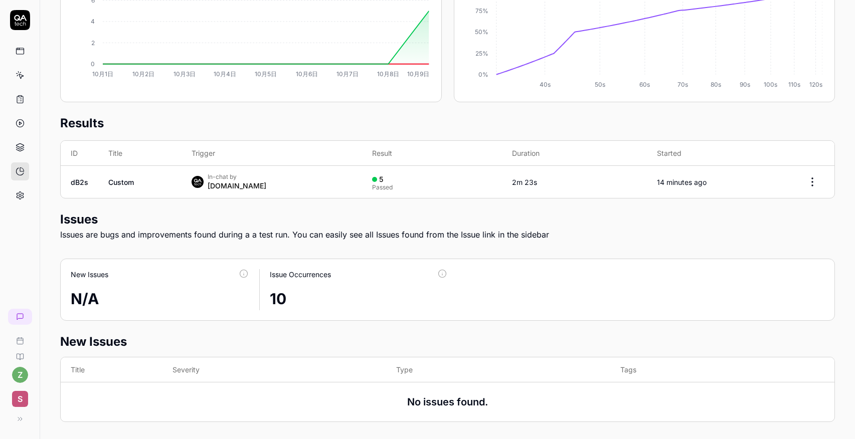
scroll to position [238, 0]
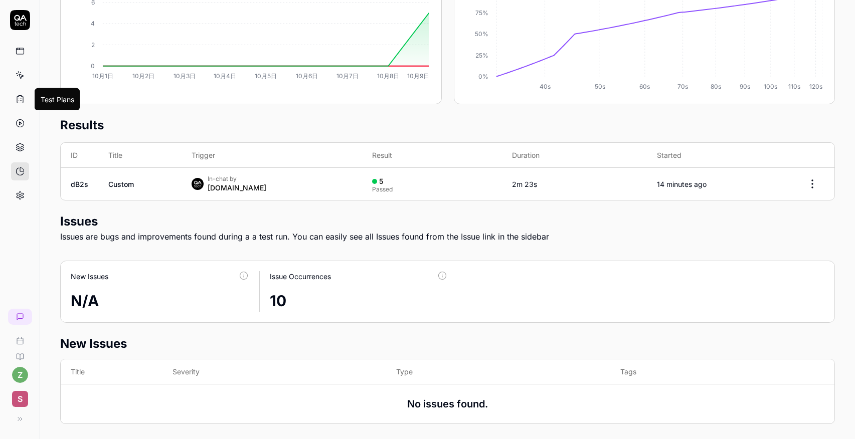
click at [19, 98] on icon at bounding box center [20, 99] width 9 height 9
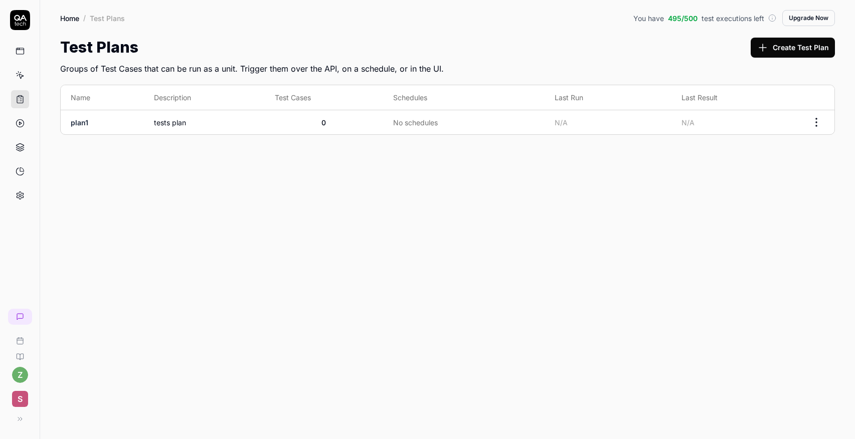
click at [19, 80] on link at bounding box center [20, 75] width 18 height 18
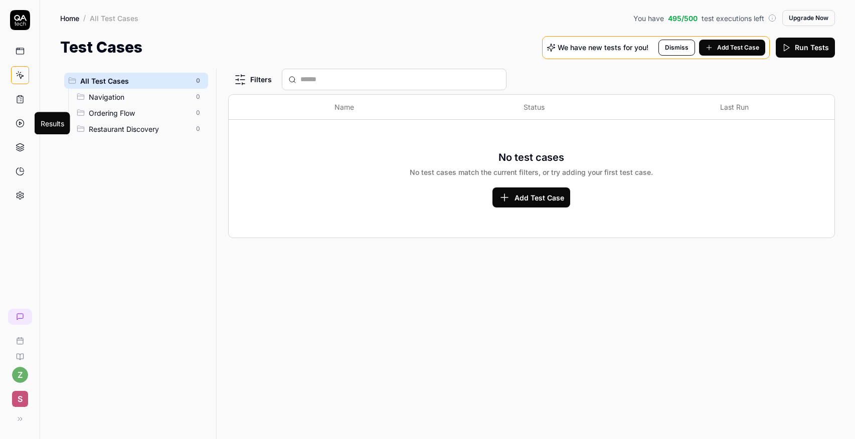
click at [17, 126] on icon at bounding box center [20, 123] width 9 height 9
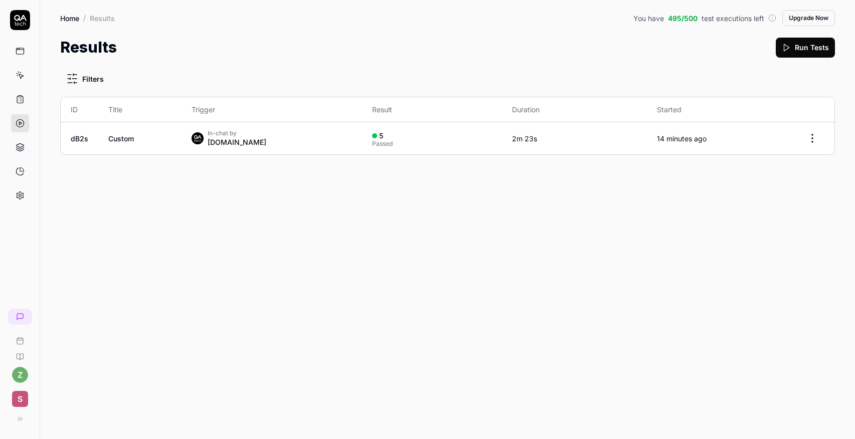
click at [78, 136] on link "dB2s" at bounding box center [80, 138] width 18 height 9
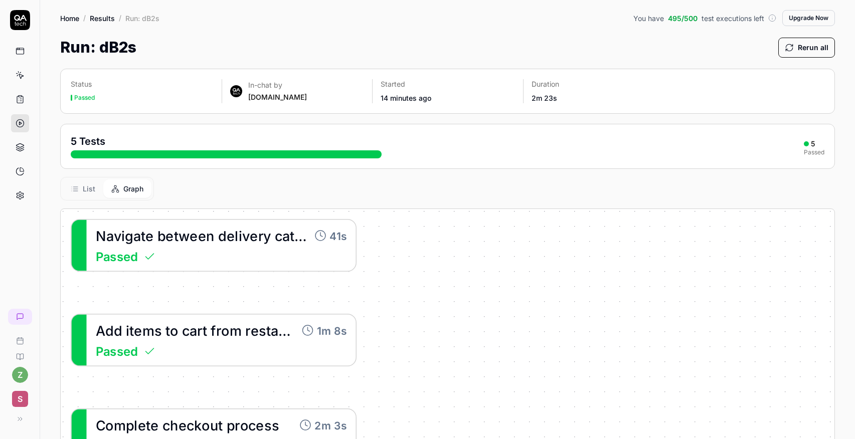
click at [86, 179] on button "List" at bounding box center [83, 188] width 41 height 19
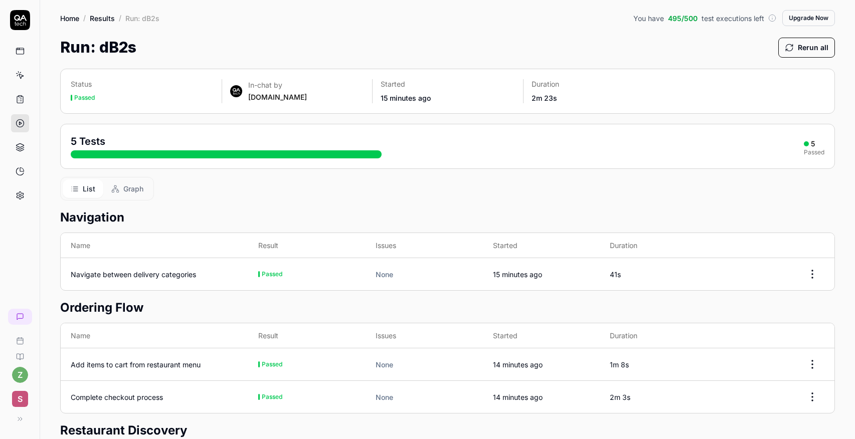
click at [122, 190] on button "Graph" at bounding box center [127, 188] width 48 height 19
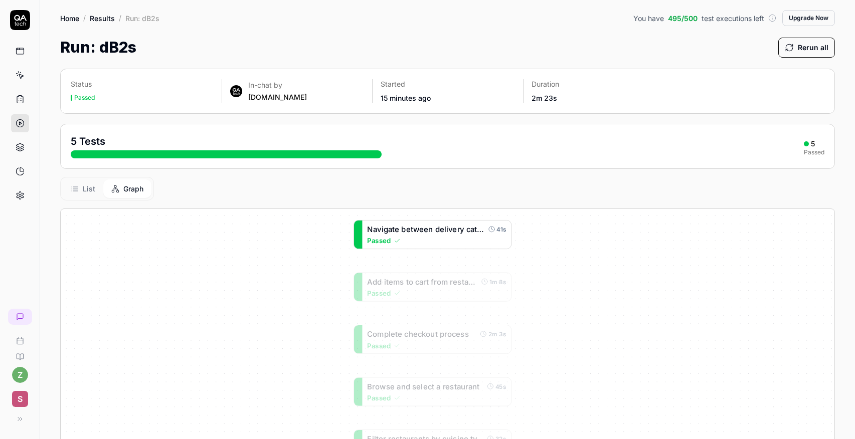
drag, startPoint x: 174, startPoint y: 231, endPoint x: 458, endPoint y: 232, distance: 283.3
click at [458, 232] on span "r" at bounding box center [458, 229] width 3 height 9
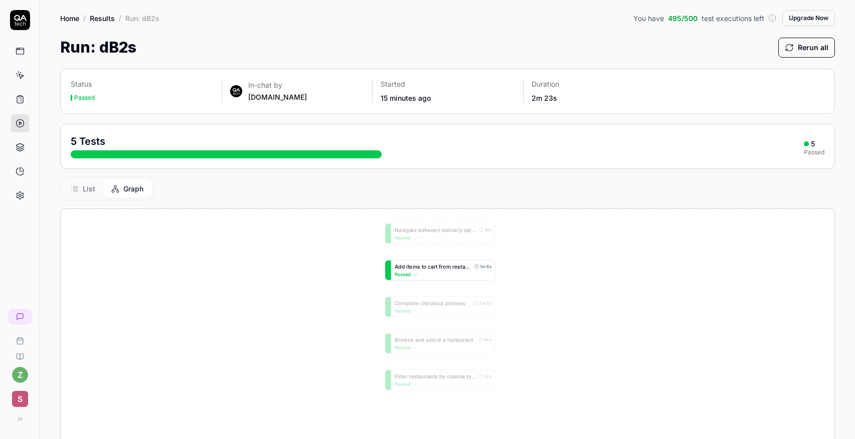
click at [415, 274] on icon at bounding box center [415, 274] width 5 height 5
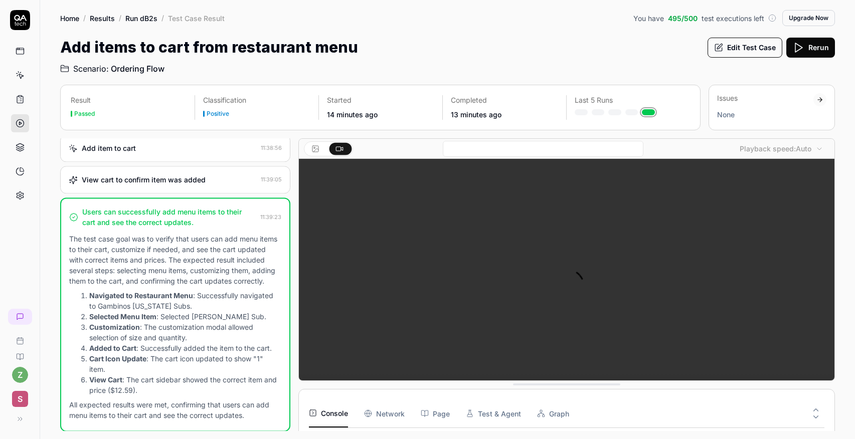
scroll to position [114, 0]
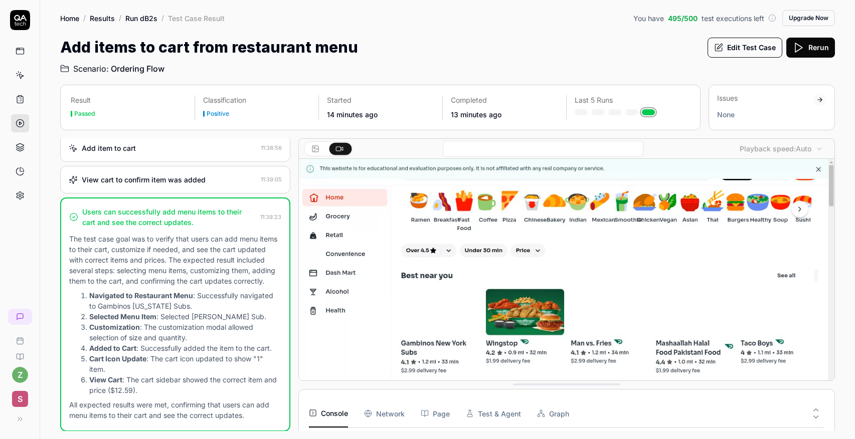
click at [315, 151] on rect at bounding box center [315, 149] width 6 height 6
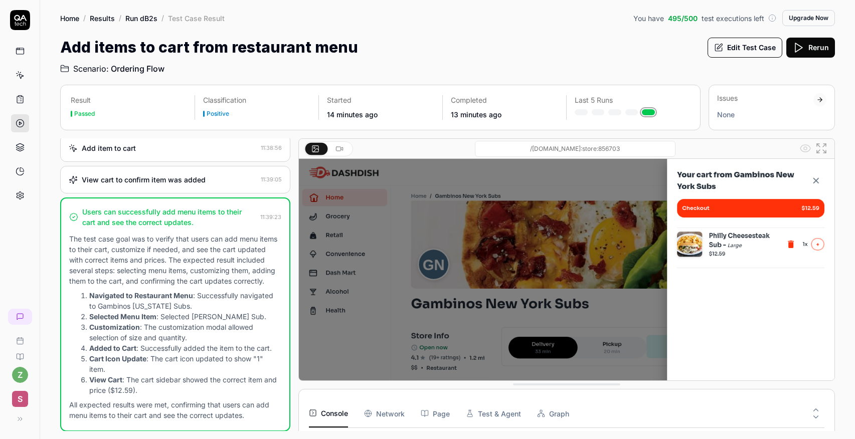
click at [339, 151] on icon at bounding box center [339, 149] width 8 height 8
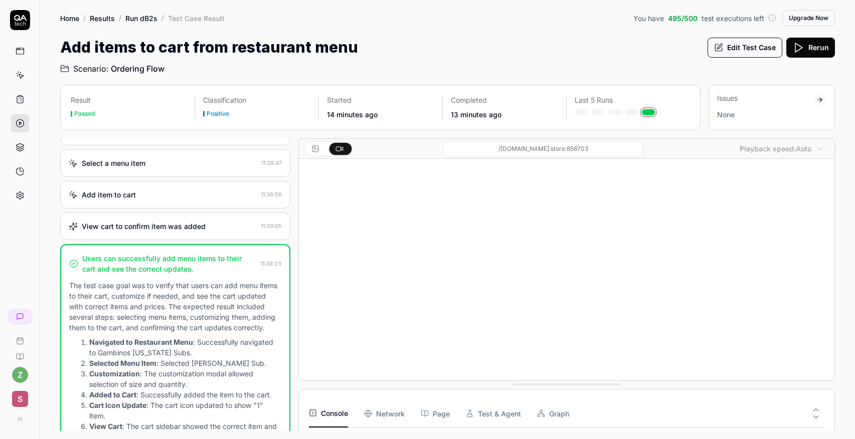
scroll to position [59, 0]
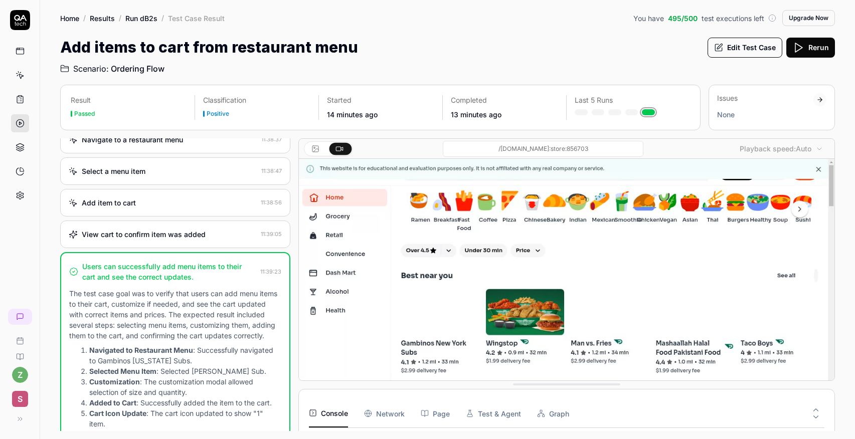
click at [111, 194] on div "Add item to cart 11:38:56" at bounding box center [175, 203] width 230 height 28
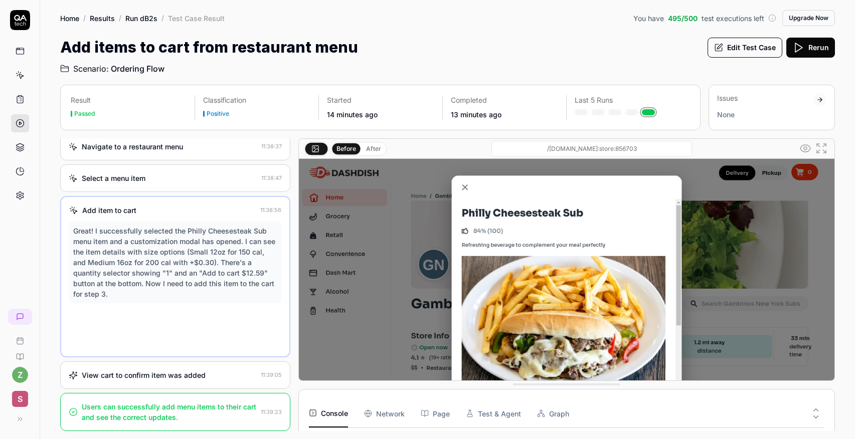
scroll to position [0, 0]
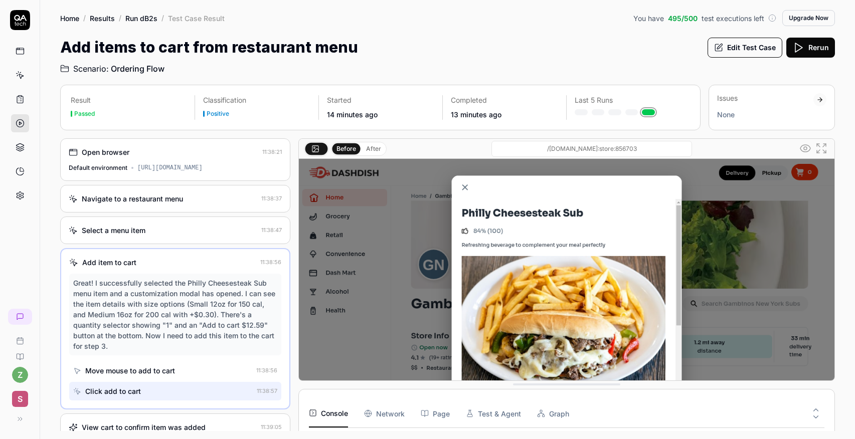
click at [112, 227] on div "Select a menu item" at bounding box center [114, 230] width 64 height 11
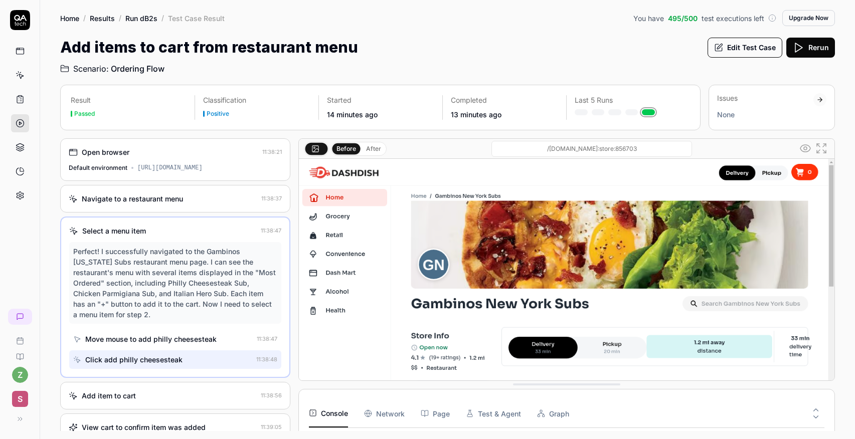
click at [105, 203] on div "Navigate to a restaurant menu" at bounding box center [132, 199] width 101 height 11
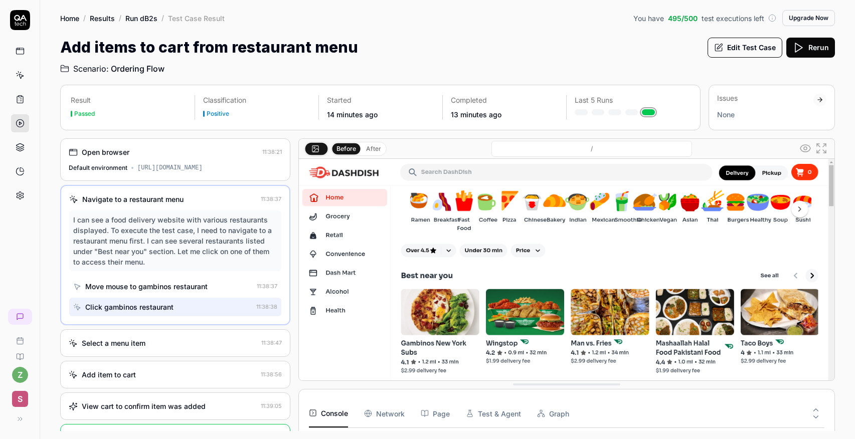
click at [98, 159] on div "Open browser 11:38:21 Default environment https://real-dashdish.vercel.app" at bounding box center [175, 159] width 230 height 43
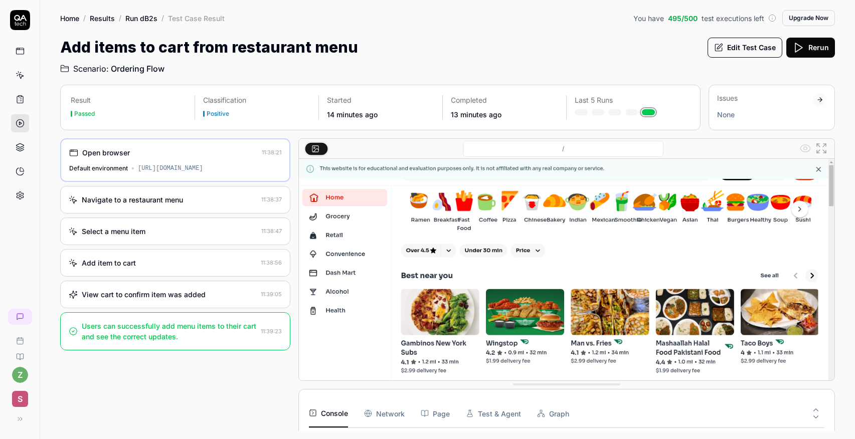
click at [112, 340] on div "Users can successfully add menu items to their cart and see the correct updates." at bounding box center [169, 331] width 175 height 21
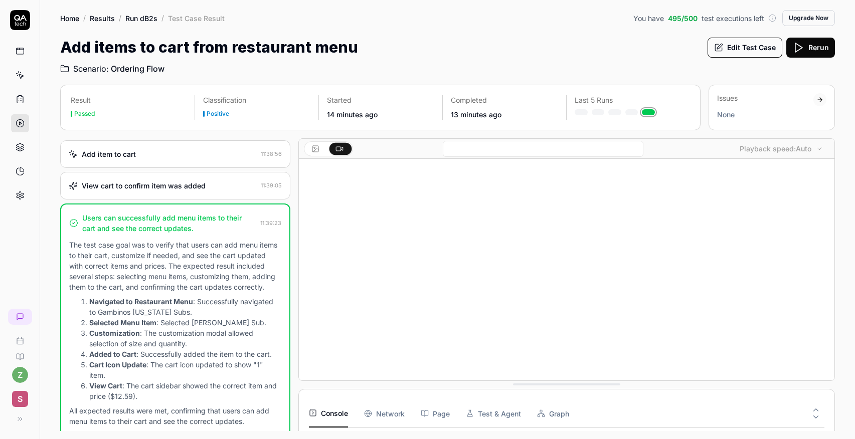
scroll to position [114, 0]
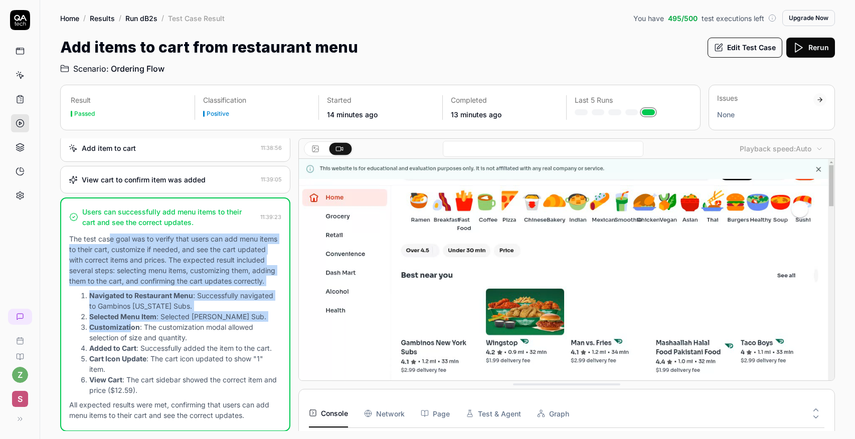
drag, startPoint x: 110, startPoint y: 236, endPoint x: 132, endPoint y: 325, distance: 91.8
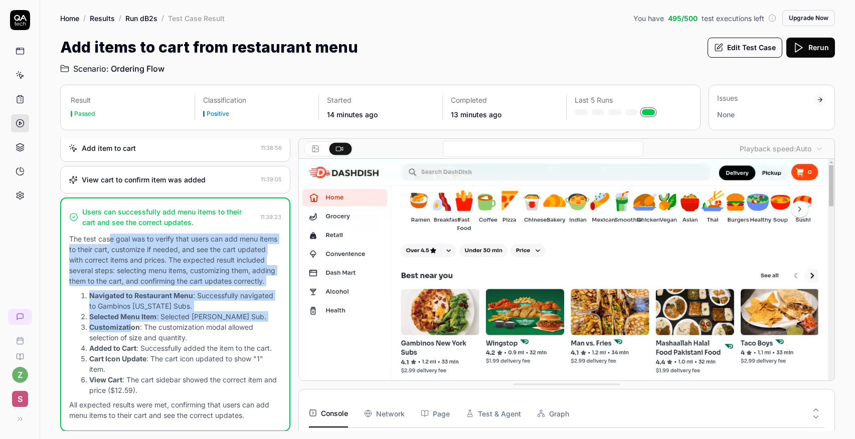
click at [132, 326] on div "The test case goal was to verify that users can add menu items to their cart, c…" at bounding box center [175, 327] width 212 height 187
click at [132, 325] on strong "Customization" at bounding box center [114, 327] width 51 height 9
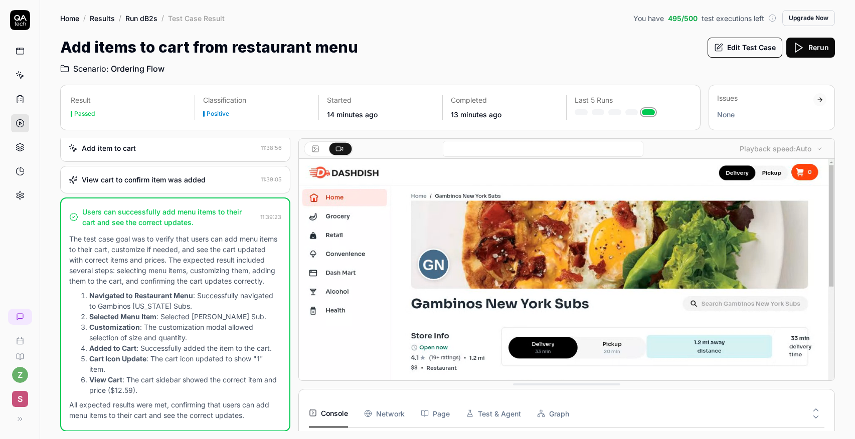
click at [384, 413] on Requests "Network" at bounding box center [384, 414] width 41 height 28
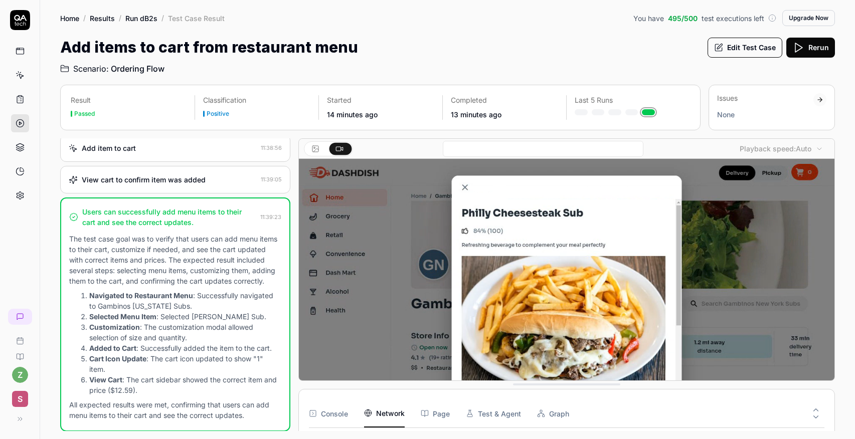
click at [432, 420] on button "Page" at bounding box center [435, 414] width 29 height 28
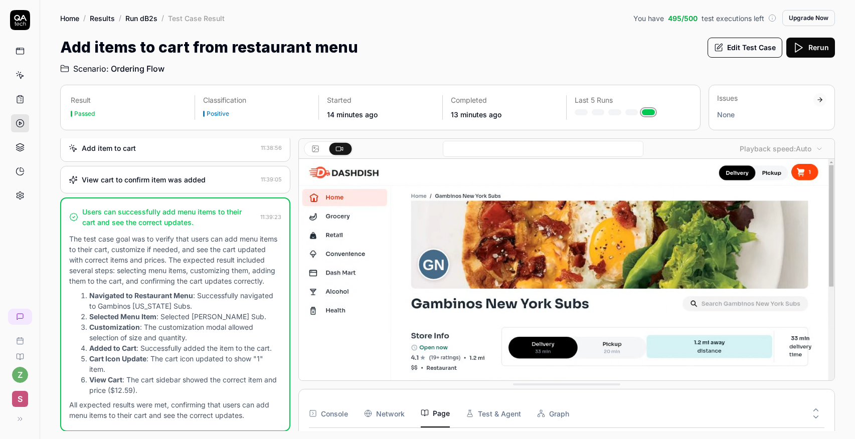
click at [478, 419] on button "Test & Agent" at bounding box center [493, 414] width 55 height 28
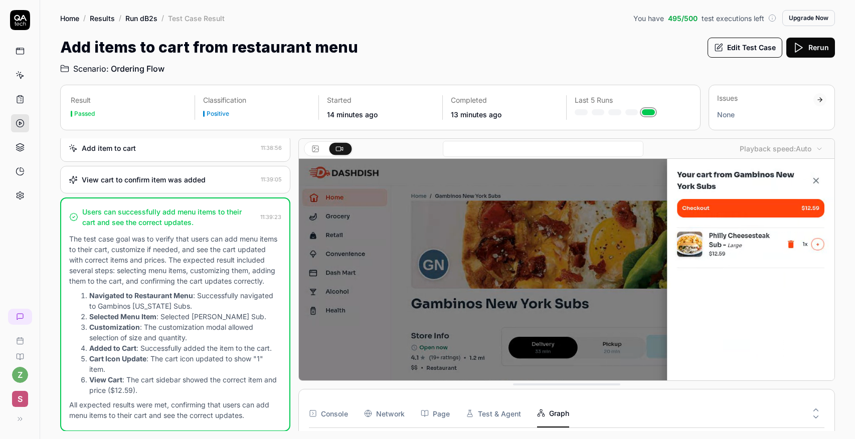
click at [546, 420] on button "Graph" at bounding box center [553, 414] width 32 height 28
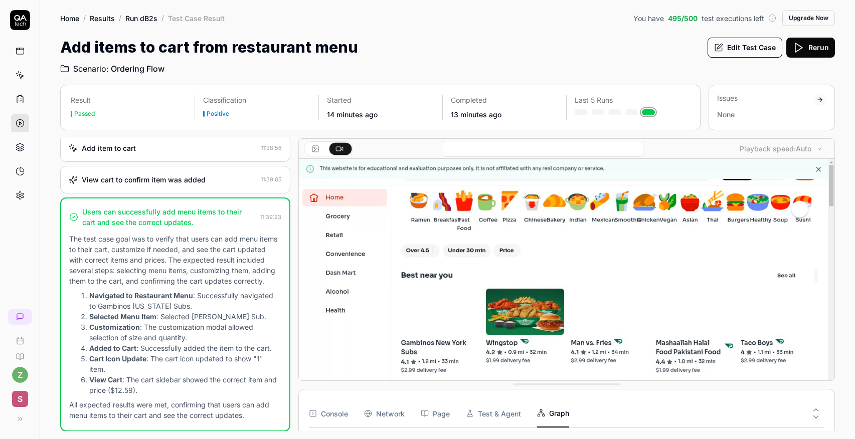
click at [815, 413] on icon at bounding box center [815, 417] width 9 height 9
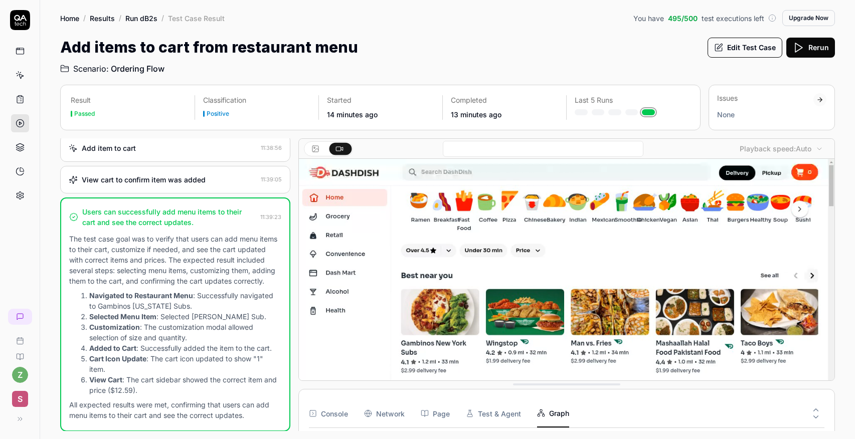
scroll to position [112, 0]
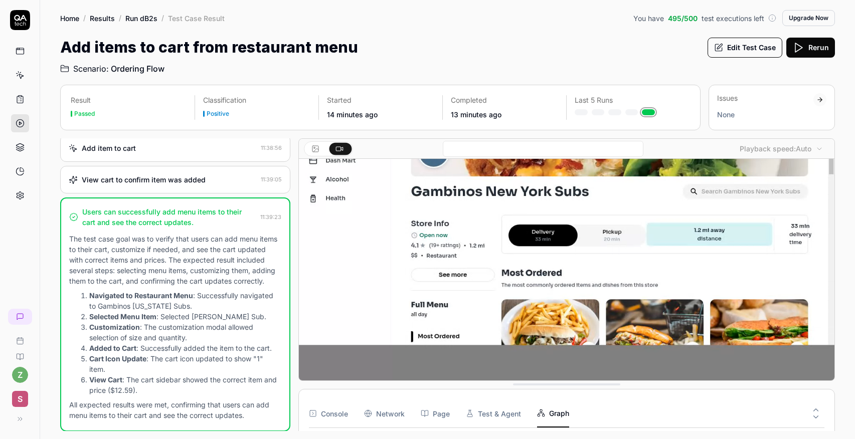
click at [818, 411] on icon at bounding box center [815, 410] width 9 height 9
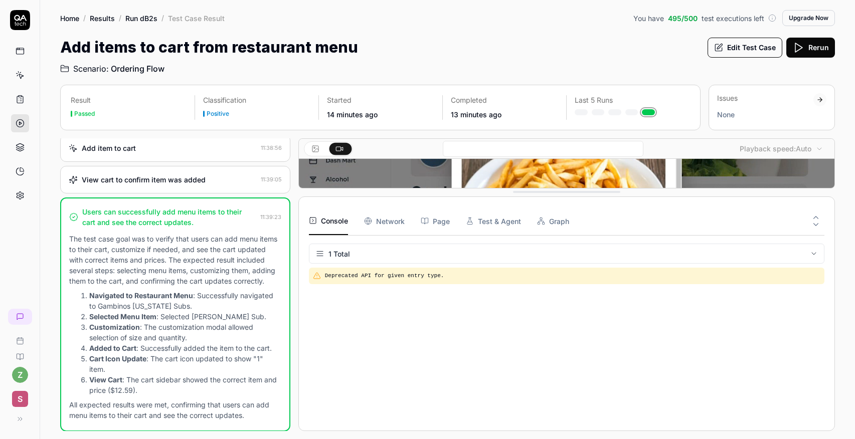
click at [333, 219] on button "Console" at bounding box center [328, 221] width 39 height 28
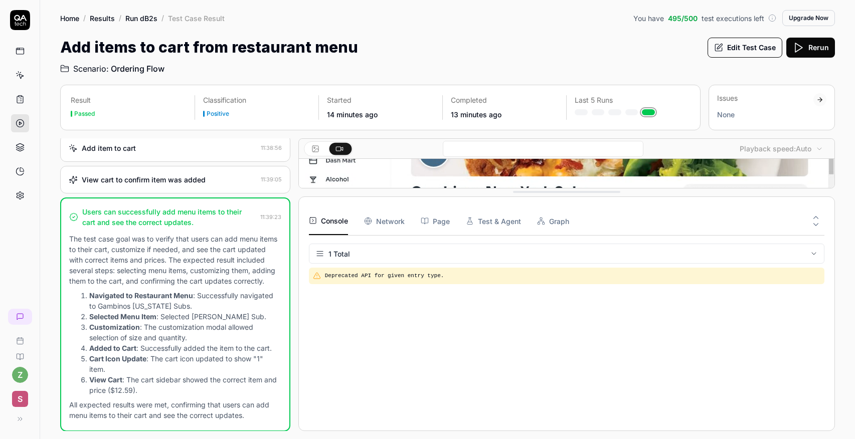
click at [376, 218] on Requests "Network" at bounding box center [384, 221] width 41 height 28
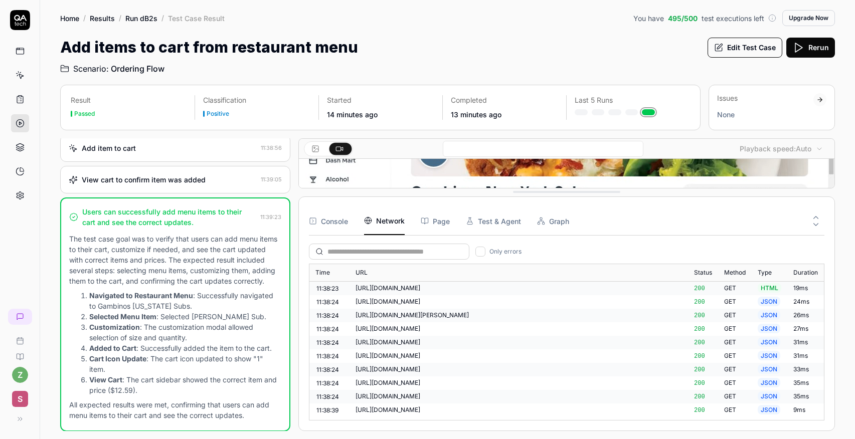
click at [437, 224] on button "Page" at bounding box center [435, 221] width 29 height 28
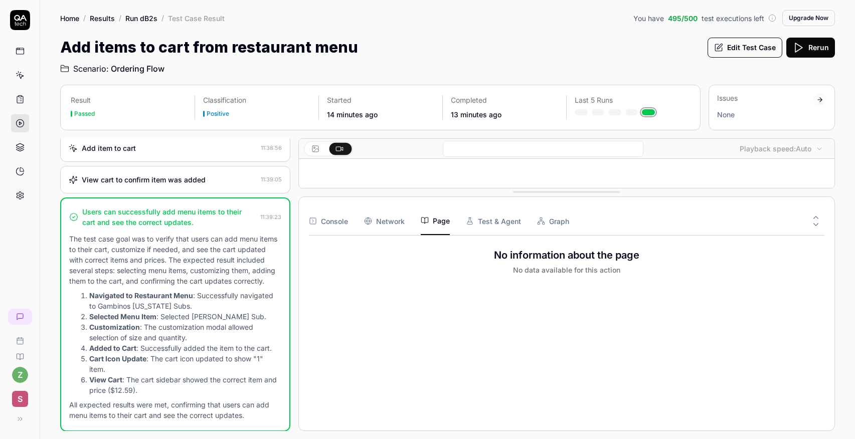
click at [488, 224] on button "Test & Agent" at bounding box center [493, 221] width 55 height 28
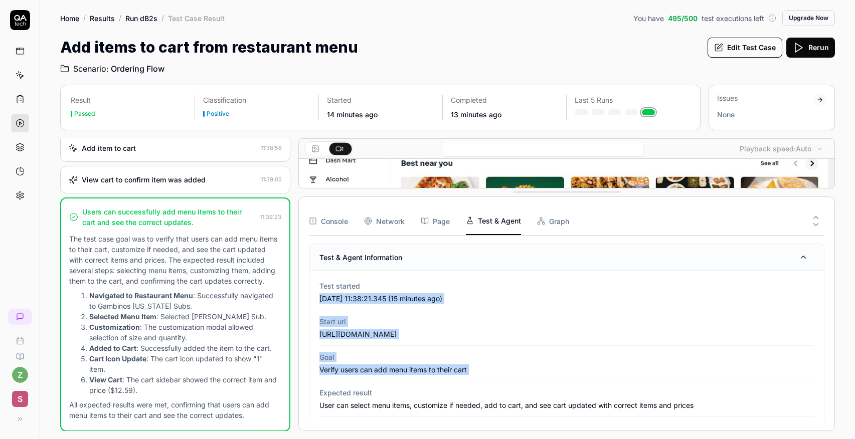
drag, startPoint x: 372, startPoint y: 292, endPoint x: 385, endPoint y: 380, distance: 89.2
click at [385, 381] on div "Test started 2025-10-09 11:38:21.345 (15 minutes ago) Start url https://real-da…" at bounding box center [566, 445] width 514 height 349
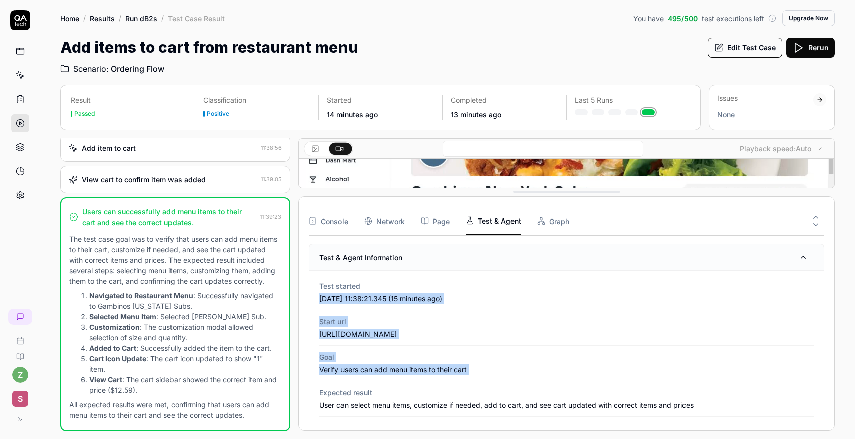
click at [385, 380] on div "Goal Verify users can add menu items to their cart" at bounding box center [566, 364] width 494 height 36
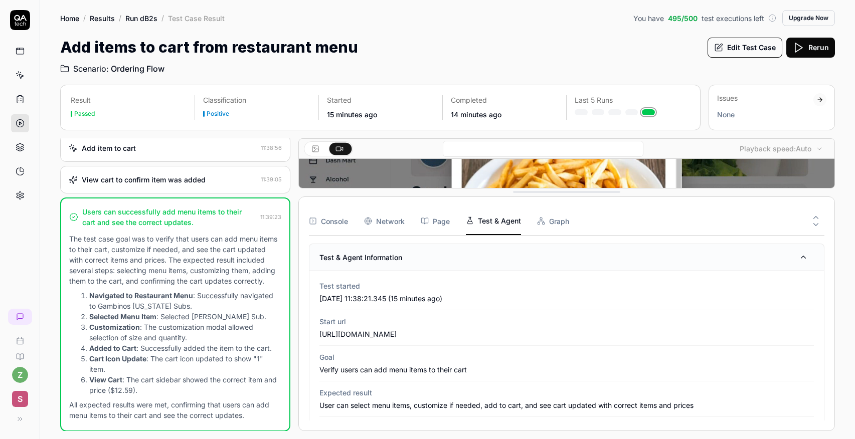
click at [390, 218] on Requests "Network" at bounding box center [384, 221] width 41 height 28
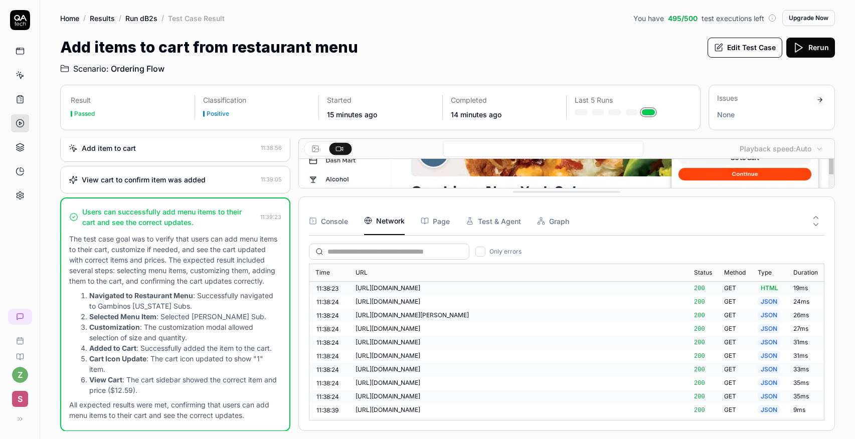
click at [548, 222] on button "Graph" at bounding box center [553, 221] width 32 height 28
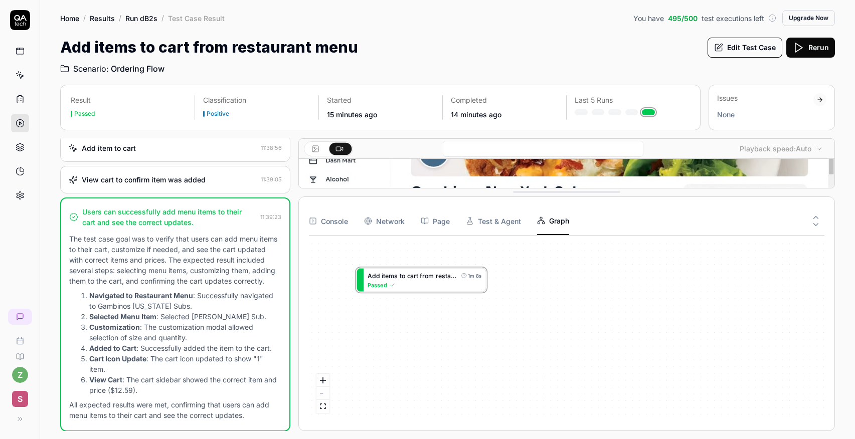
click at [385, 215] on Requests "Network" at bounding box center [384, 221] width 41 height 28
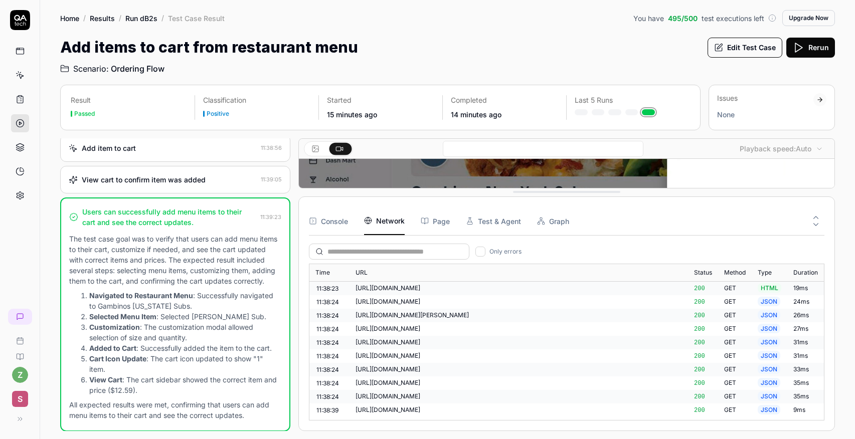
click at [333, 225] on button "Console" at bounding box center [328, 221] width 39 height 28
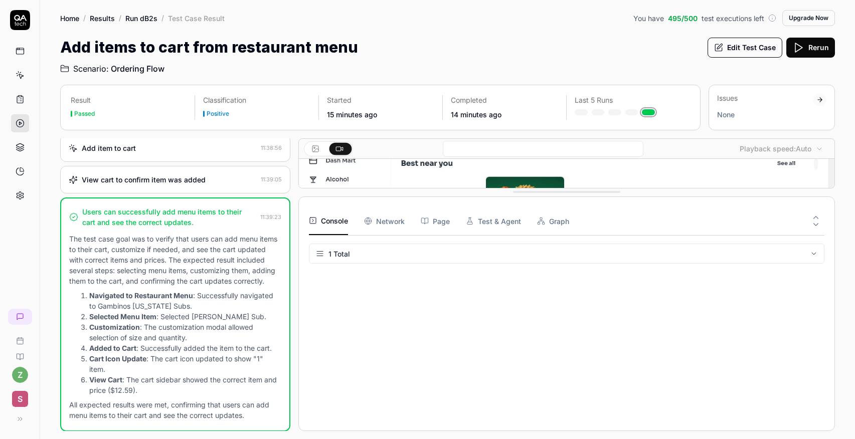
click at [381, 226] on Requests "Network" at bounding box center [384, 221] width 41 height 28
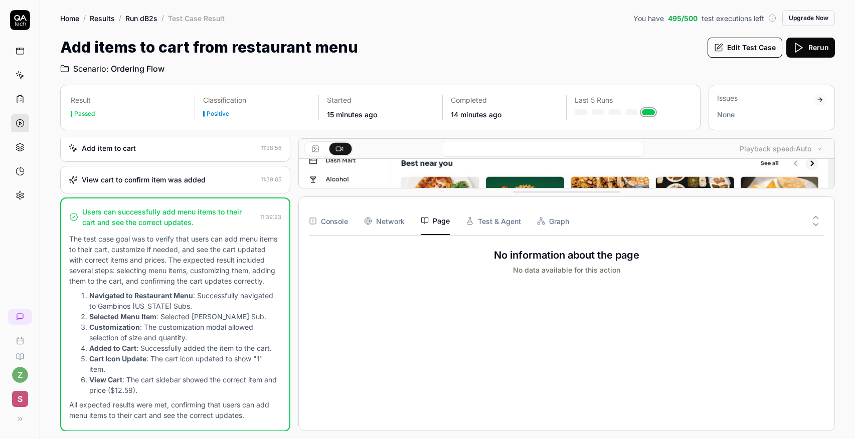
click at [438, 225] on button "Page" at bounding box center [435, 221] width 29 height 28
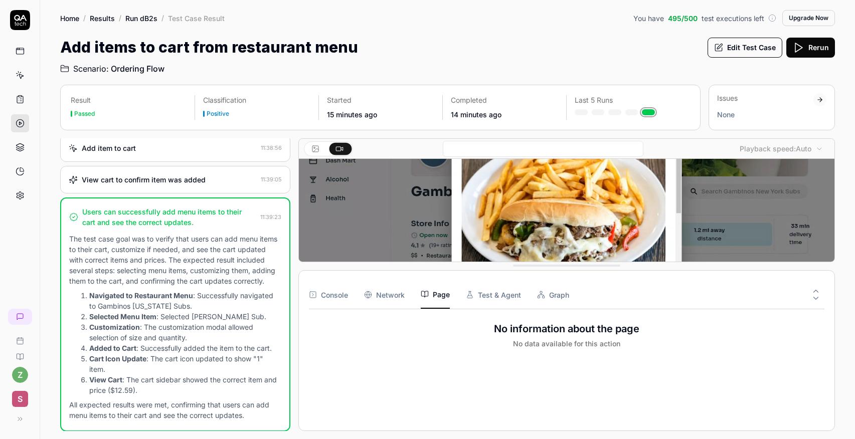
drag, startPoint x: 581, startPoint y: 191, endPoint x: 581, endPoint y: 263, distance: 72.2
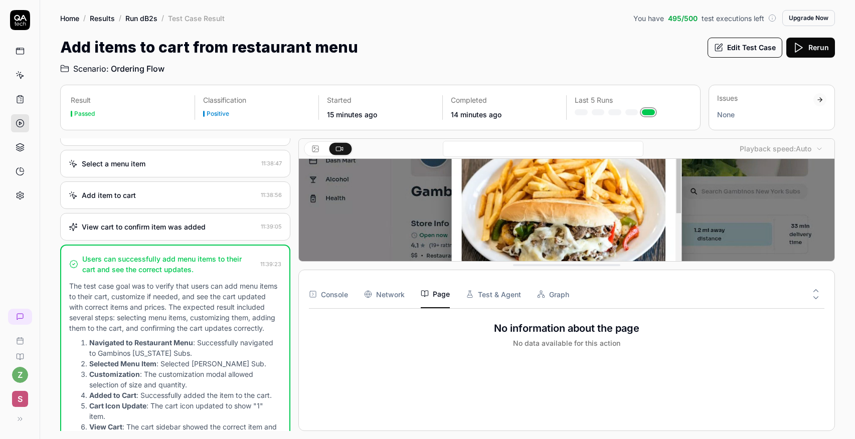
scroll to position [62, 0]
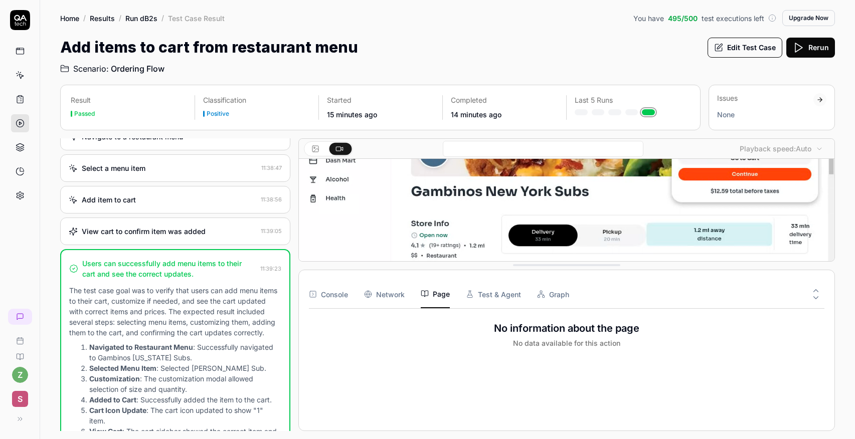
click at [148, 260] on div "Users can successfully add menu items to their cart and see the correct updates." at bounding box center [169, 268] width 174 height 21
click at [138, 238] on div "View cart to confirm item was added 11:39:05" at bounding box center [175, 232] width 230 height 28
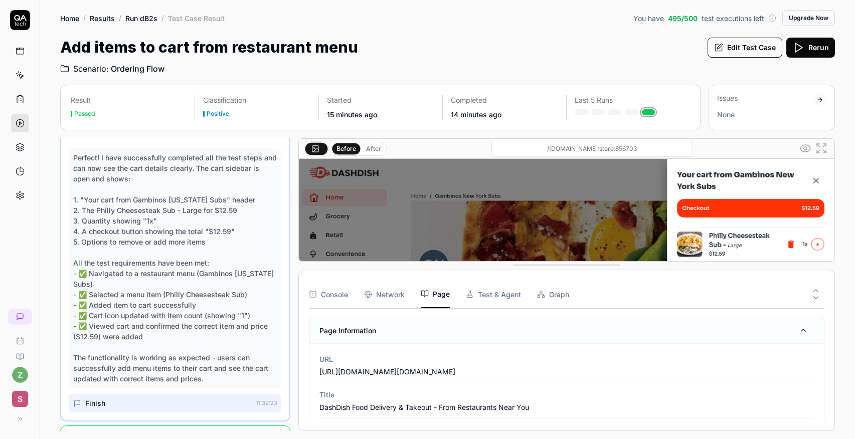
scroll to position [497, 0]
click at [17, 102] on icon at bounding box center [20, 99] width 6 height 7
